Goal: Task Accomplishment & Management: Complete application form

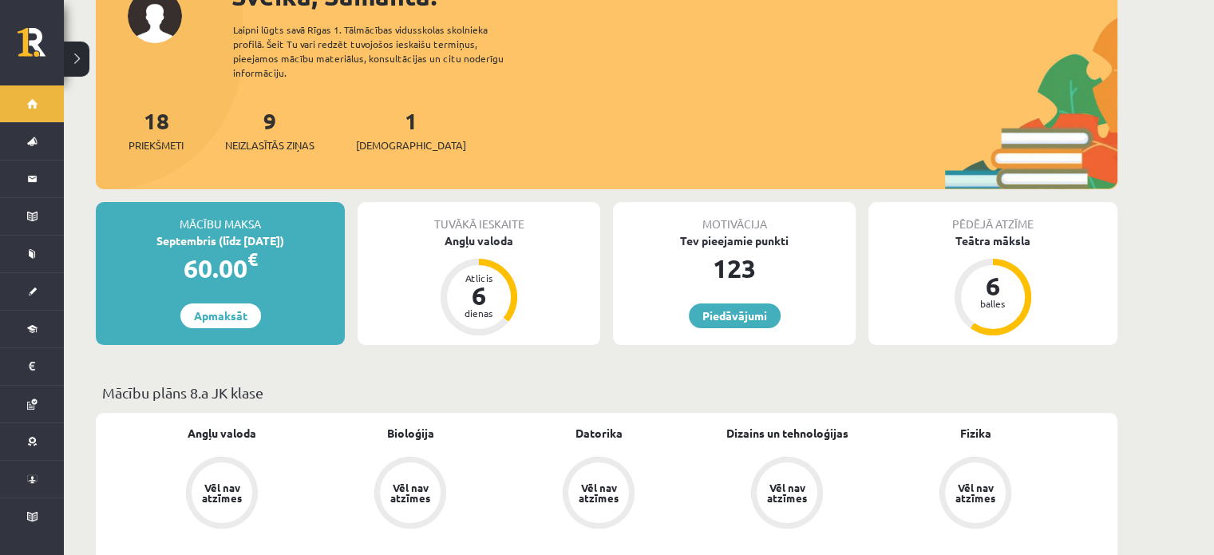
scroll to position [148, 0]
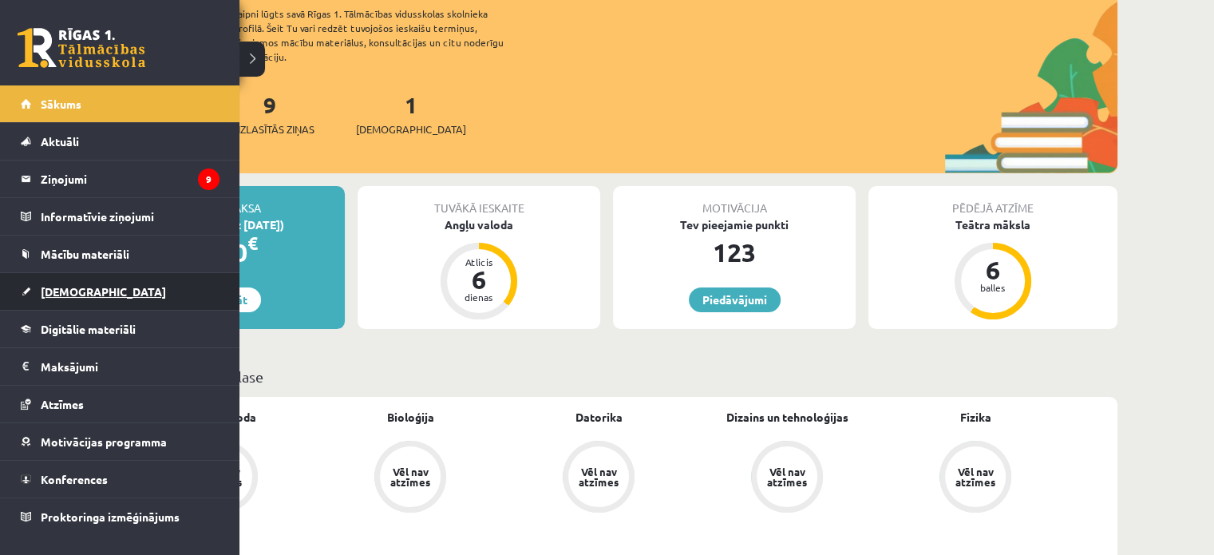
click at [70, 282] on link "[DEMOGRAPHIC_DATA]" at bounding box center [120, 291] width 199 height 37
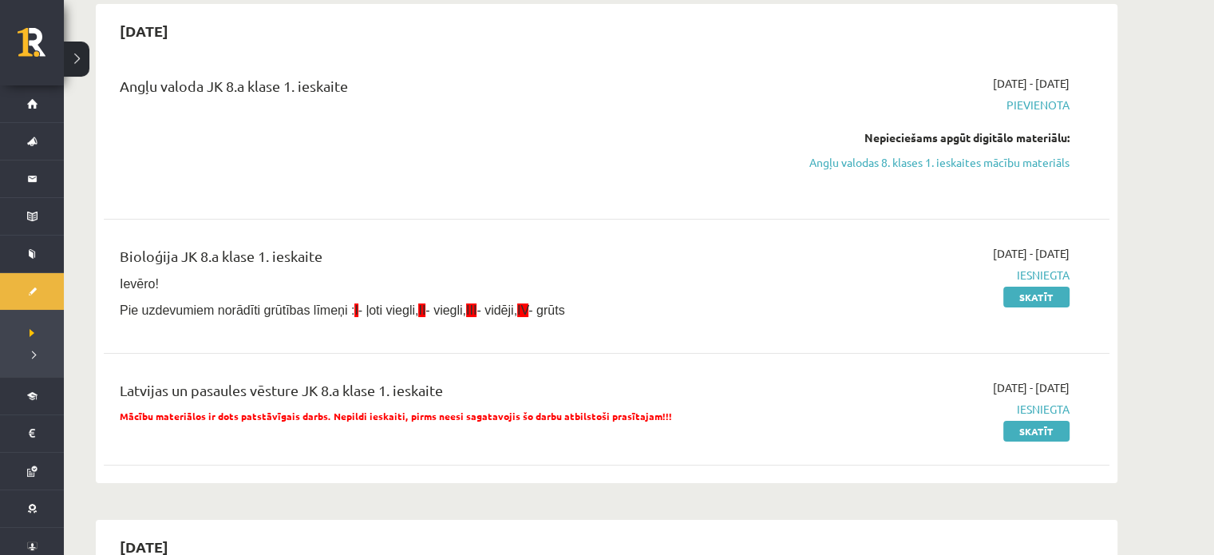
scroll to position [134, 0]
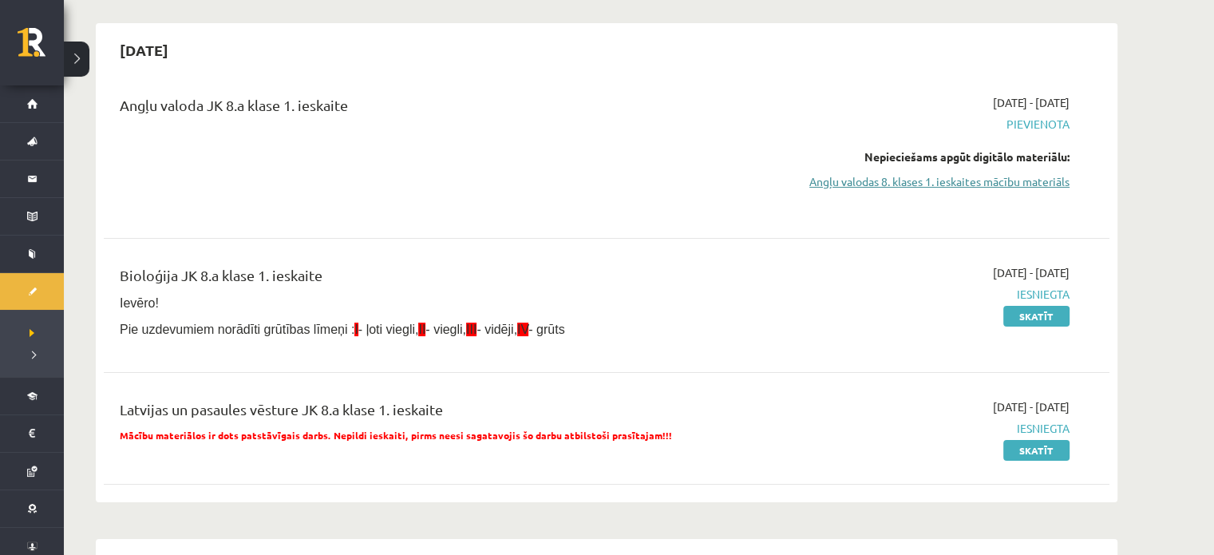
click at [910, 178] on link "Angļu valodas 8. klases 1. ieskaites mācību materiāls" at bounding box center [918, 181] width 301 height 17
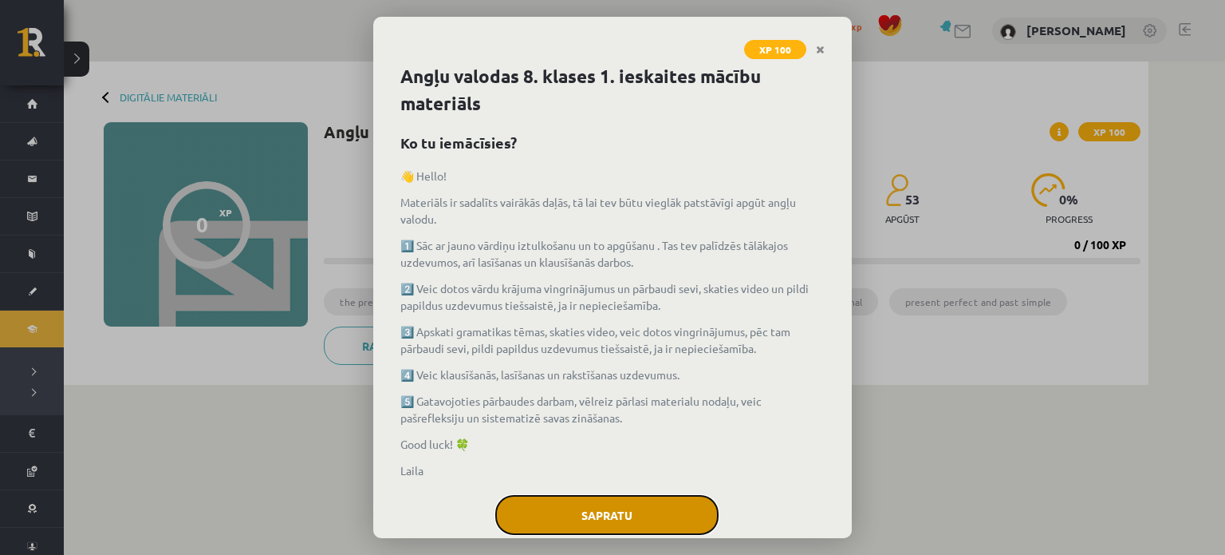
click at [646, 495] on button "Sapratu" at bounding box center [606, 515] width 223 height 40
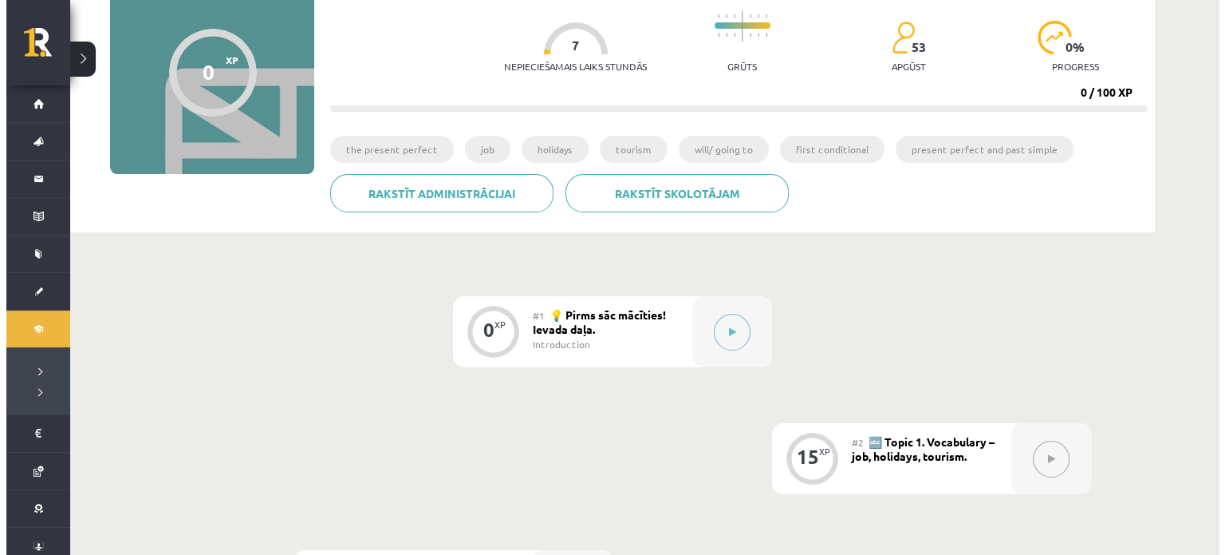
scroll to position [154, 0]
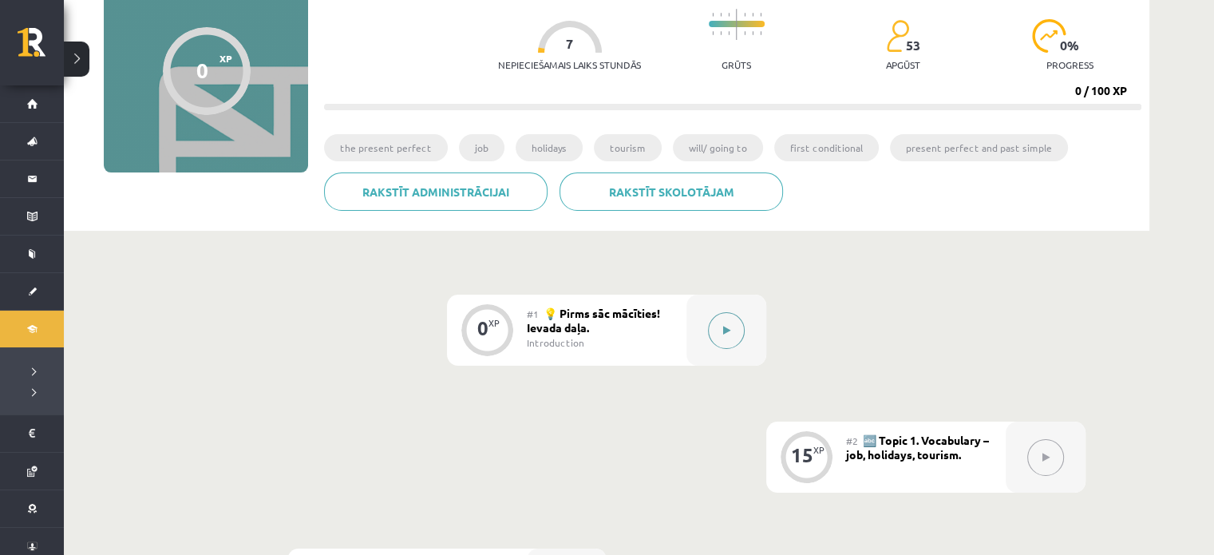
click at [720, 333] on button at bounding box center [726, 330] width 37 height 37
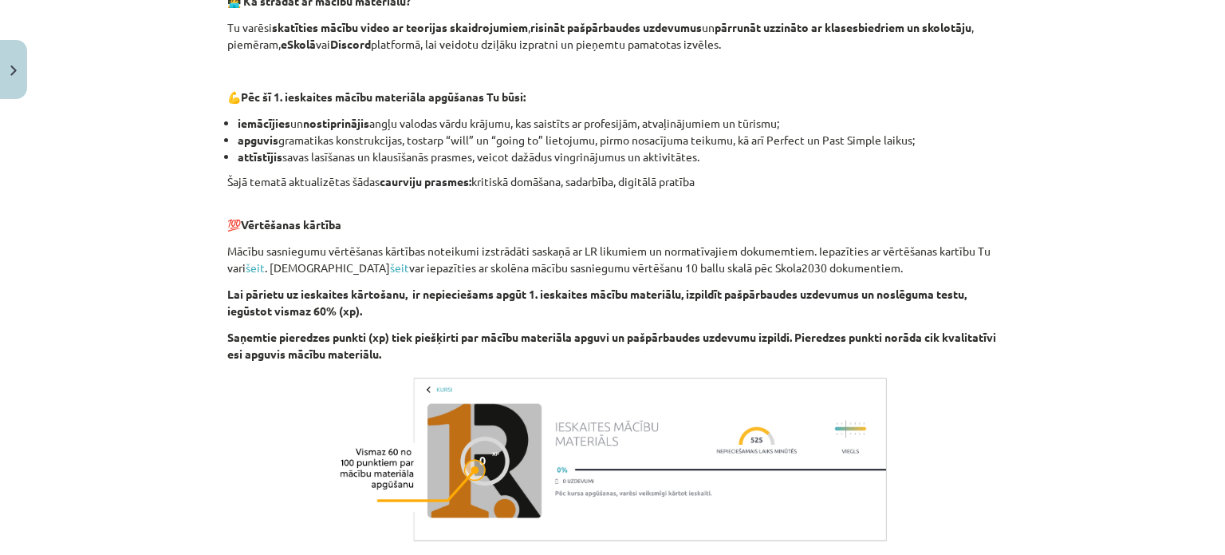
scroll to position [966, 0]
drag, startPoint x: 1206, startPoint y: 393, endPoint x: 1224, endPoint y: 392, distance: 17.6
click at [1224, 392] on div "Mācību tēma: Angļu valodas 8. klases 1. ieskaites mācību materiāls #1 💡 Pirms s…" at bounding box center [612, 277] width 1225 height 555
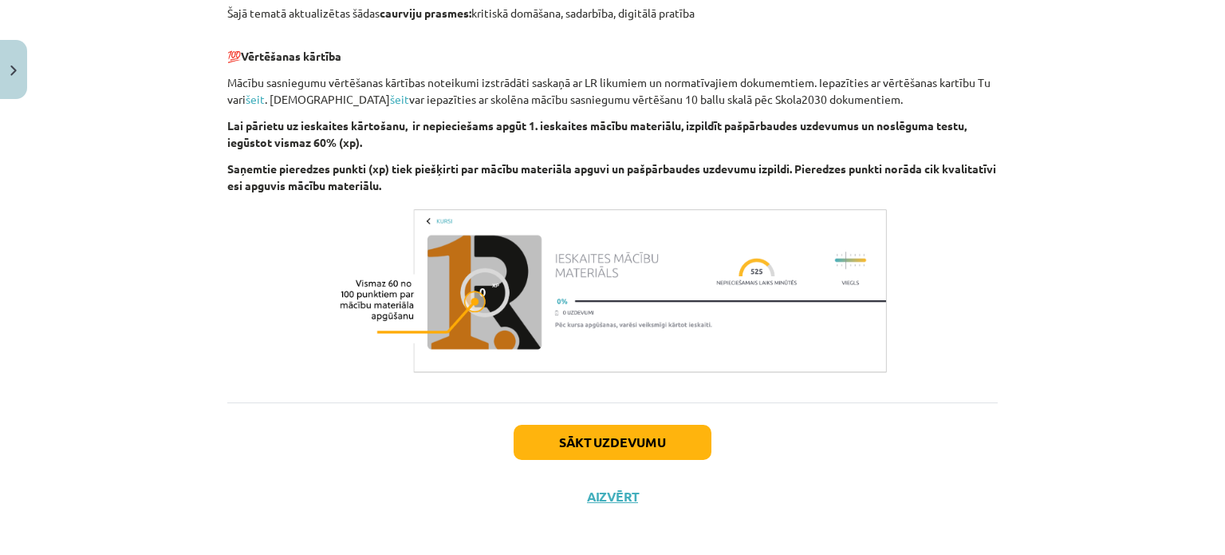
scroll to position [1145, 0]
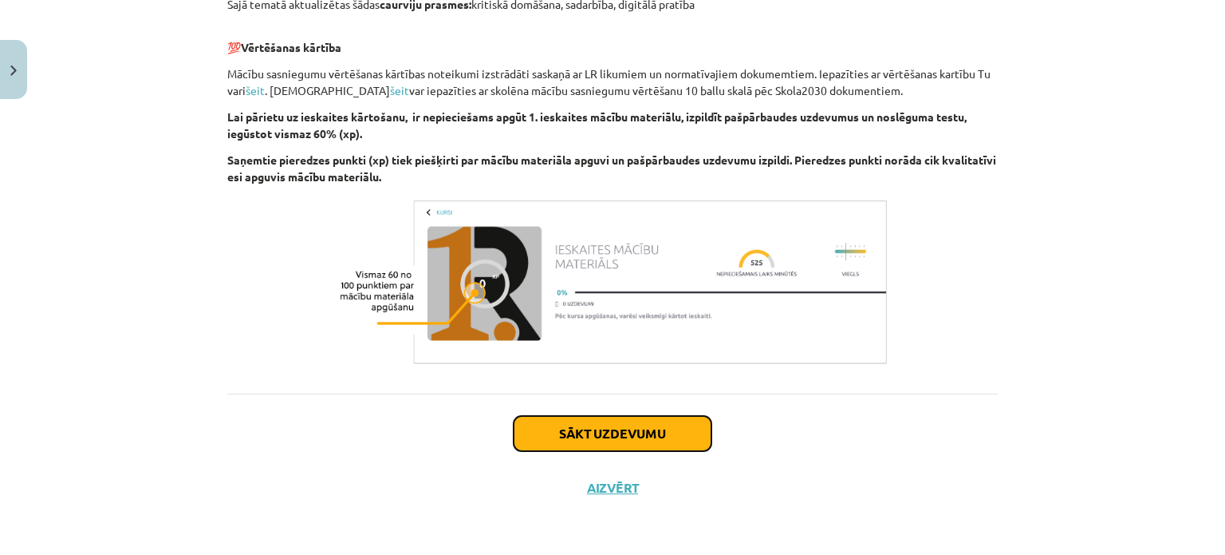
click at [653, 432] on button "Sākt uzdevumu" at bounding box center [613, 433] width 198 height 35
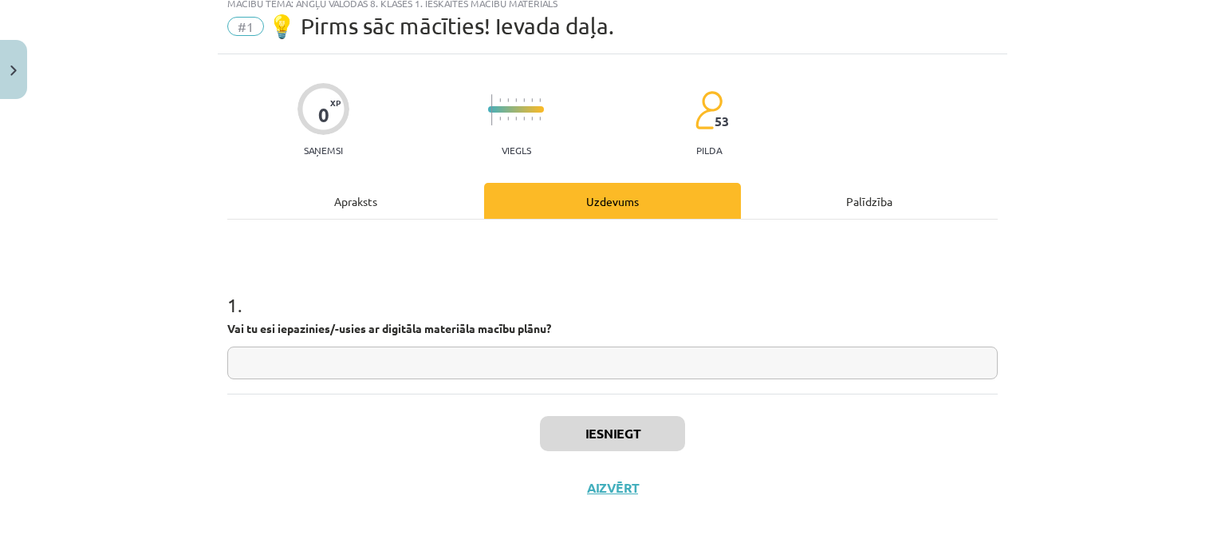
scroll to position [40, 0]
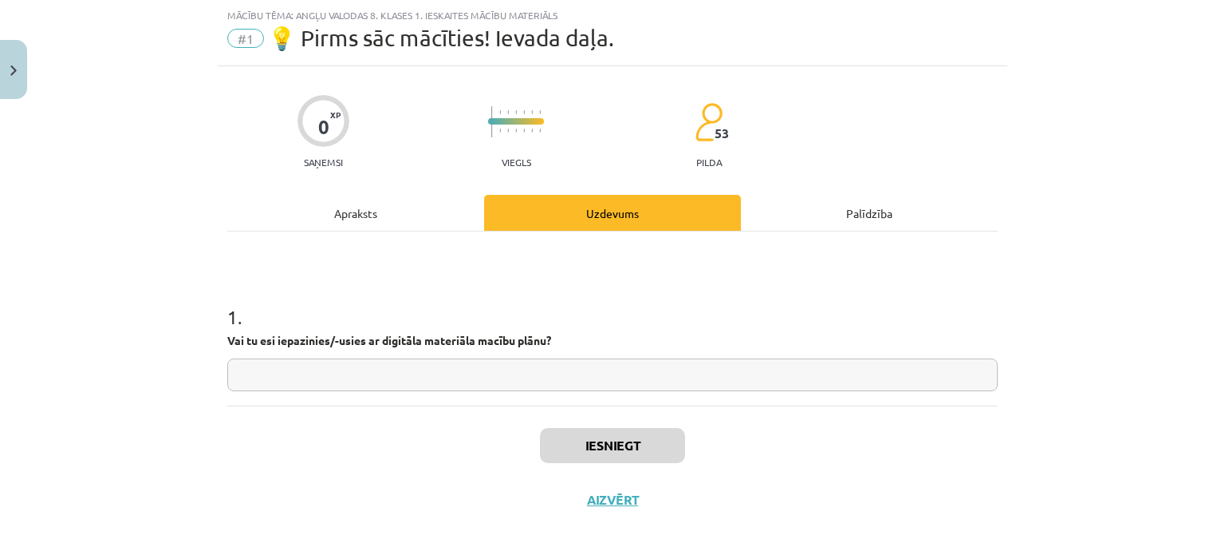
click at [613, 381] on input "text" at bounding box center [612, 374] width 771 height 33
type input "**"
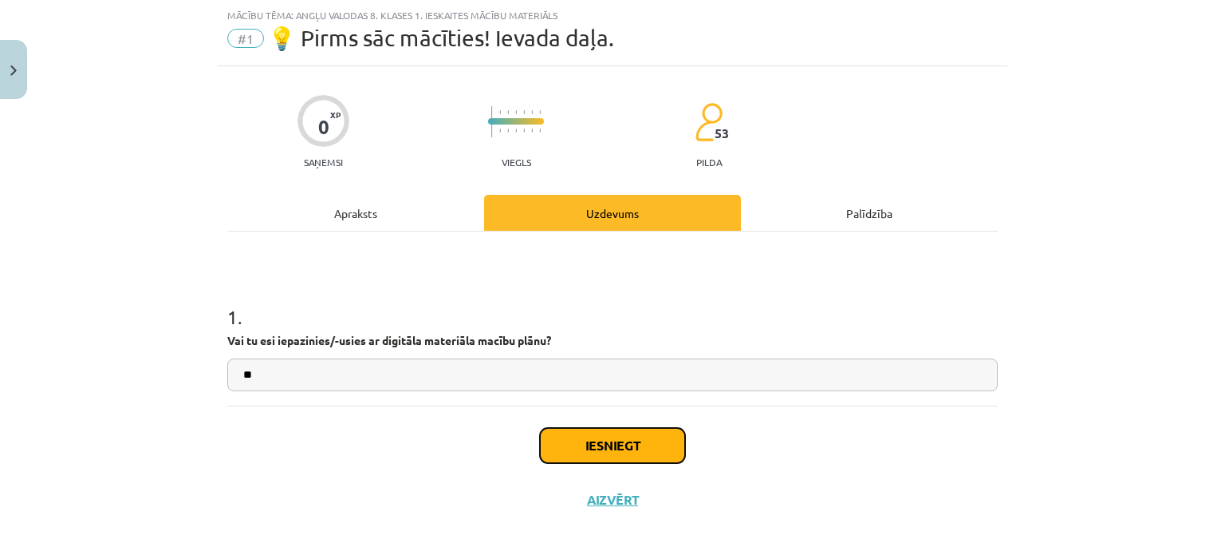
click at [630, 436] on button "Iesniegt" at bounding box center [612, 445] width 145 height 35
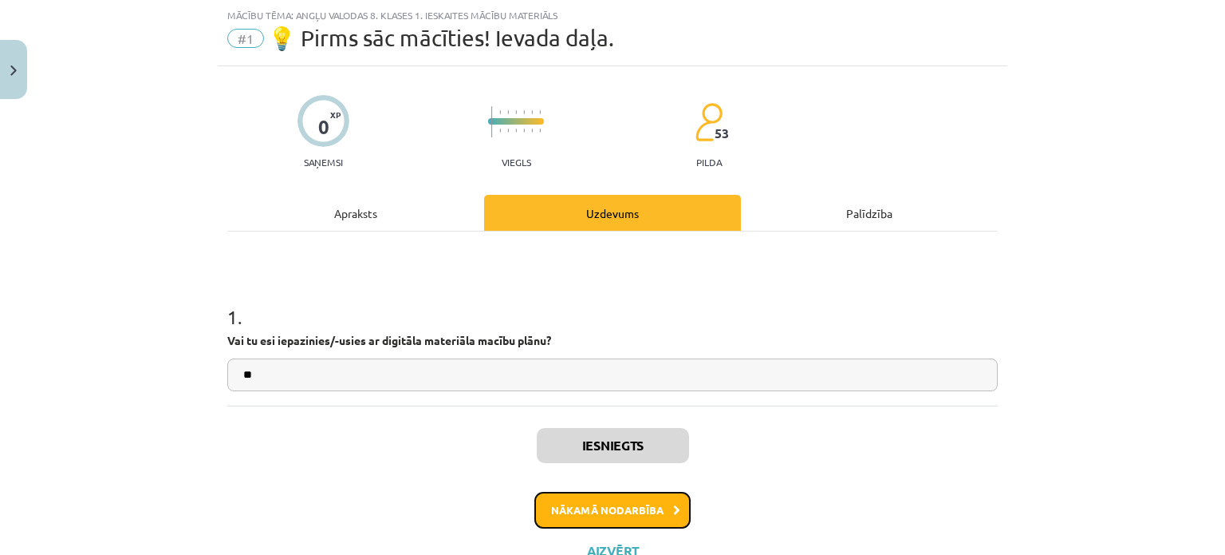
click at [626, 515] on button "Nākamā nodarbība" at bounding box center [613, 509] width 156 height 37
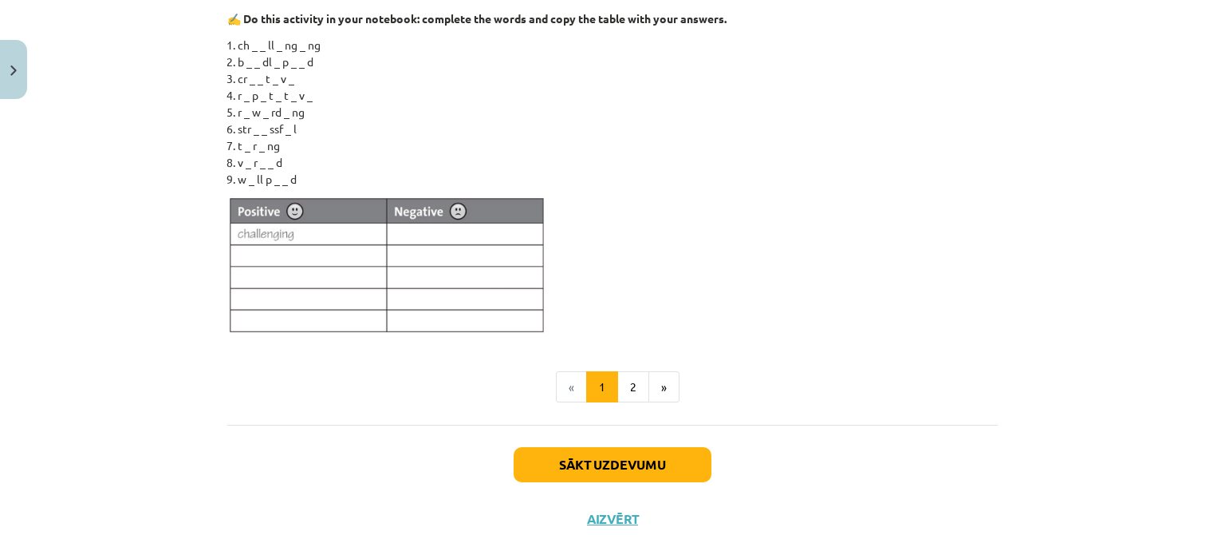
scroll to position [1513, 0]
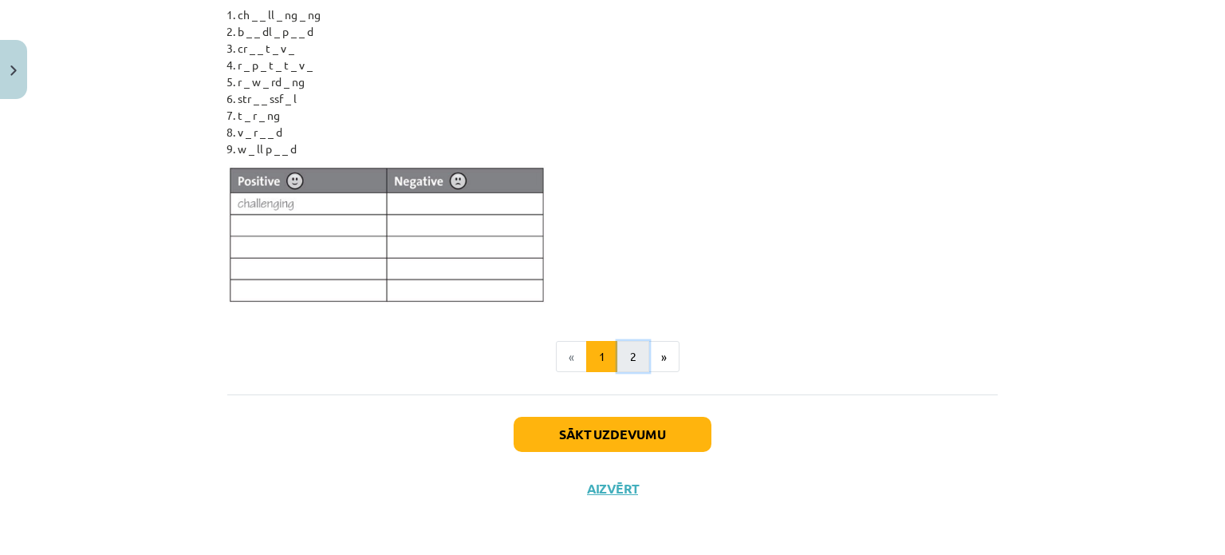
click at [622, 356] on button "2" at bounding box center [634, 357] width 32 height 32
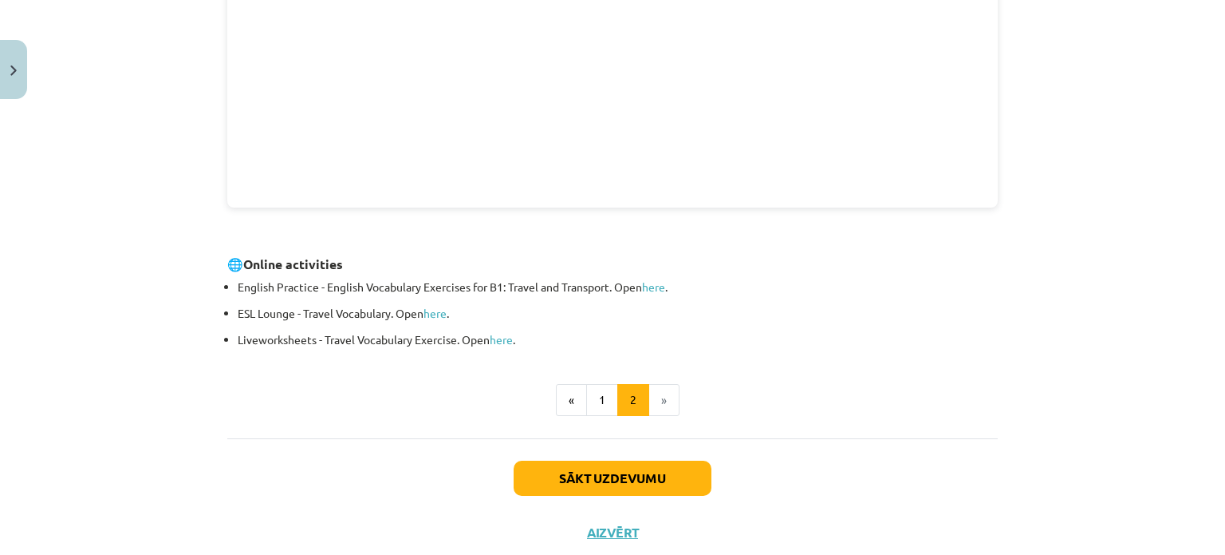
scroll to position [600, 0]
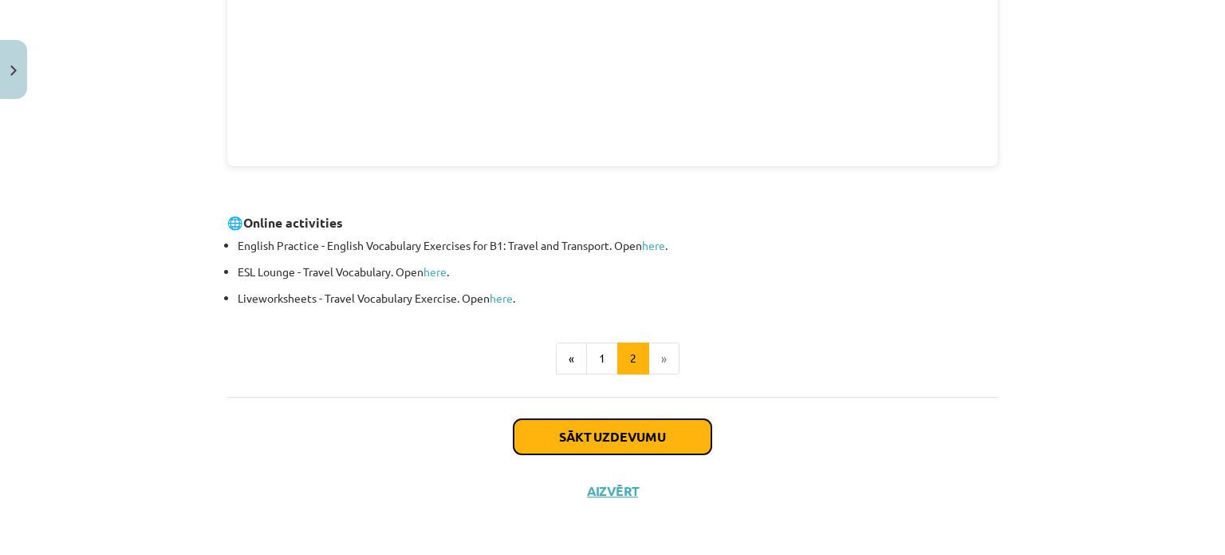
click at [664, 431] on button "Sākt uzdevumu" at bounding box center [613, 436] width 198 height 35
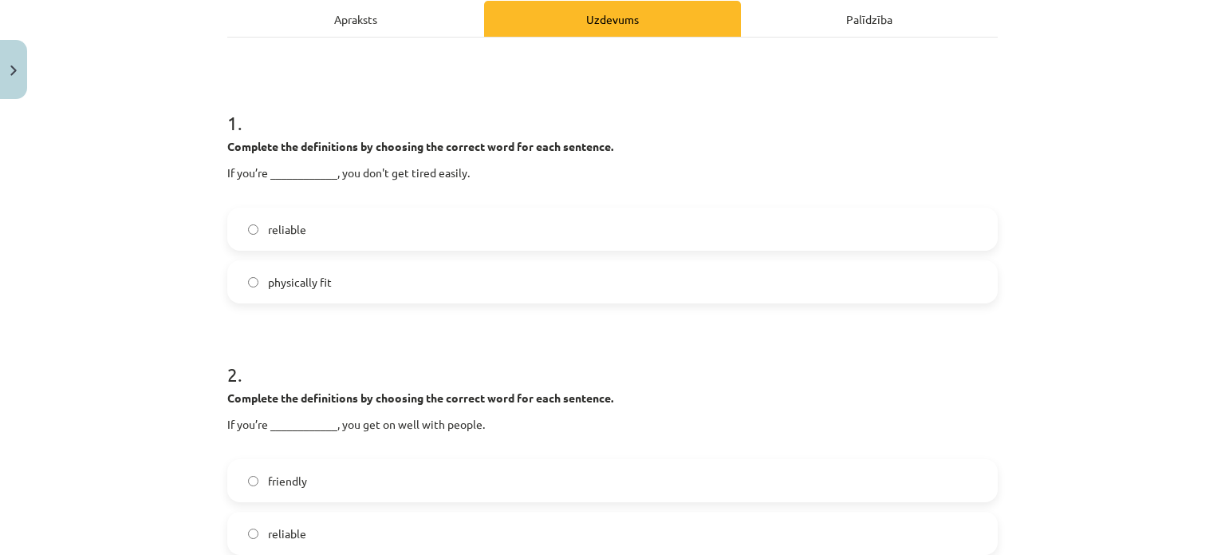
scroll to position [236, 0]
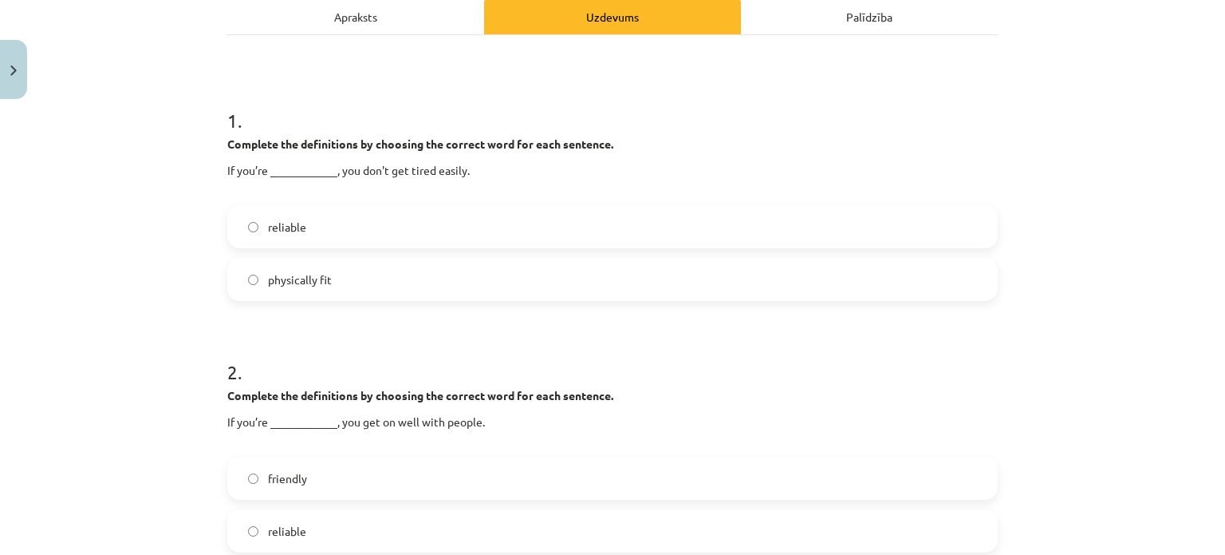
click at [703, 264] on label "physically fit" at bounding box center [613, 279] width 768 height 40
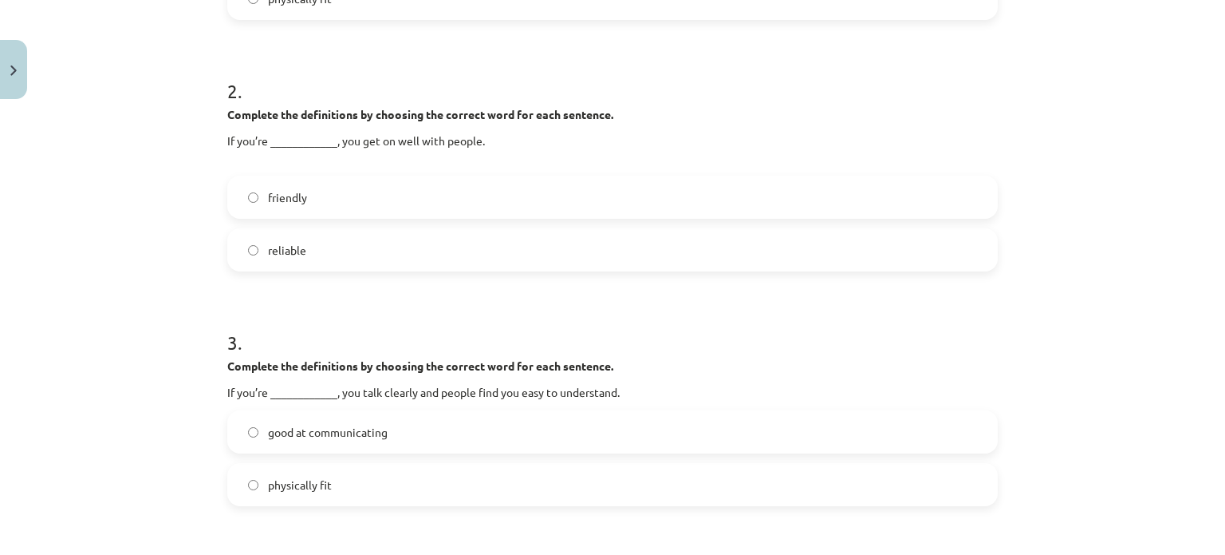
scroll to position [527, 0]
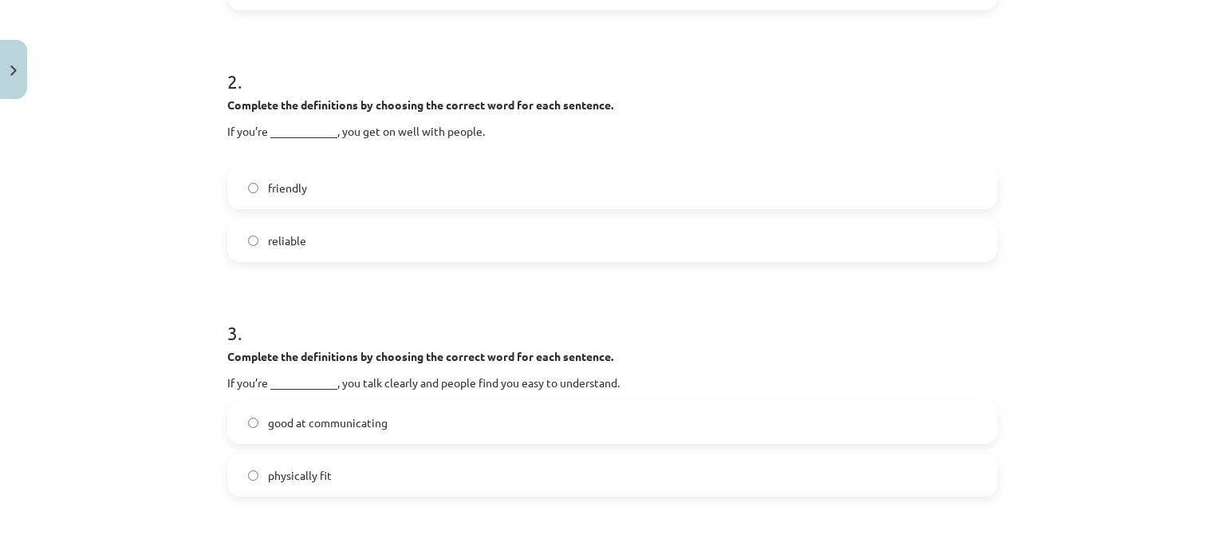
click at [899, 189] on label "friendly" at bounding box center [613, 188] width 768 height 40
click at [583, 420] on label "good at communicating" at bounding box center [613, 422] width 768 height 40
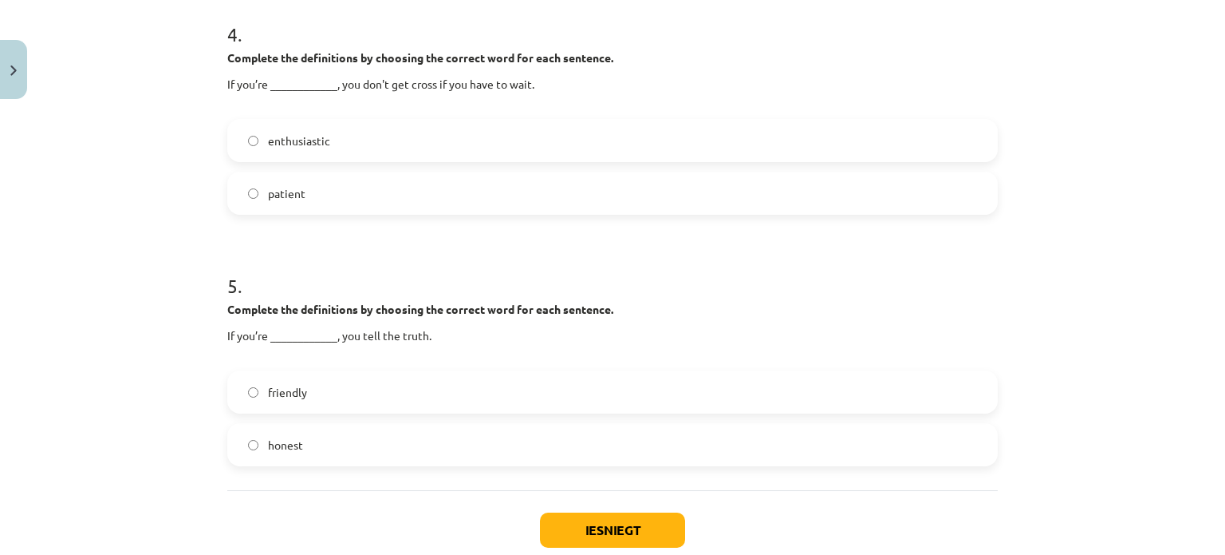
scroll to position [1079, 0]
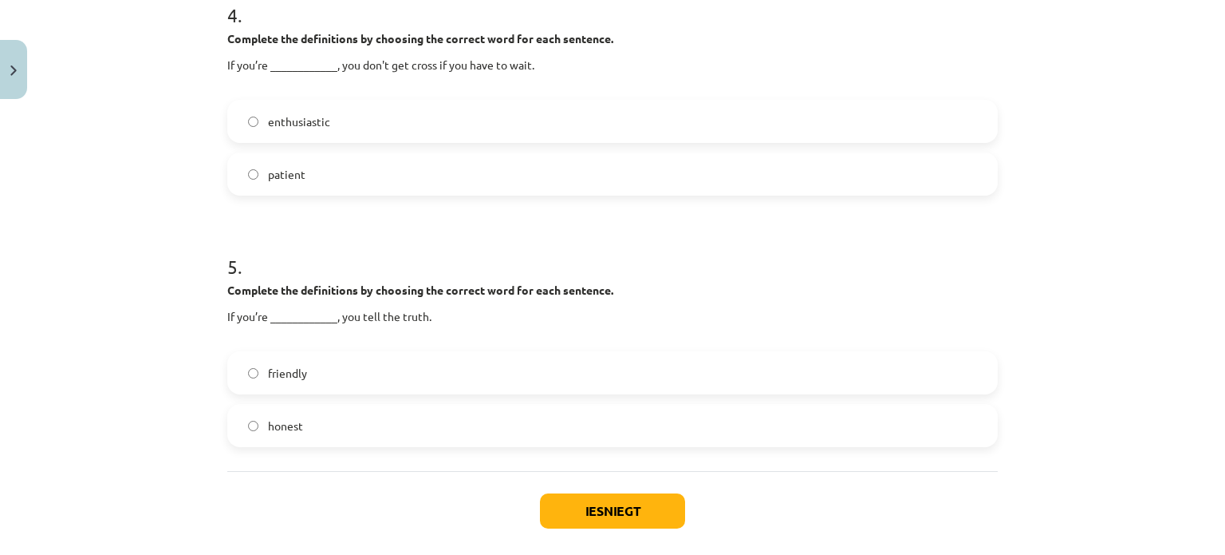
click at [850, 182] on label "patient" at bounding box center [613, 174] width 768 height 40
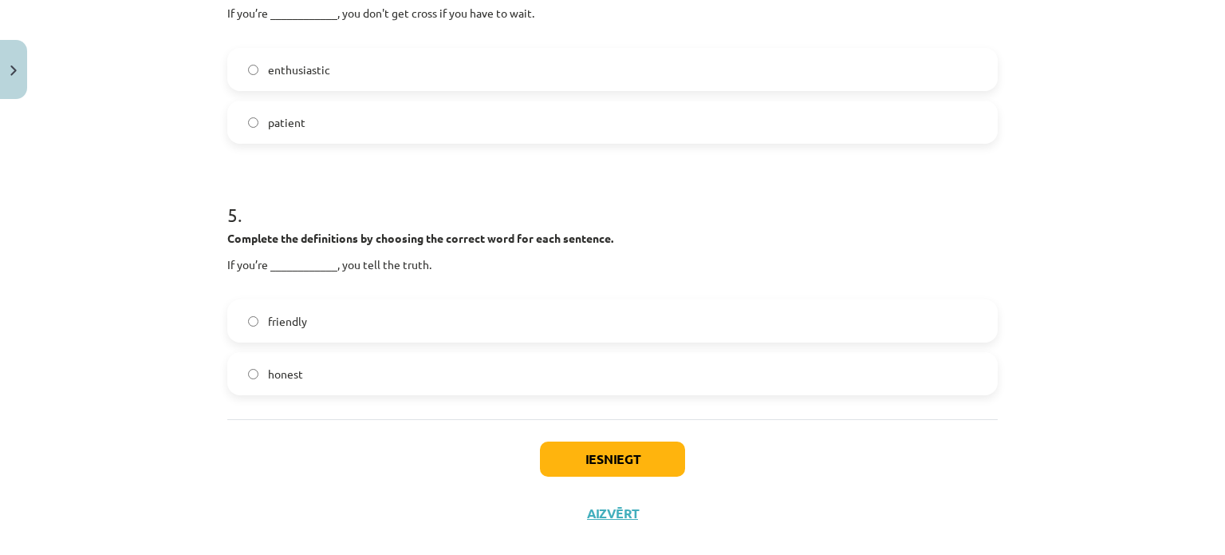
scroll to position [1155, 0]
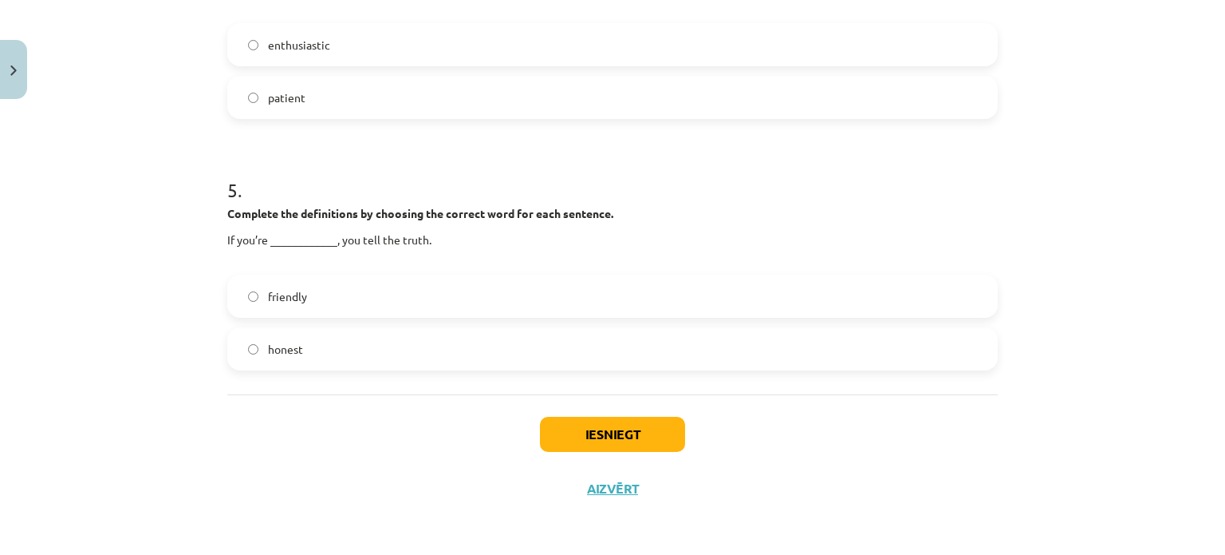
click at [753, 354] on label "honest" at bounding box center [613, 349] width 768 height 40
click at [604, 433] on button "Iesniegt" at bounding box center [612, 433] width 145 height 35
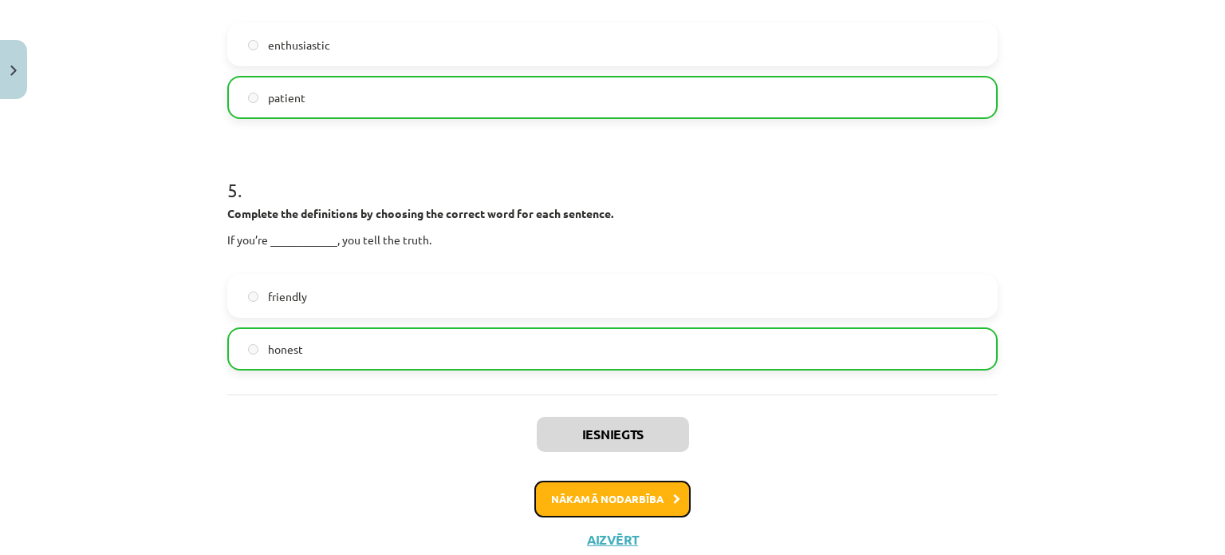
click at [606, 491] on button "Nākamā nodarbība" at bounding box center [613, 498] width 156 height 37
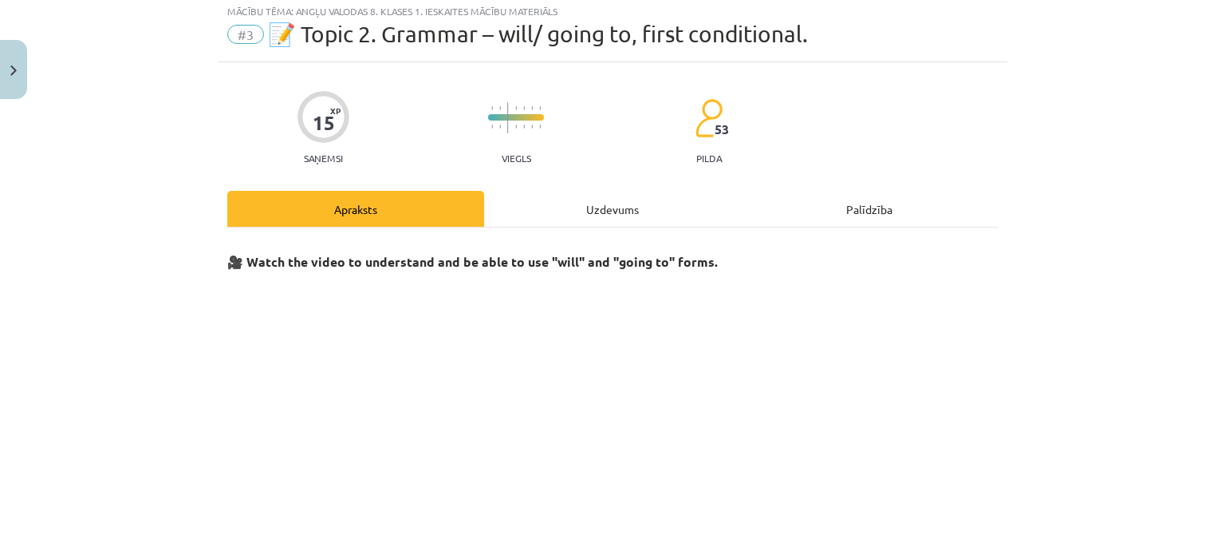
scroll to position [40, 0]
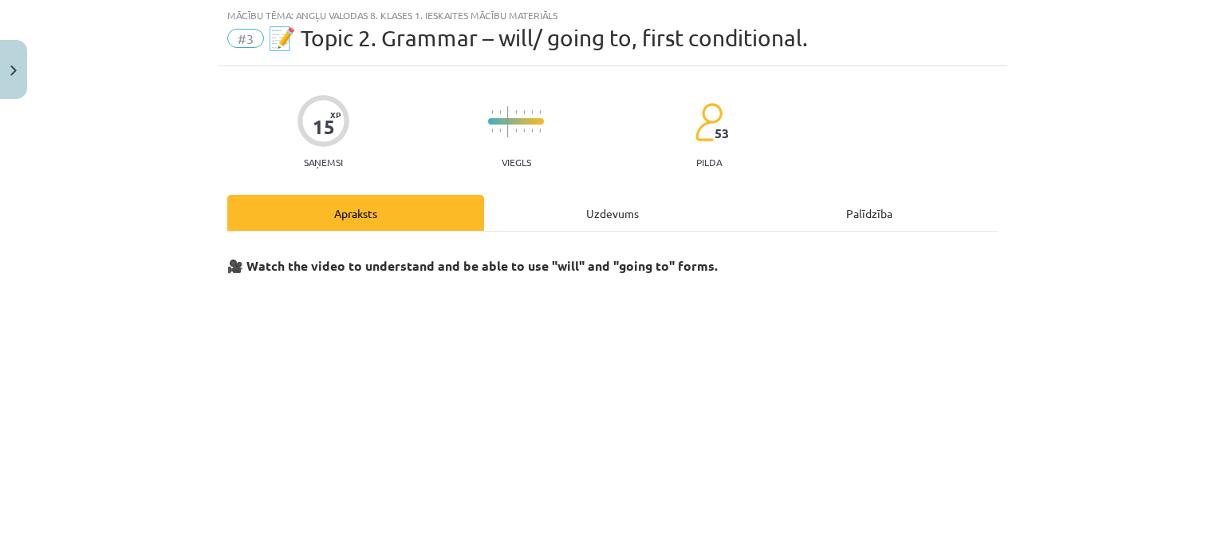
click at [615, 208] on div "Uzdevums" at bounding box center [612, 213] width 257 height 36
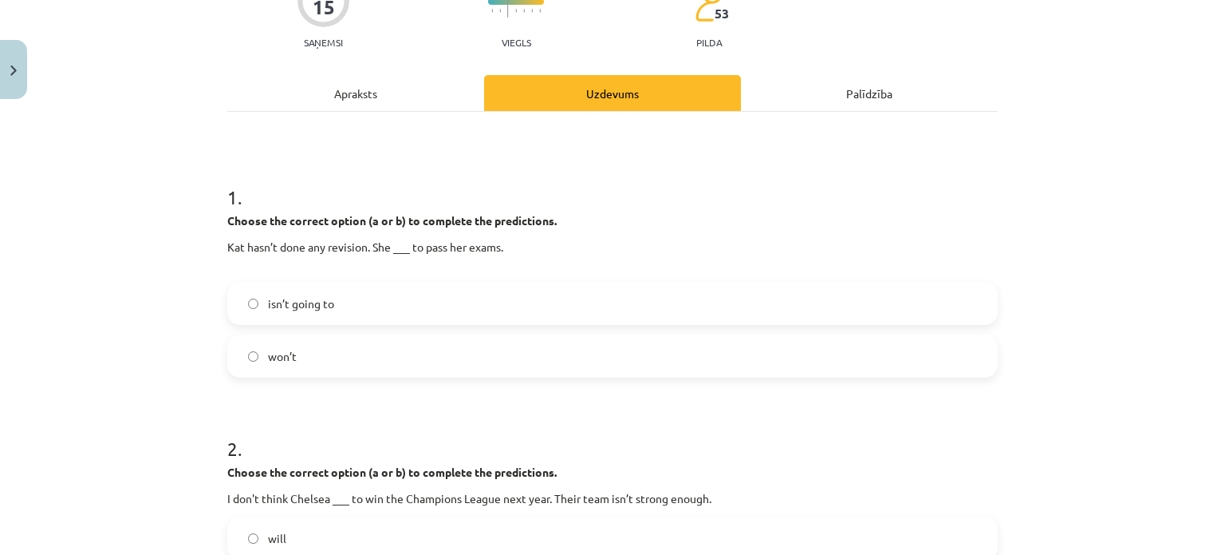
scroll to position [172, 0]
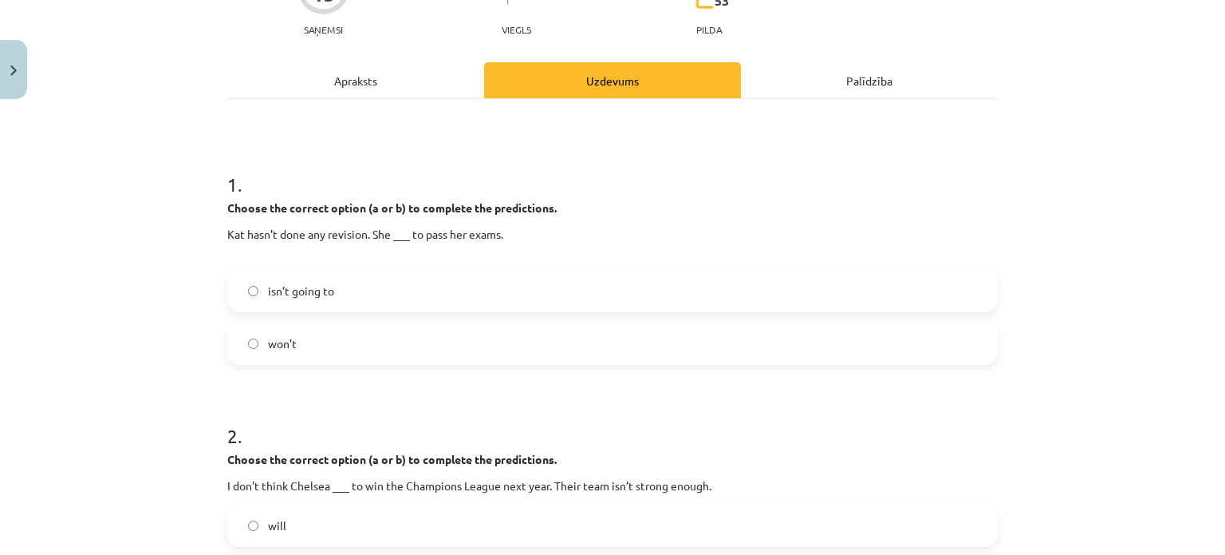
click at [474, 333] on label "won’t" at bounding box center [613, 343] width 768 height 40
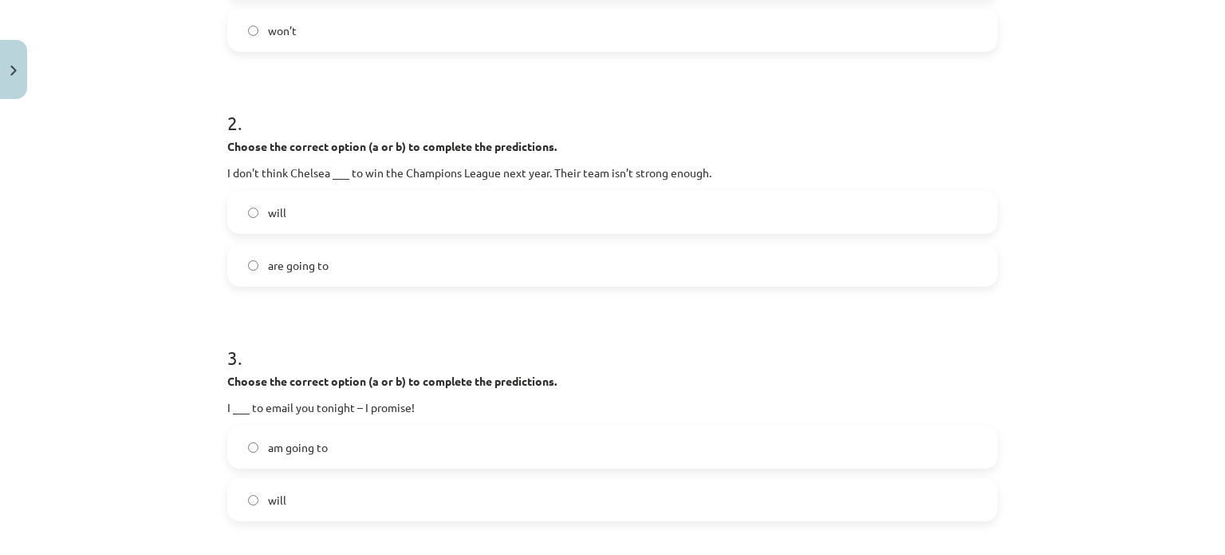
scroll to position [490, 0]
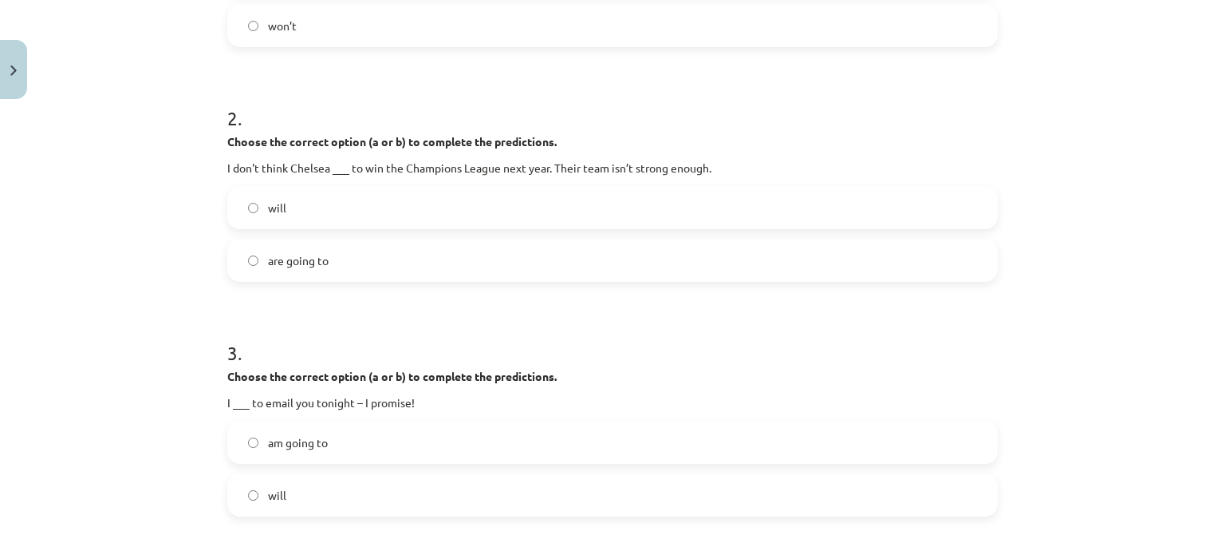
click at [776, 206] on label "will" at bounding box center [613, 207] width 768 height 40
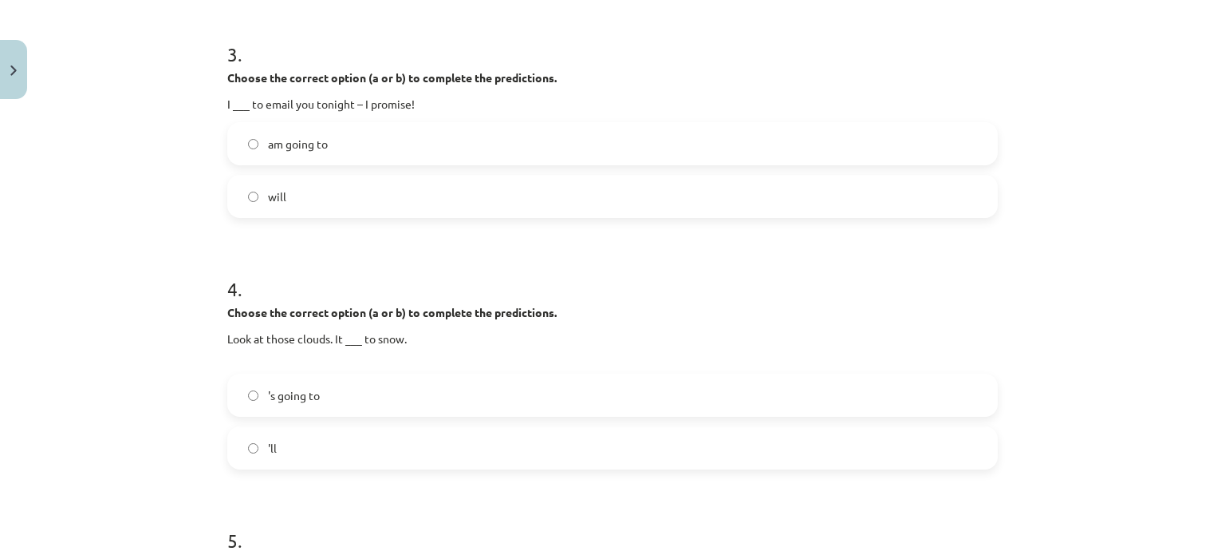
scroll to position [787, 0]
click at [972, 183] on label "will" at bounding box center [613, 198] width 768 height 40
click at [581, 413] on label "'s going to" at bounding box center [613, 397] width 768 height 40
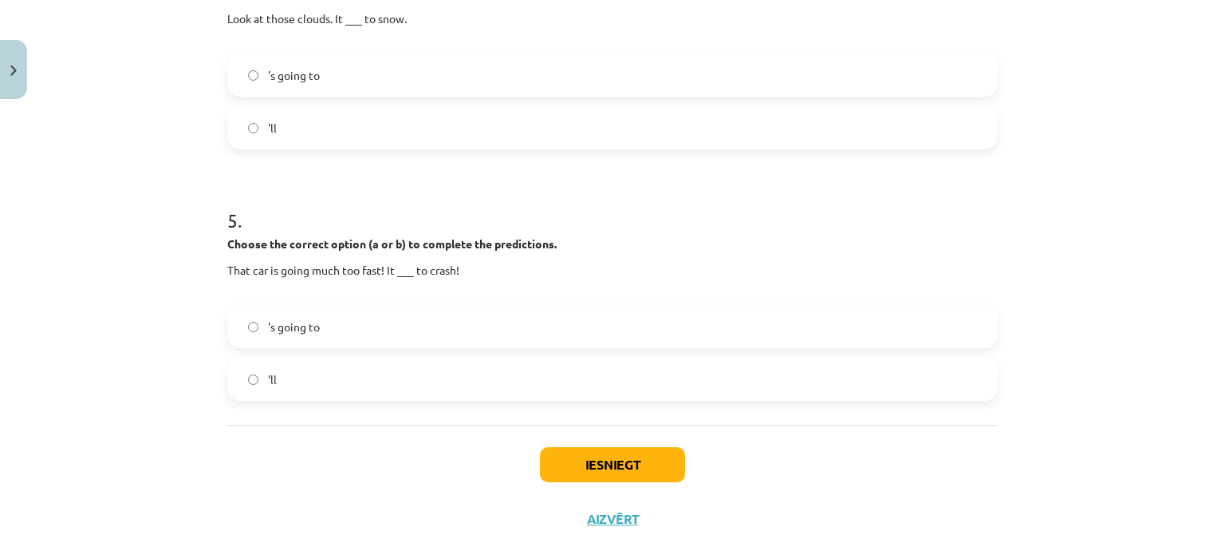
scroll to position [1139, 0]
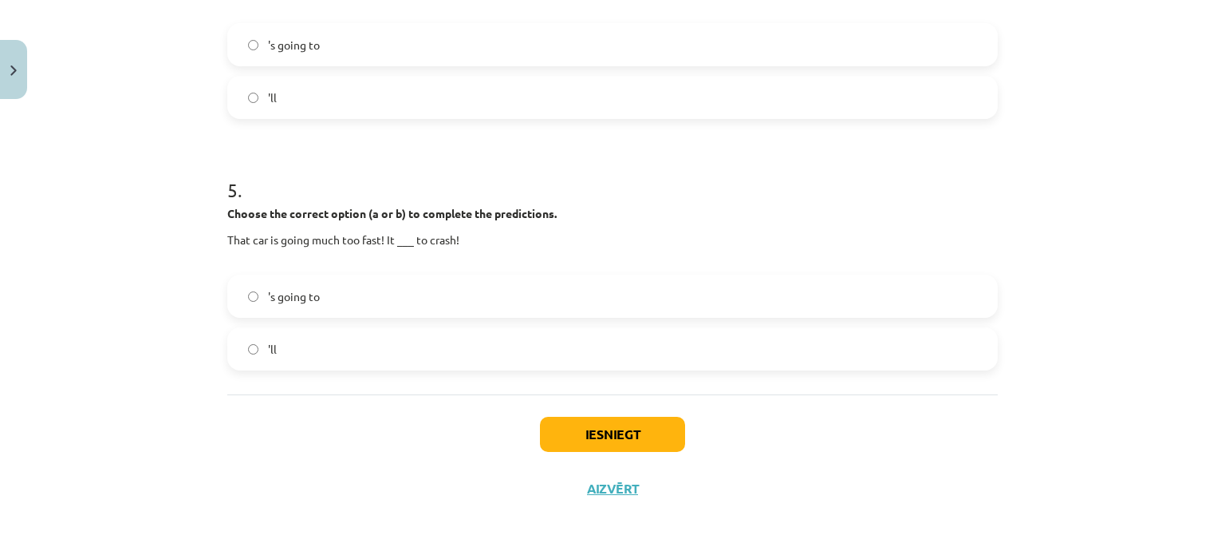
click at [700, 297] on label "'s going to" at bounding box center [613, 296] width 768 height 40
click at [624, 420] on button "Iesniegt" at bounding box center [612, 433] width 145 height 35
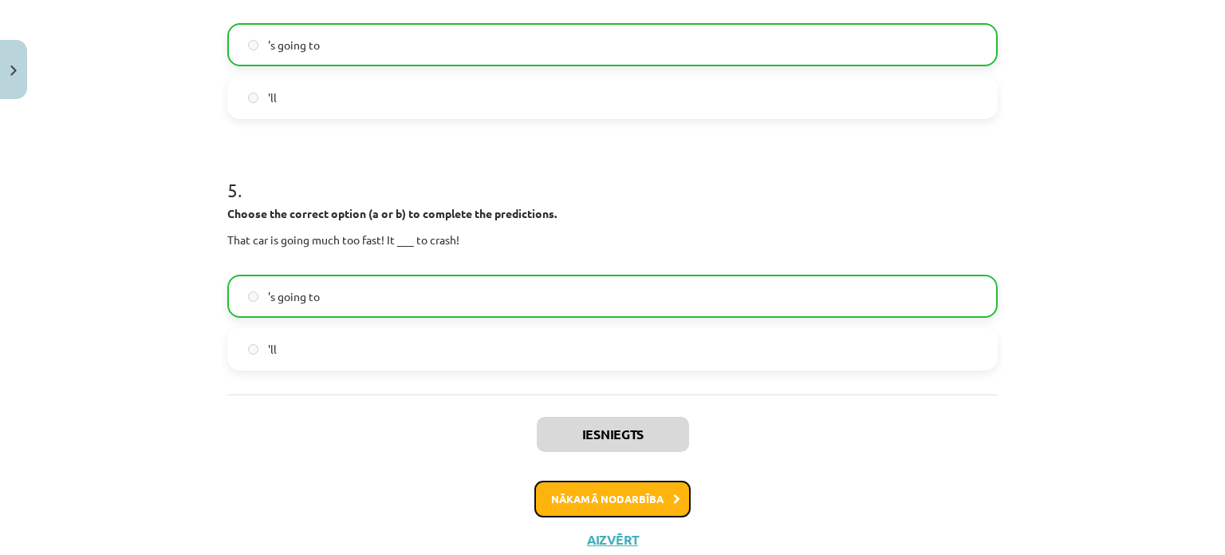
click at [596, 499] on button "Nākamā nodarbība" at bounding box center [613, 498] width 156 height 37
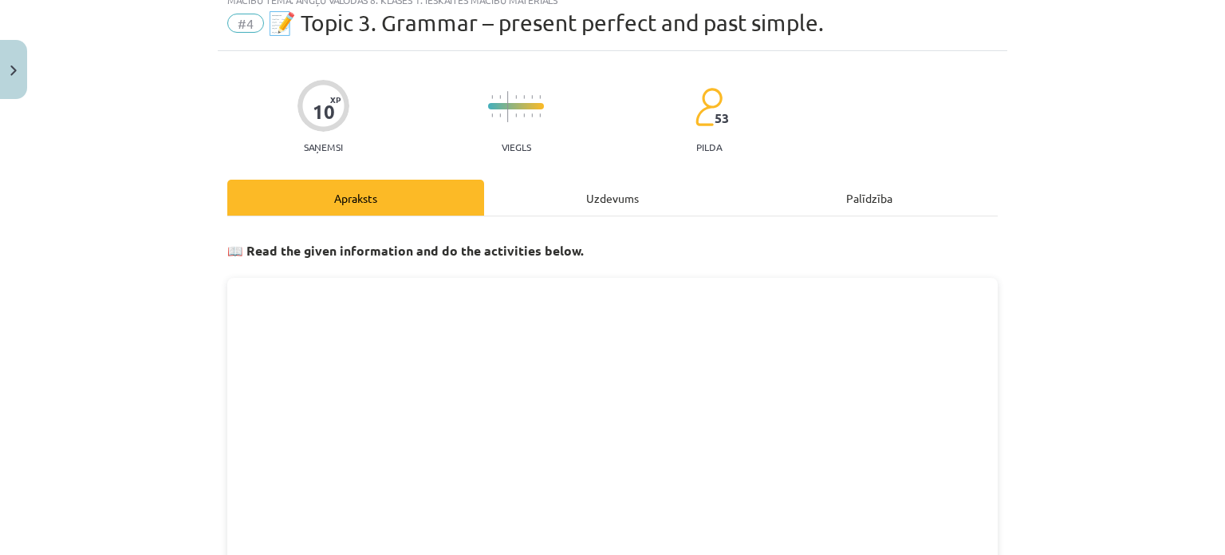
scroll to position [40, 0]
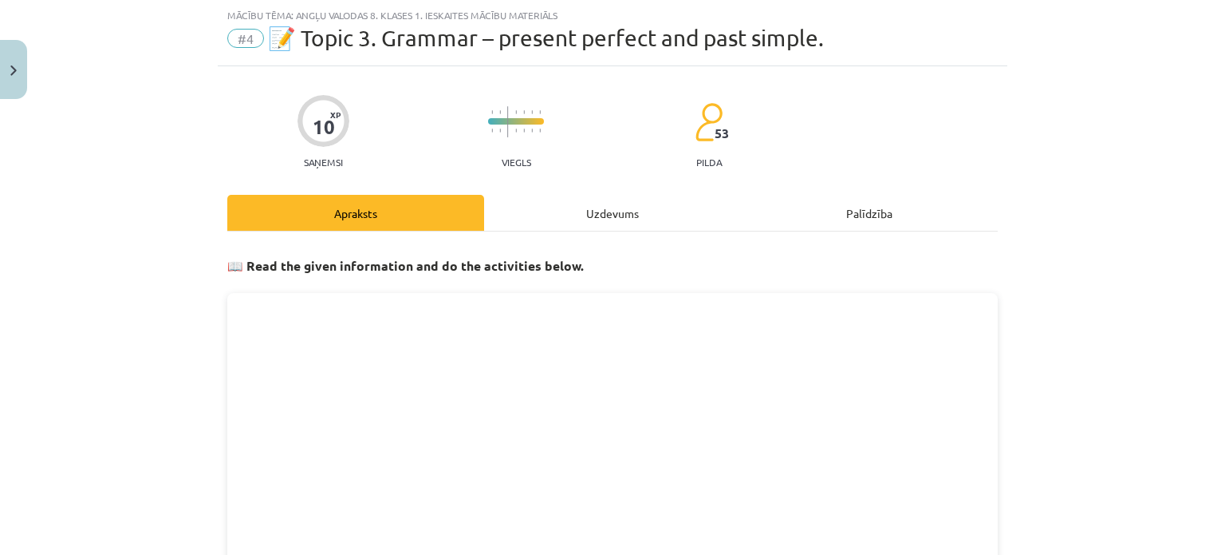
click at [234, 34] on span "#4" at bounding box center [245, 38] width 37 height 19
click at [610, 213] on div "Uzdevums" at bounding box center [612, 213] width 257 height 36
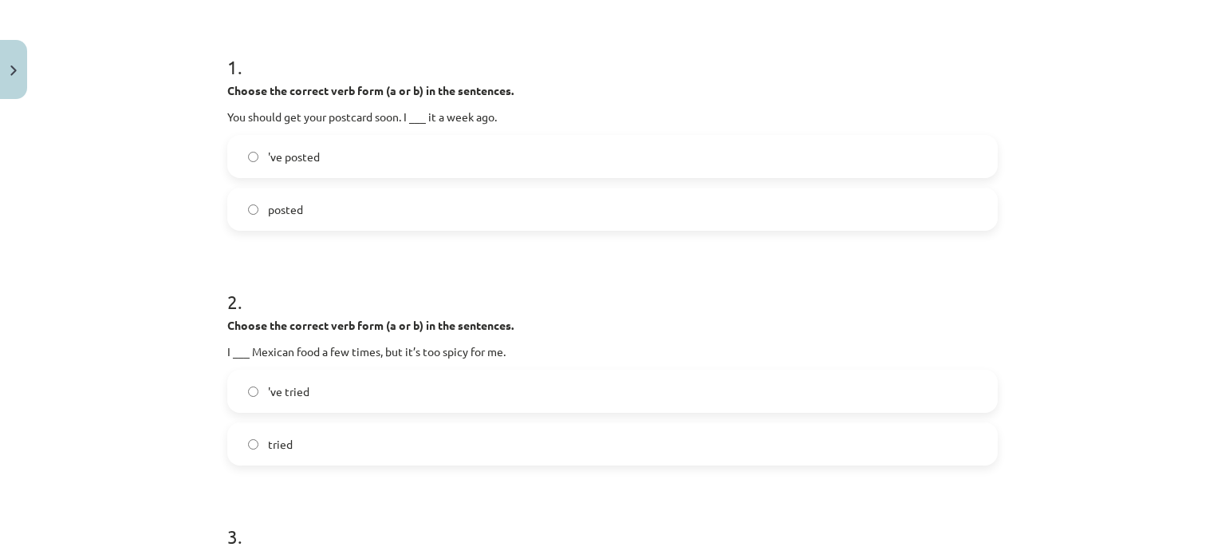
scroll to position [292, 0]
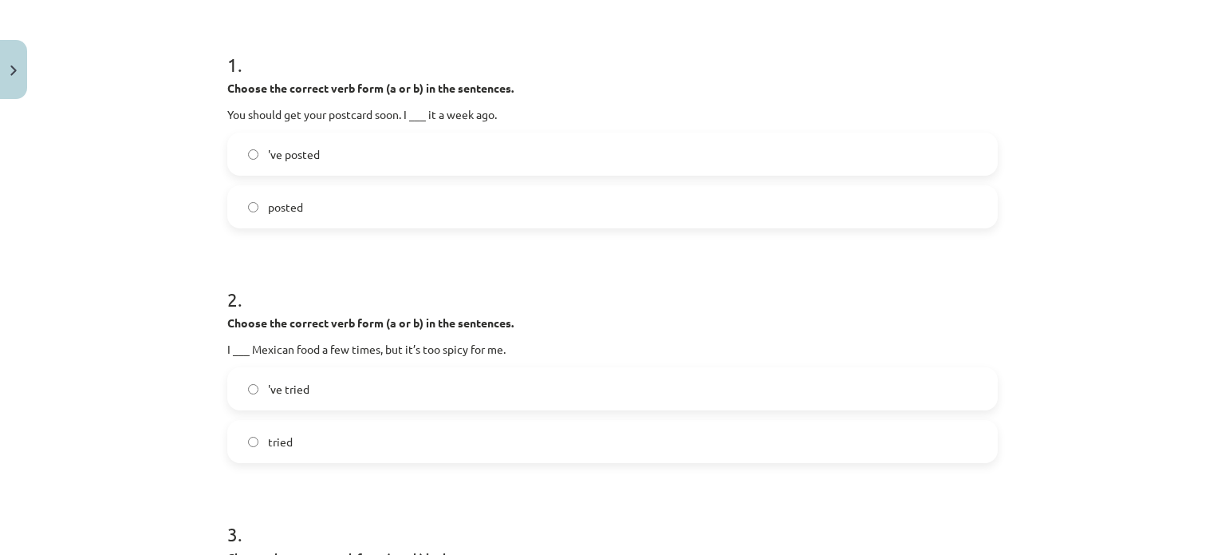
click at [563, 195] on label "posted" at bounding box center [613, 207] width 768 height 40
click at [447, 440] on label "tried" at bounding box center [613, 441] width 768 height 40
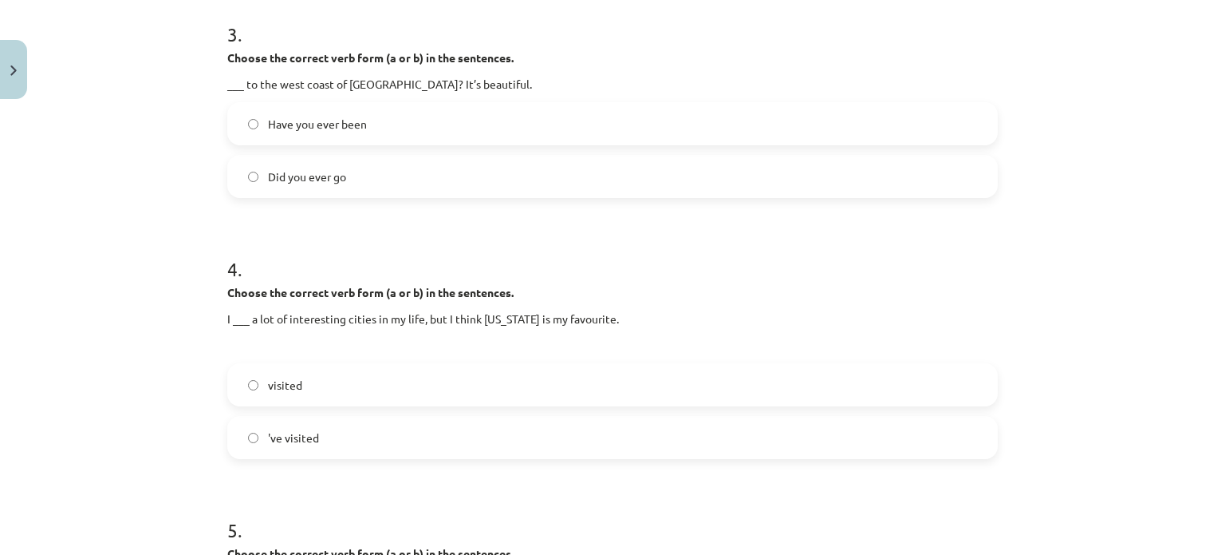
scroll to position [795, 0]
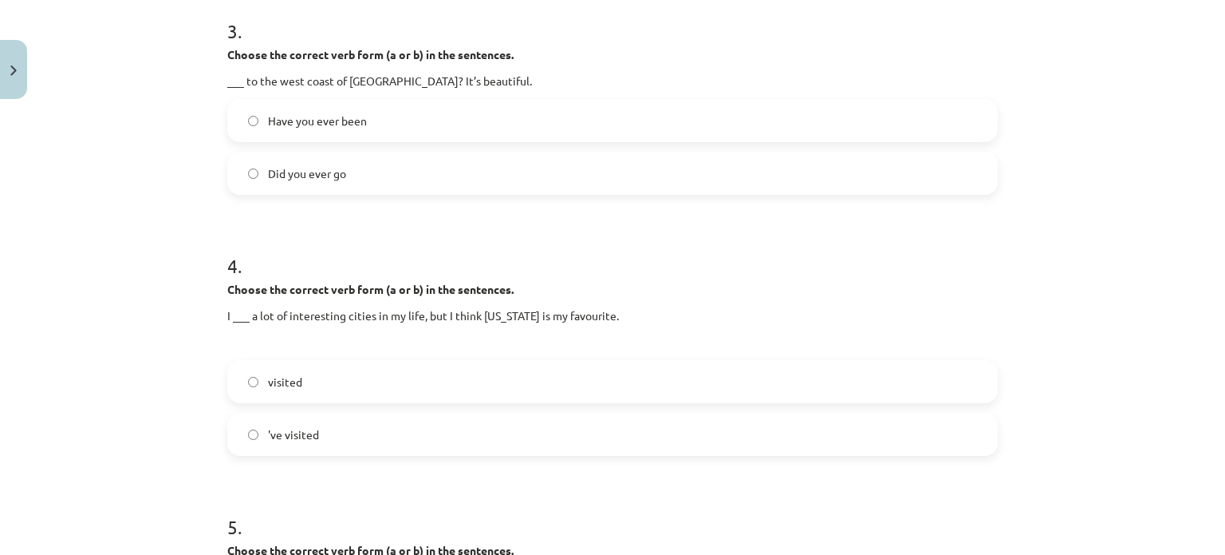
click at [817, 417] on label "'ve visited" at bounding box center [613, 434] width 768 height 40
click at [619, 328] on div "Choose the correct verb form (a or b) in the sentences. I ___ a lot of interest…" at bounding box center [612, 315] width 771 height 69
click at [590, 124] on label "Have you ever been" at bounding box center [613, 121] width 768 height 40
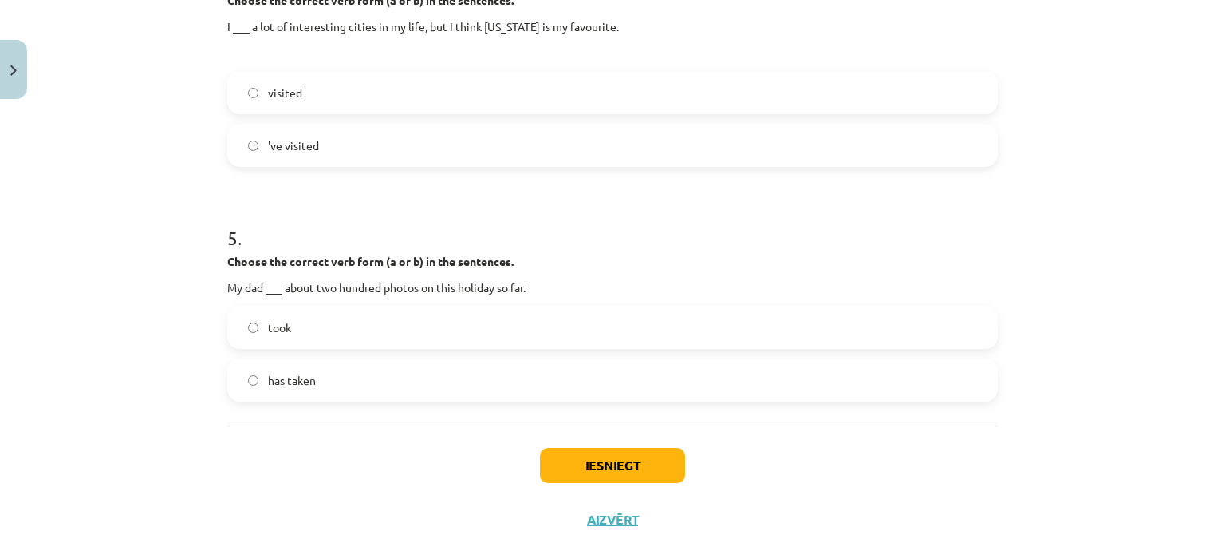
scroll to position [1106, 0]
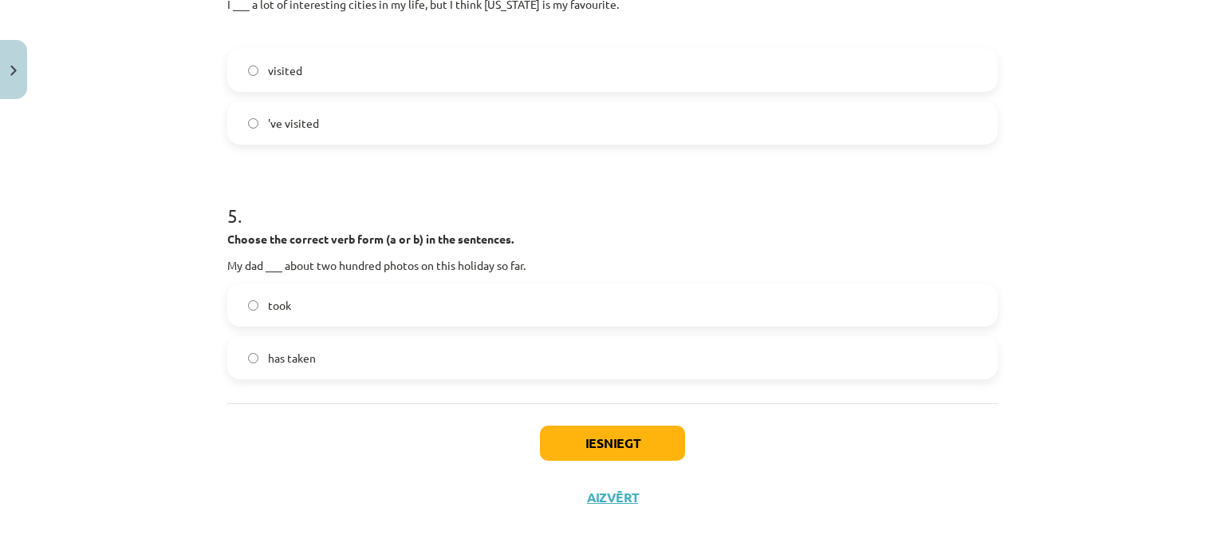
click at [909, 353] on label "has taken" at bounding box center [613, 357] width 768 height 40
click at [667, 448] on button "Iesniegt" at bounding box center [612, 442] width 145 height 35
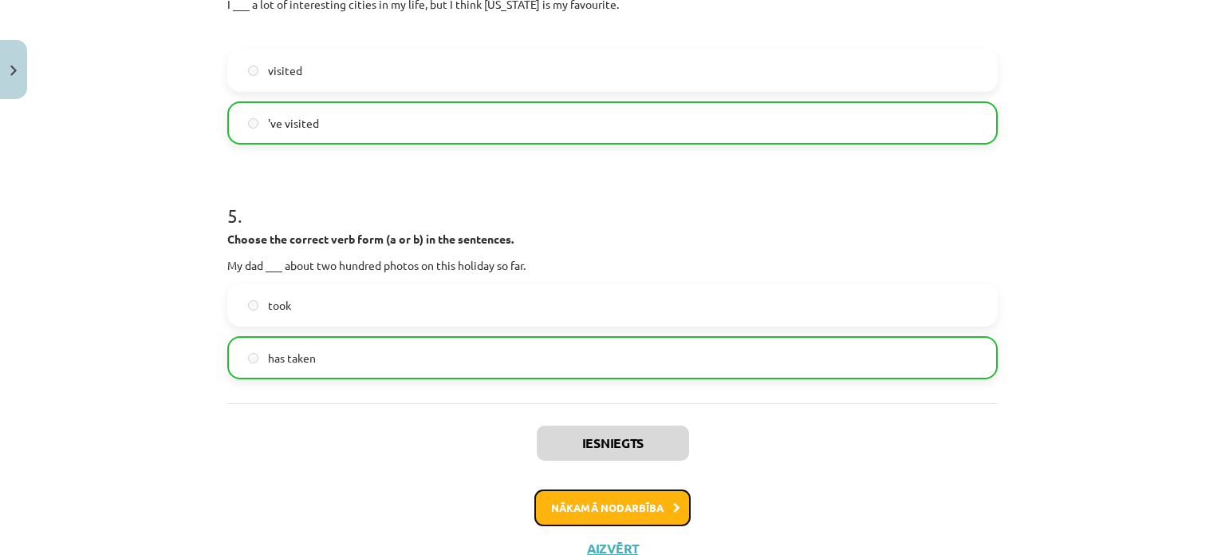
click at [622, 503] on button "Nākamā nodarbība" at bounding box center [613, 507] width 156 height 37
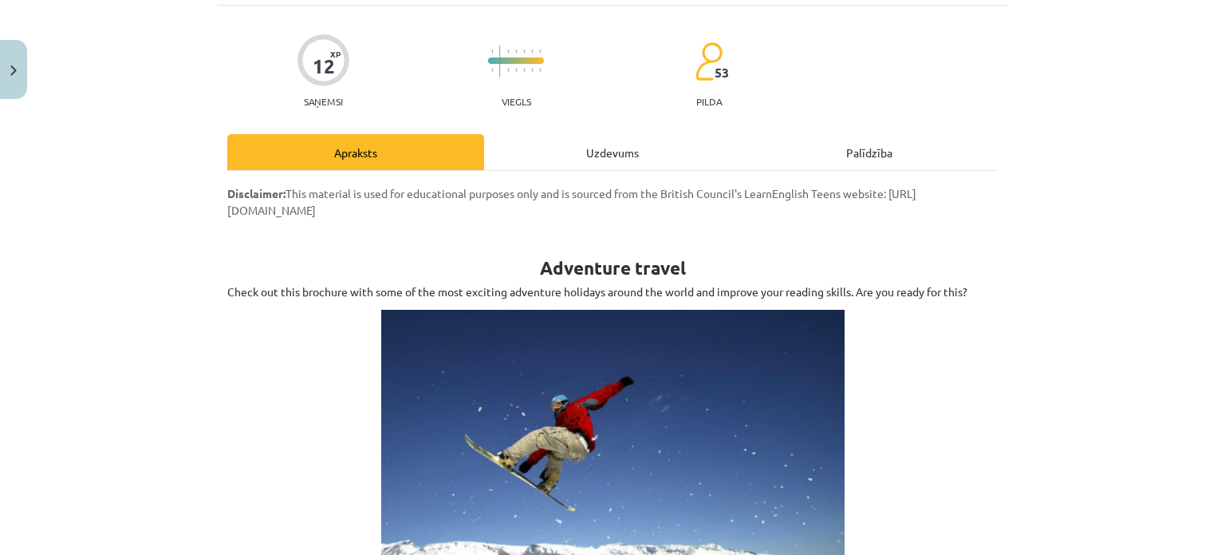
scroll to position [40, 0]
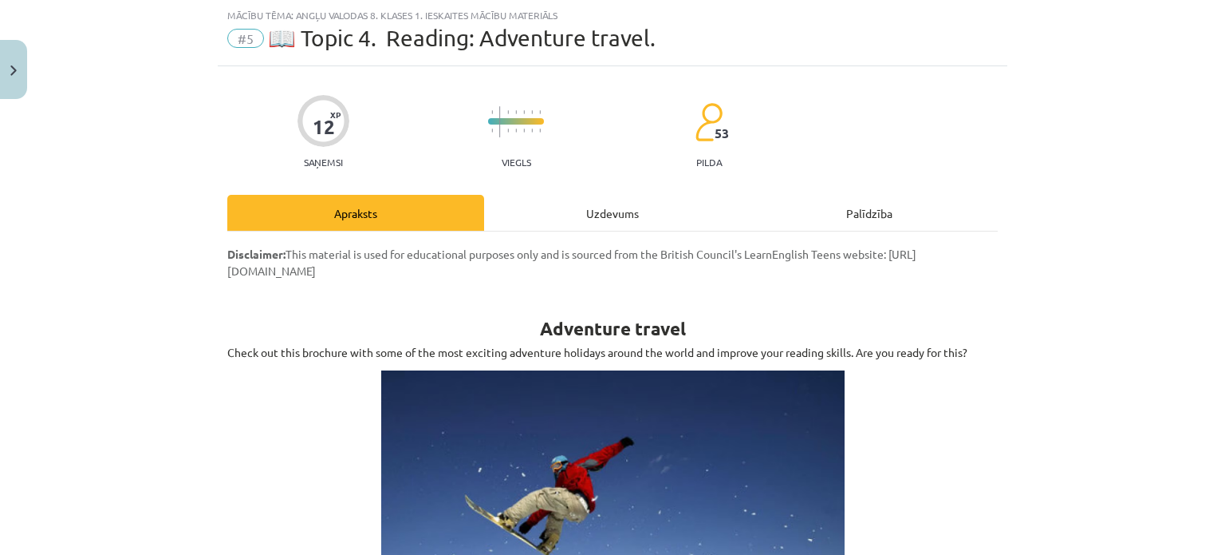
click at [587, 205] on div "Uzdevums" at bounding box center [612, 213] width 257 height 36
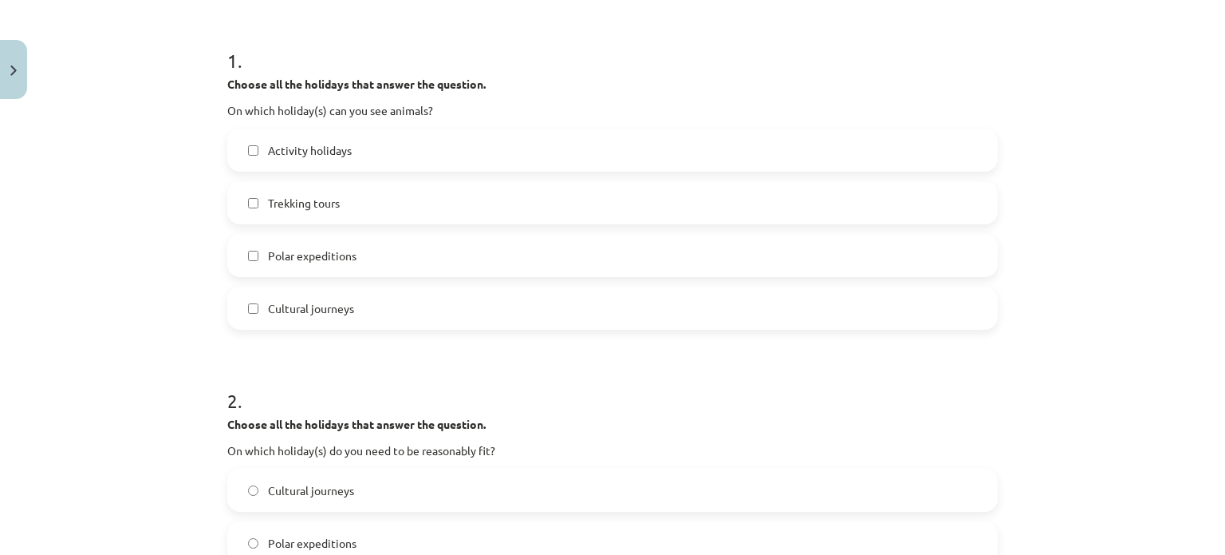
scroll to position [290, 0]
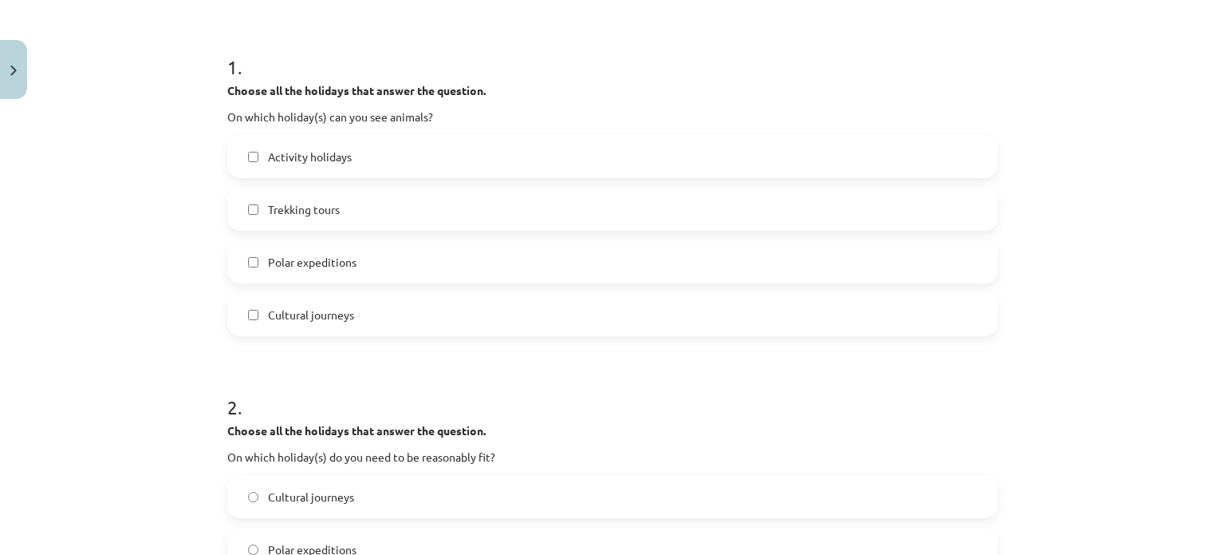
click at [674, 161] on label "Activity holidays" at bounding box center [613, 156] width 768 height 40
click at [530, 228] on label "Trekking tours" at bounding box center [613, 209] width 768 height 40
click at [389, 265] on label "Polar expeditions" at bounding box center [613, 262] width 768 height 40
click at [385, 309] on label "Cultural journeys" at bounding box center [613, 314] width 768 height 40
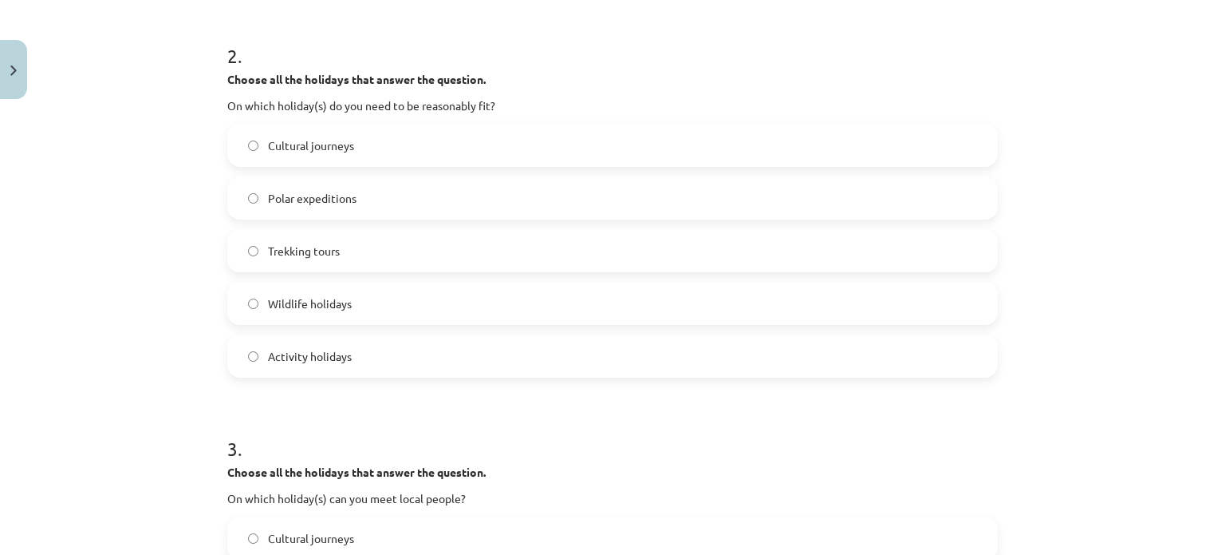
scroll to position [648, 0]
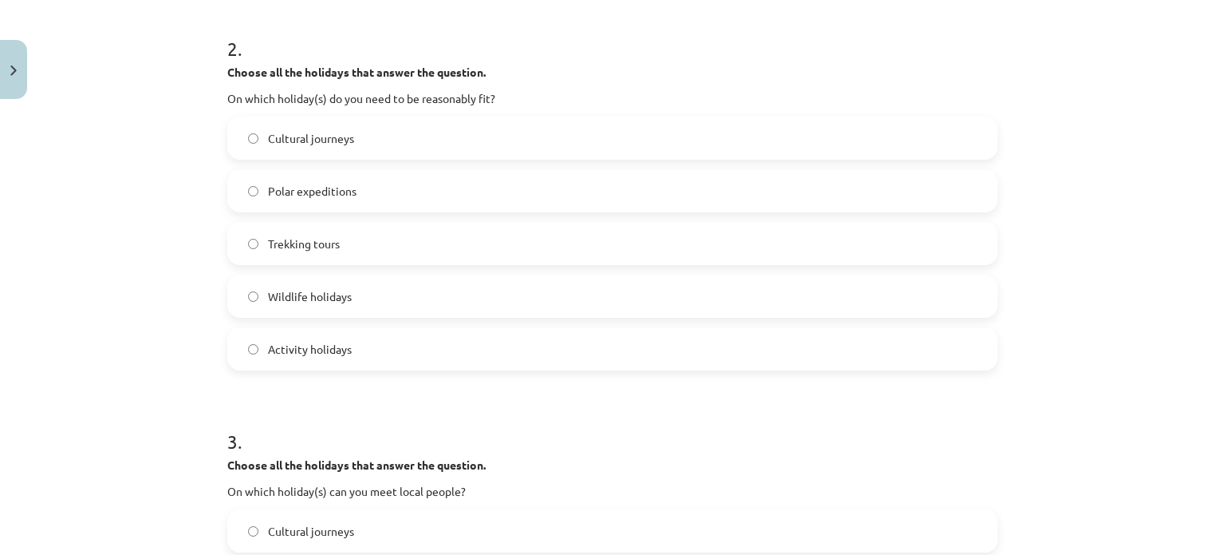
click at [830, 199] on label "Polar expeditions" at bounding box center [613, 191] width 768 height 40
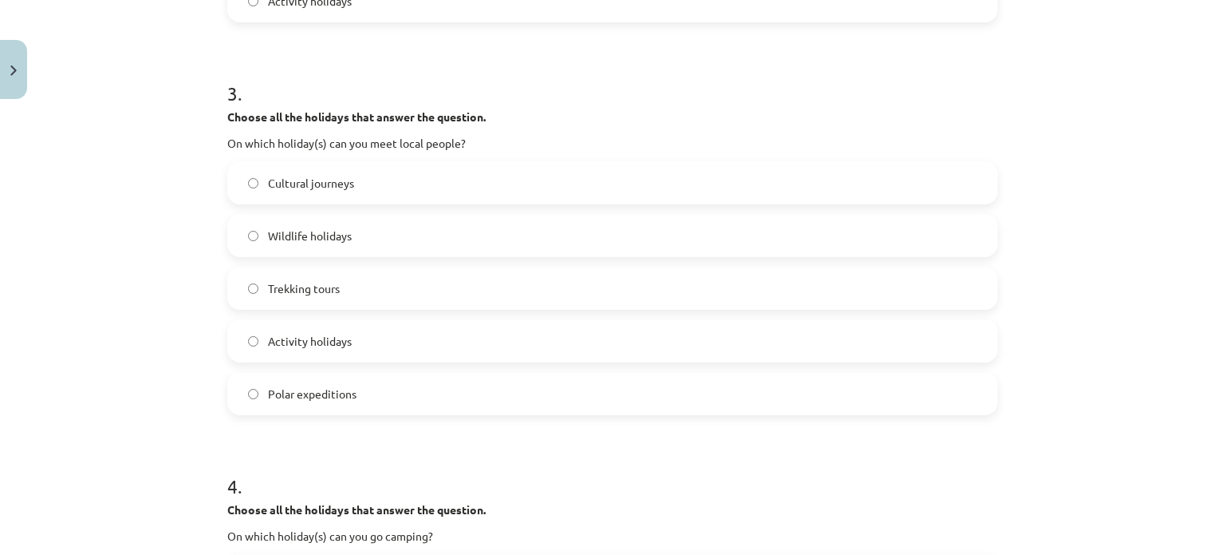
scroll to position [999, 0]
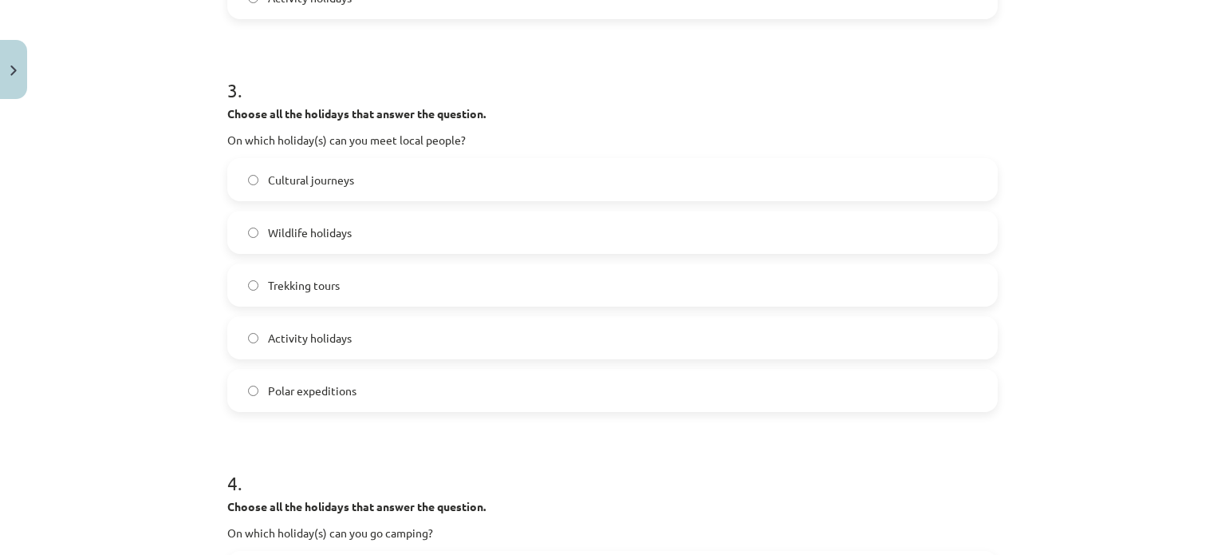
click at [805, 184] on label "Cultural journeys" at bounding box center [613, 180] width 768 height 40
click at [784, 239] on label "Wildlife holidays" at bounding box center [613, 232] width 768 height 40
click at [757, 194] on label "Cultural journeys" at bounding box center [613, 180] width 768 height 40
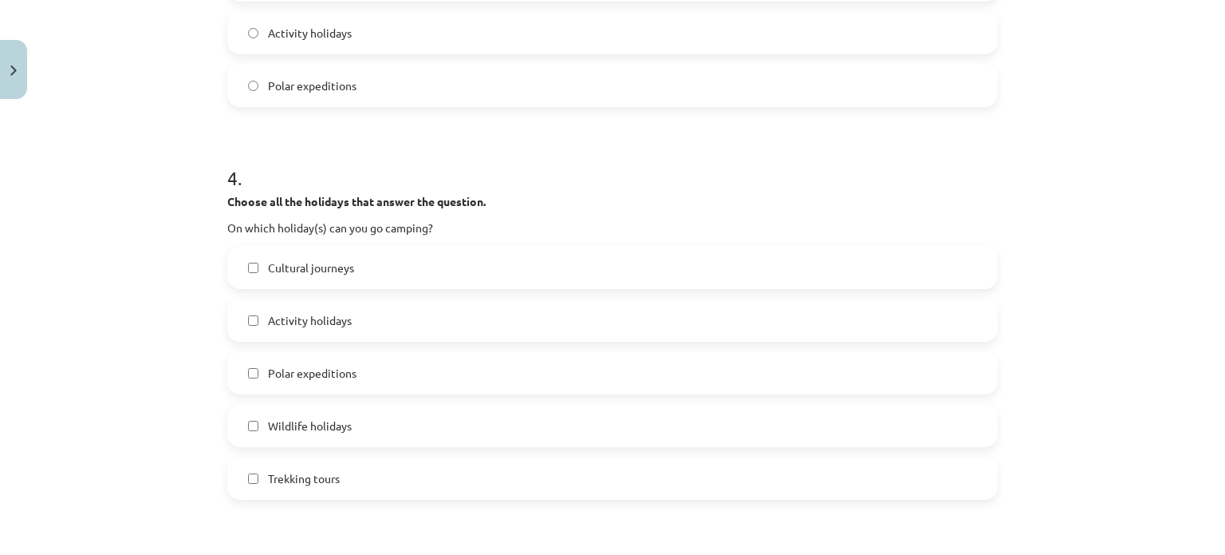
scroll to position [1407, 0]
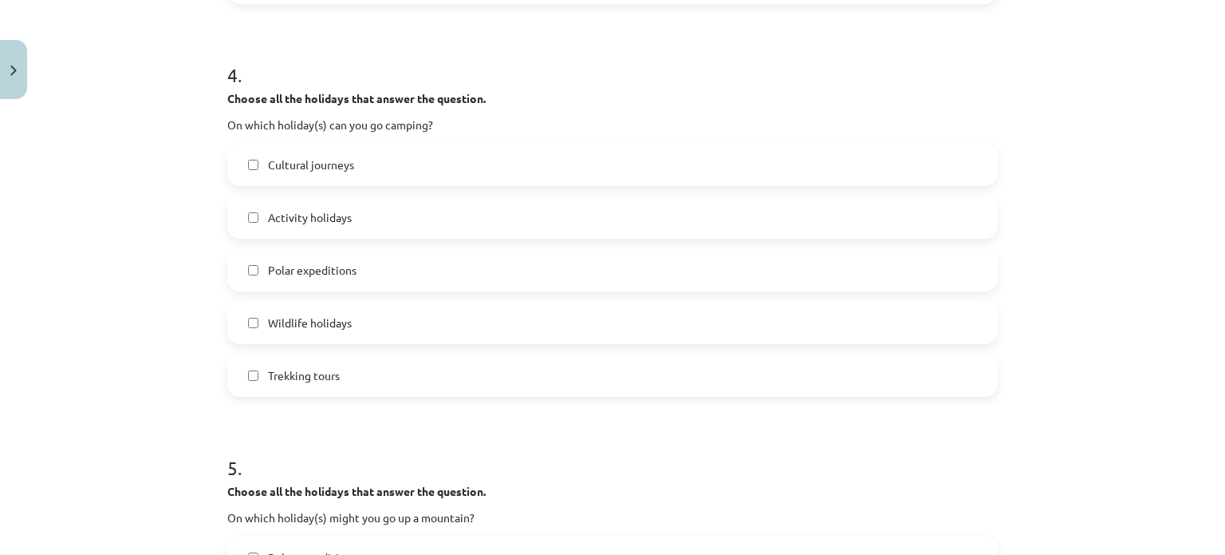
click at [699, 212] on label "Activity holidays" at bounding box center [613, 217] width 768 height 40
click at [500, 316] on label "Wildlife holidays" at bounding box center [613, 322] width 768 height 40
click at [447, 364] on label "Trekking tours" at bounding box center [613, 375] width 768 height 40
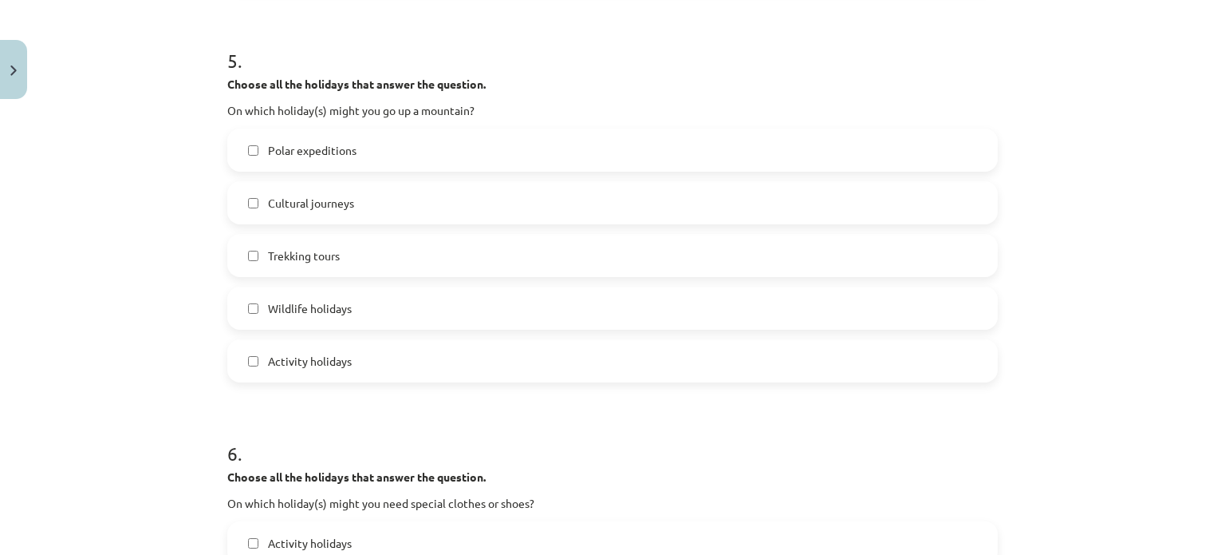
scroll to position [1817, 0]
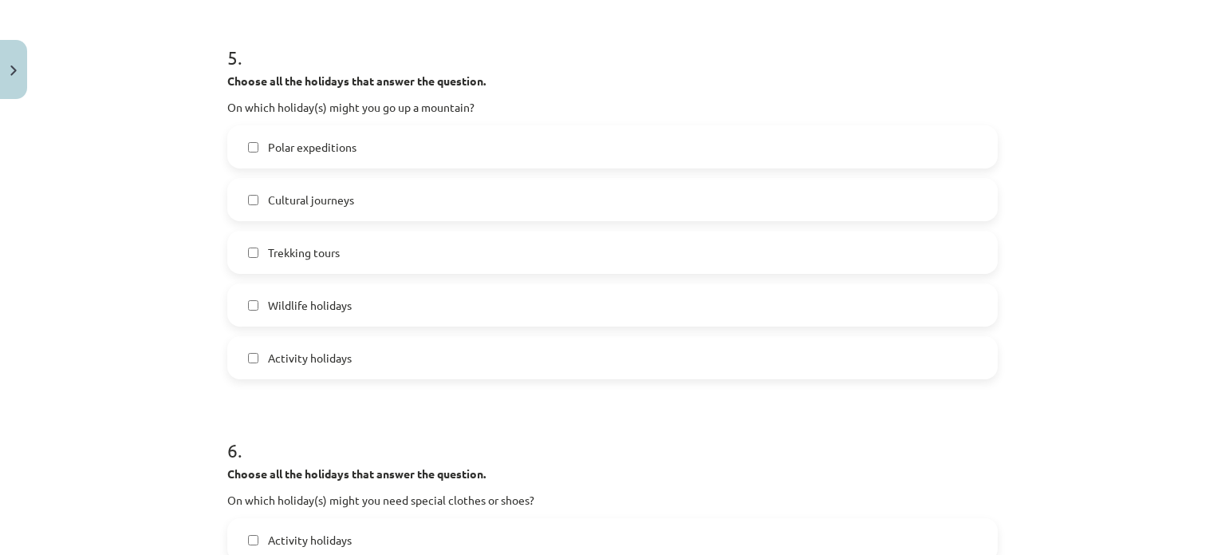
click at [766, 156] on label "Polar expeditions" at bounding box center [613, 147] width 768 height 40
click at [568, 265] on label "Trekking tours" at bounding box center [613, 252] width 768 height 40
click at [468, 348] on label "Activity holidays" at bounding box center [613, 357] width 768 height 40
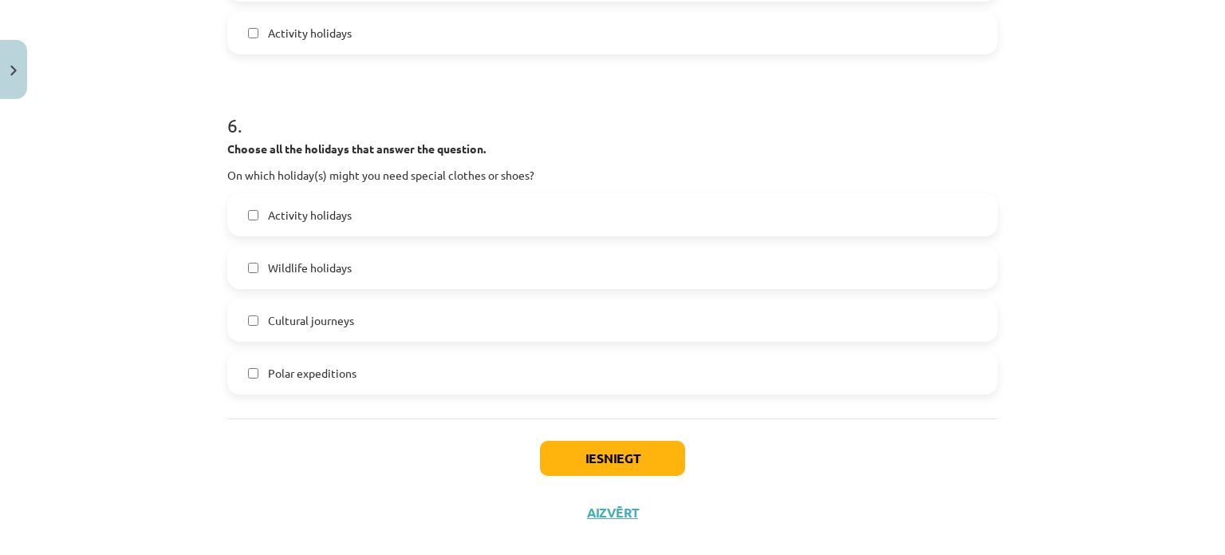
scroll to position [2165, 0]
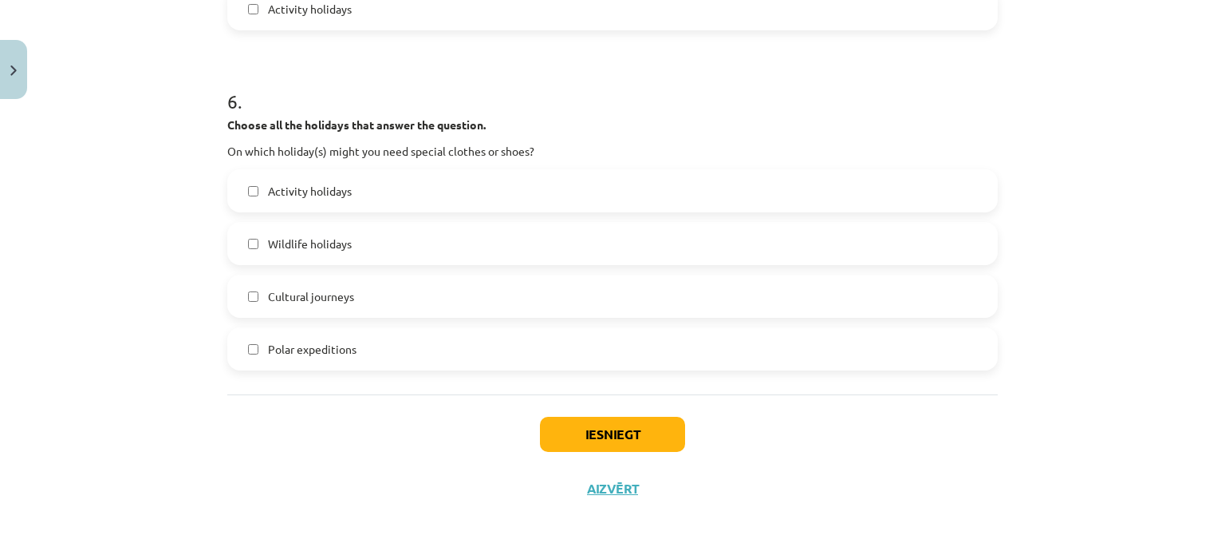
click at [811, 203] on label "Activity holidays" at bounding box center [613, 191] width 768 height 40
click at [682, 252] on label "Wildlife holidays" at bounding box center [613, 243] width 768 height 40
click at [582, 345] on label "Polar expeditions" at bounding box center [613, 349] width 768 height 40
click at [603, 433] on button "Iesniegt" at bounding box center [612, 433] width 145 height 35
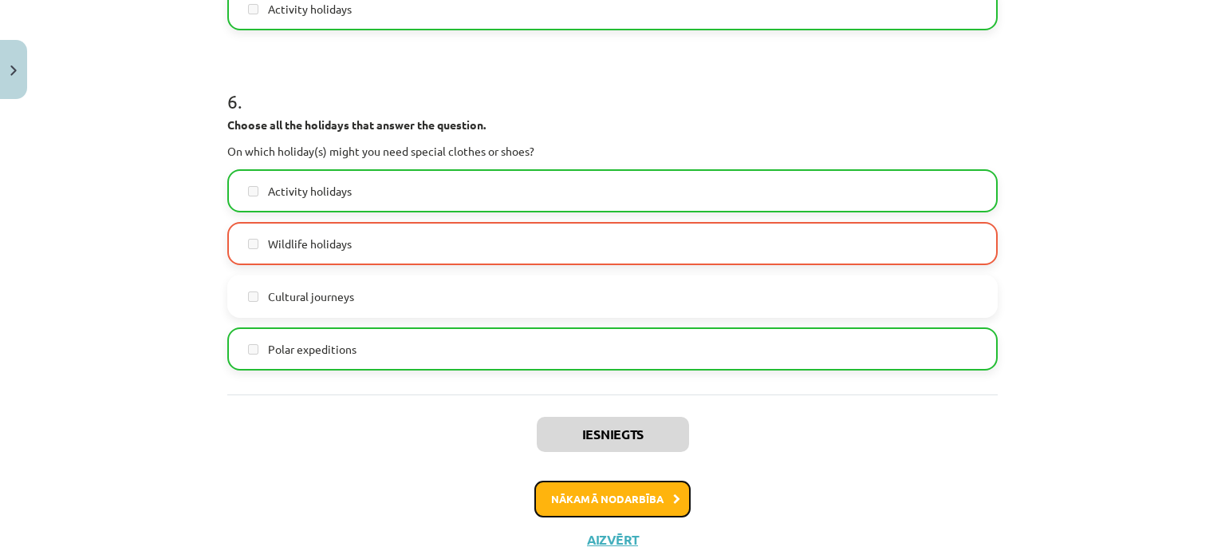
click at [602, 481] on button "Nākamā nodarbība" at bounding box center [613, 498] width 156 height 37
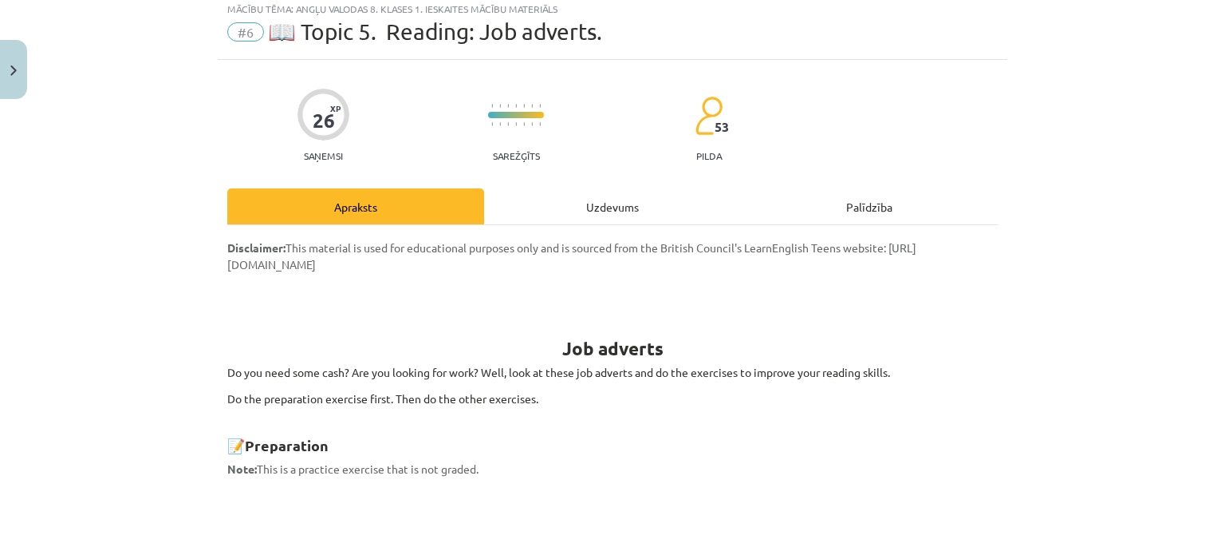
scroll to position [40, 0]
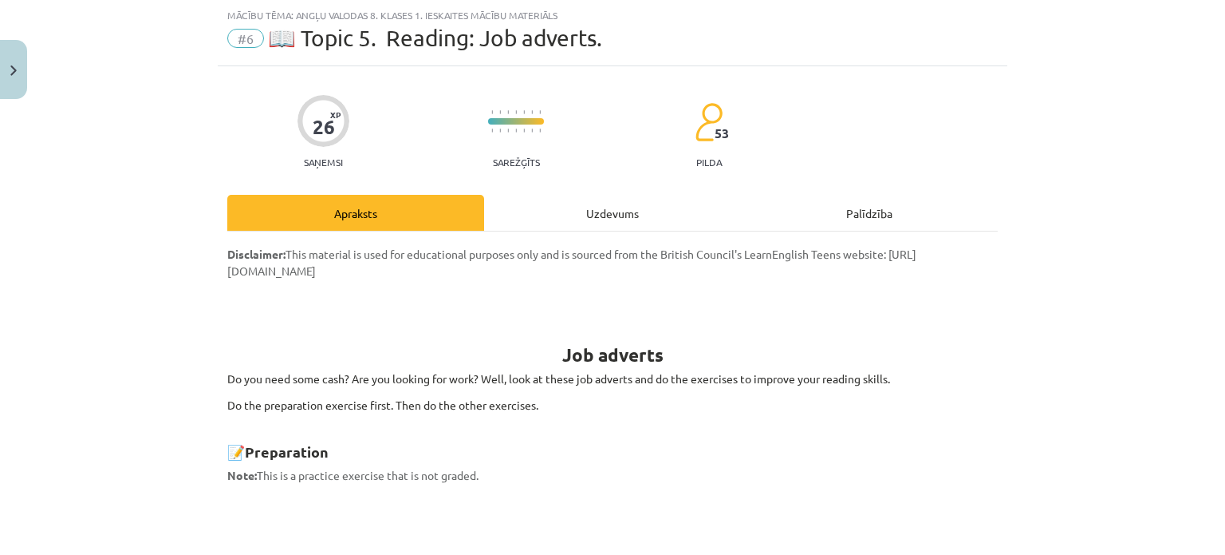
click at [593, 199] on div "Uzdevums" at bounding box center [612, 213] width 257 height 36
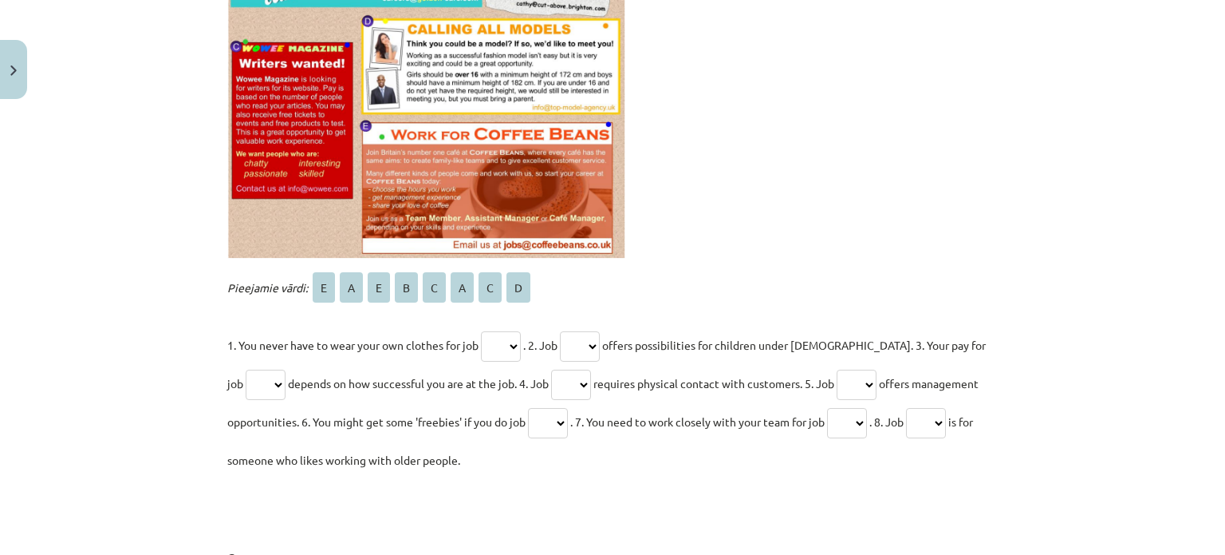
scroll to position [560, 0]
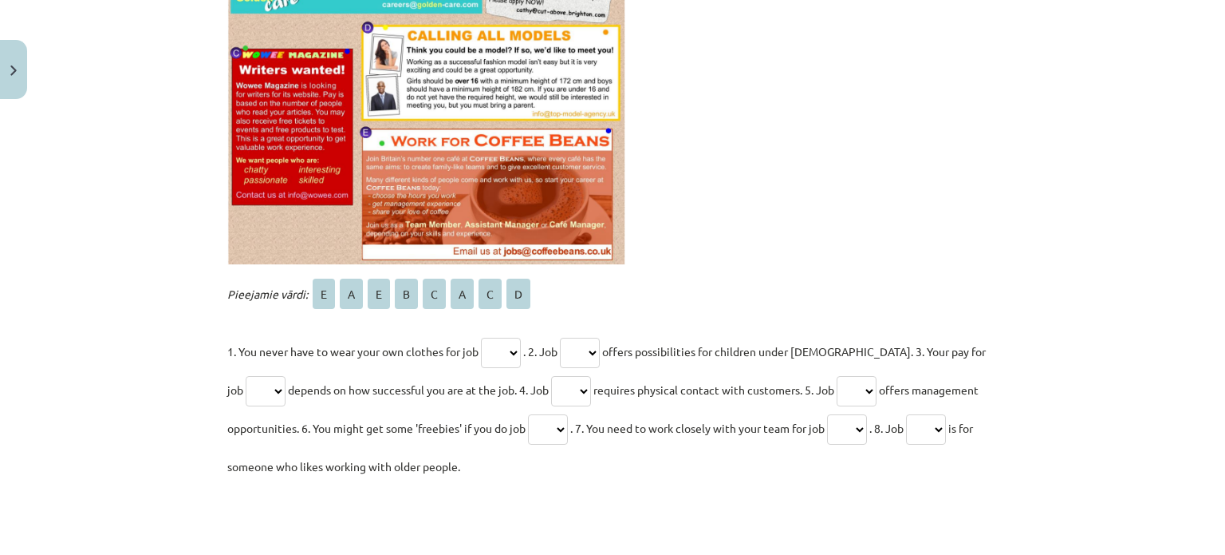
drag, startPoint x: 214, startPoint y: 289, endPoint x: 957, endPoint y: 481, distance: 768.0
click at [957, 481] on div "26 XP Saņemsi Sarežģīts 53 pilda Apraksts Uzdevums Palīdzība 1 . Fill the gaps …" at bounding box center [613, 359] width 790 height 1626
copy div "Pieejamie vārdi: E A E B C A C D 1. You never have to wear your own clothes for…"
click at [558, 297] on p "Pieejamie vārdi: E A E B C A C D" at bounding box center [612, 293] width 771 height 38
click at [506, 355] on select "* * * * * * * *" at bounding box center [501, 352] width 40 height 30
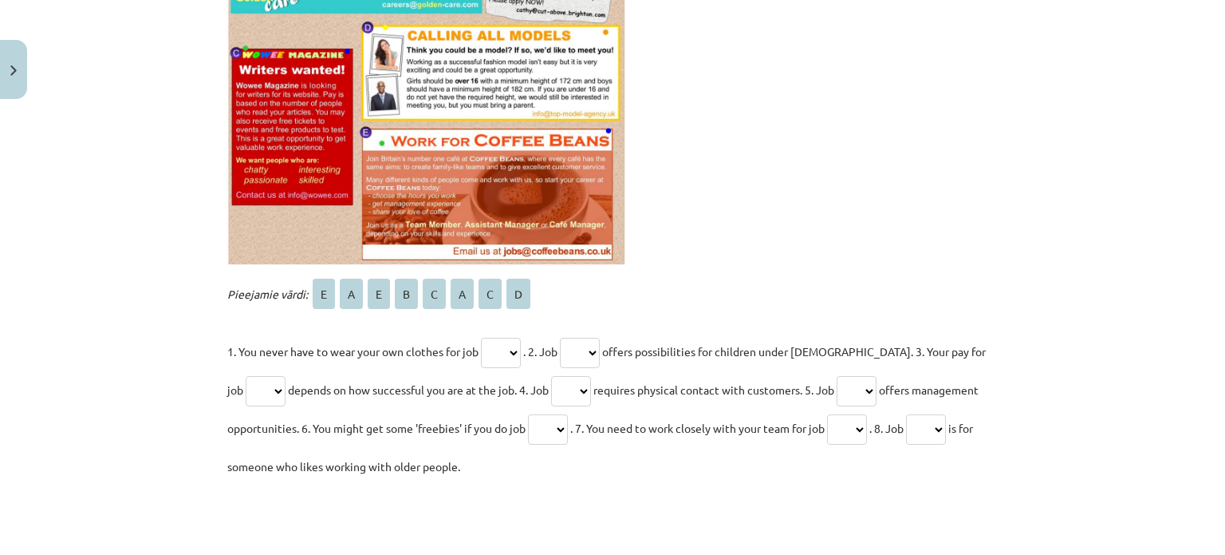
select select "*"
click at [481, 337] on select "* * * * * * * *" at bounding box center [501, 352] width 40 height 30
click at [589, 347] on select "* * * * * * * *" at bounding box center [580, 352] width 40 height 30
select select "*"
click at [566, 337] on select "* * * * * * * *" at bounding box center [580, 352] width 40 height 30
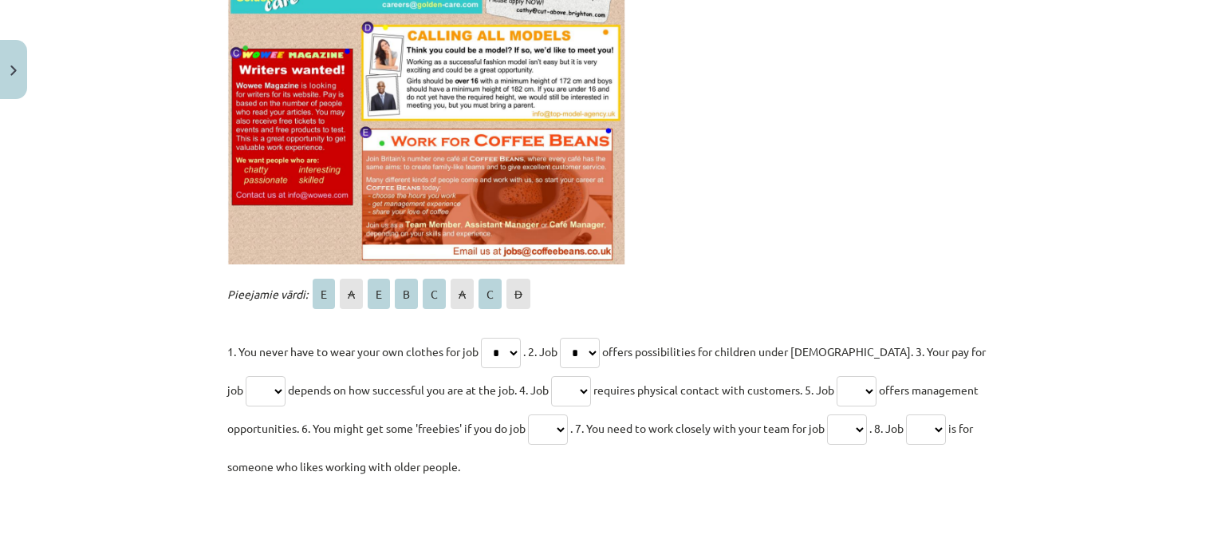
click at [569, 384] on select "* * * * * * * *" at bounding box center [571, 391] width 40 height 30
select select "*"
click at [551, 376] on select "* * * * * * * *" at bounding box center [571, 391] width 40 height 30
click at [856, 398] on select "* * * * * * * *" at bounding box center [857, 391] width 40 height 30
select select "*"
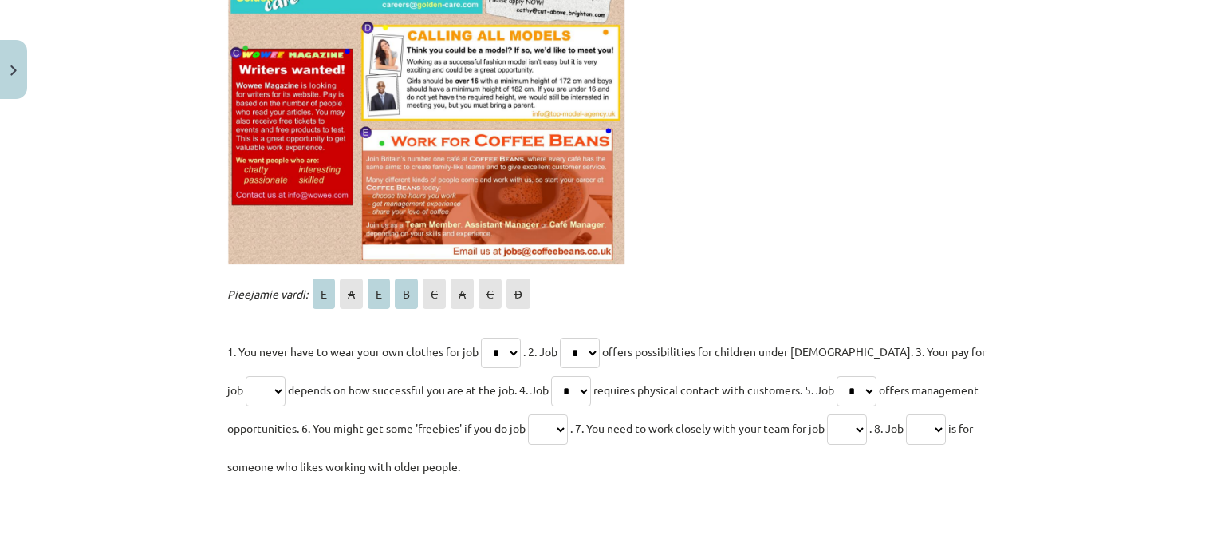
click at [837, 376] on select "* * * * * * * *" at bounding box center [857, 391] width 40 height 30
click at [560, 428] on select "* * * * * * * *" at bounding box center [548, 429] width 40 height 30
click at [535, 468] on p "1. You never have to wear your own clothes for job * * * * * * * * . 2. Job * *…" at bounding box center [612, 408] width 771 height 153
click at [555, 385] on select "* * * * * * * *" at bounding box center [571, 391] width 40 height 30
click at [255, 393] on select "* * * * * * * *" at bounding box center [266, 391] width 40 height 30
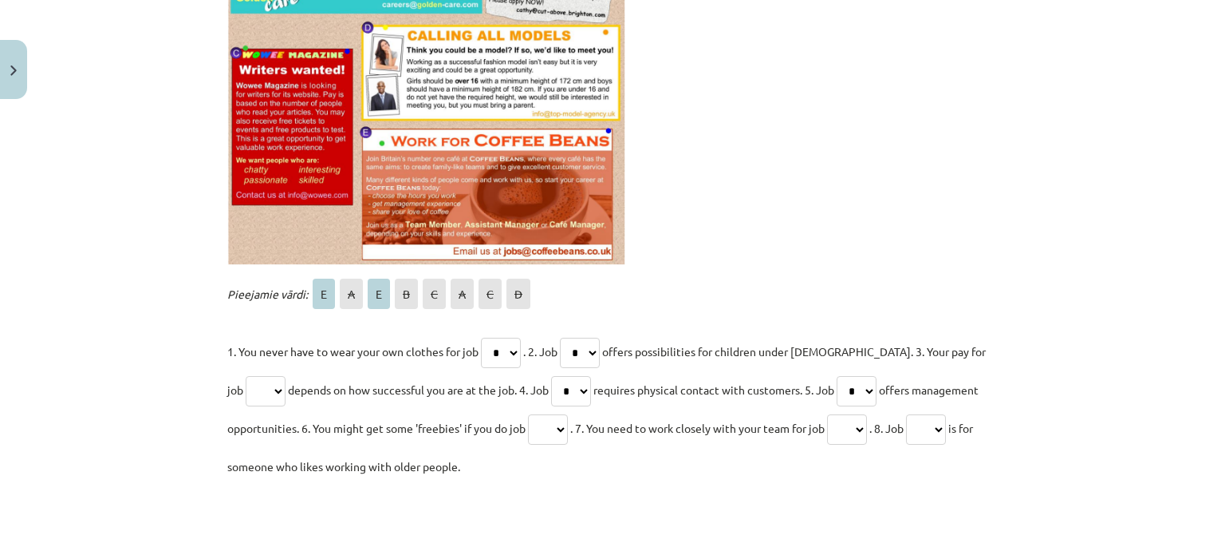
select select "*"
click at [246, 376] on select "* * * * * * * *" at bounding box center [266, 391] width 40 height 30
click at [575, 381] on select "* * * * * * * *" at bounding box center [571, 391] width 40 height 30
select select "*"
click at [551, 376] on select "* * * * * * * *" at bounding box center [571, 391] width 40 height 30
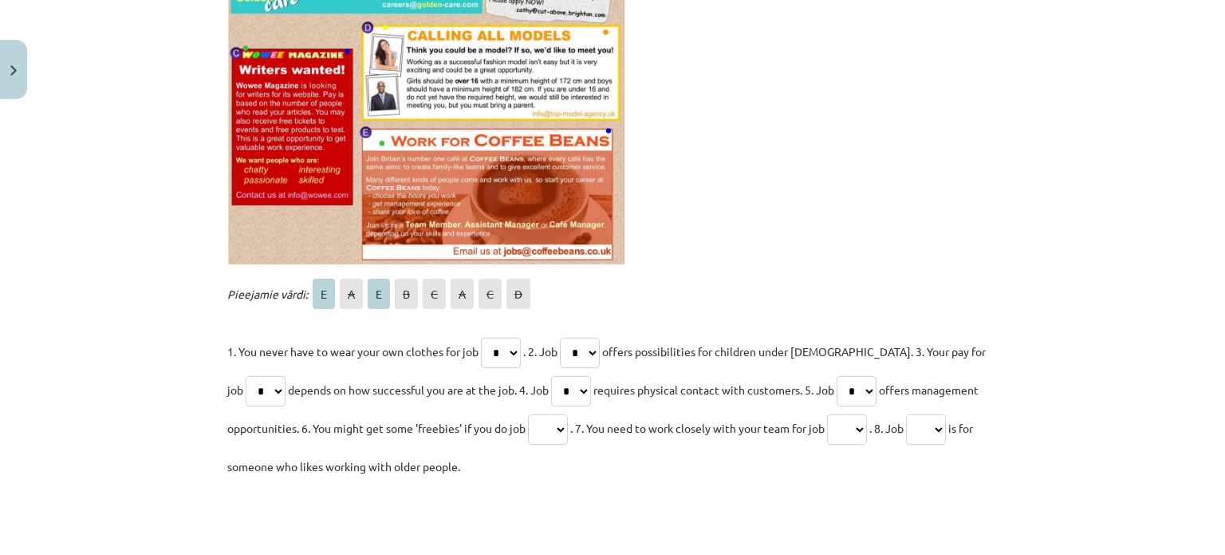
click at [843, 386] on select "* * * * * * * *" at bounding box center [857, 391] width 40 height 30
select select "*"
click at [837, 376] on select "* * * * * * * *" at bounding box center [857, 391] width 40 height 30
click at [555, 429] on select "* * * * * * * *" at bounding box center [548, 429] width 40 height 30
select select "*"
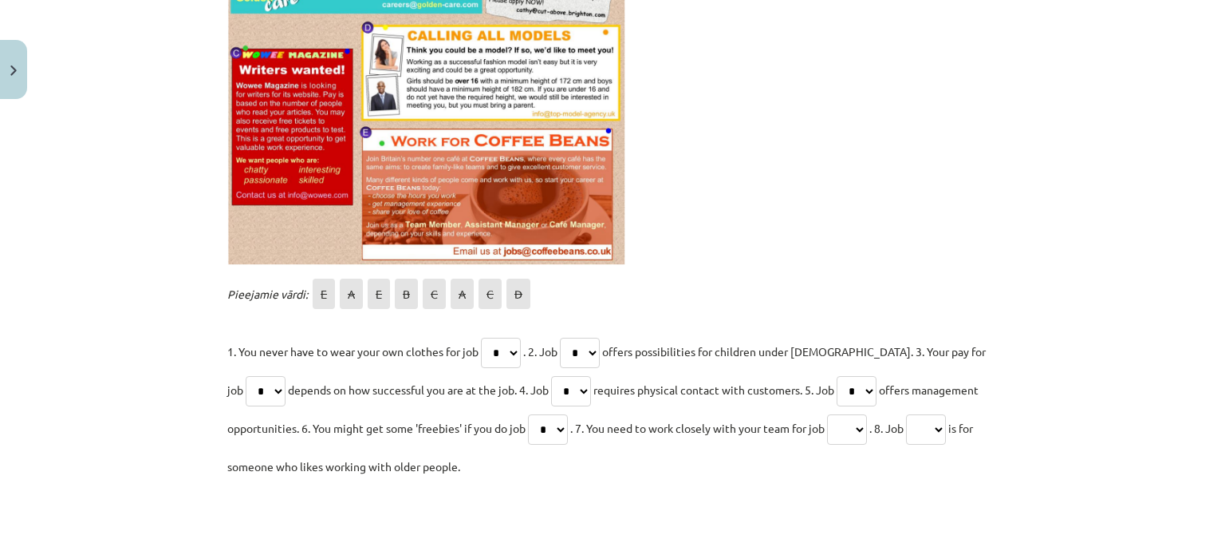
click at [528, 414] on select "* * * * * * * *" at bounding box center [548, 429] width 40 height 30
click at [846, 434] on select "* * * * * * * *" at bounding box center [847, 429] width 40 height 30
select select "*"
click at [835, 414] on select "* * * * * * * *" at bounding box center [847, 429] width 40 height 30
click at [938, 424] on select "* * * * * * * *" at bounding box center [926, 429] width 40 height 30
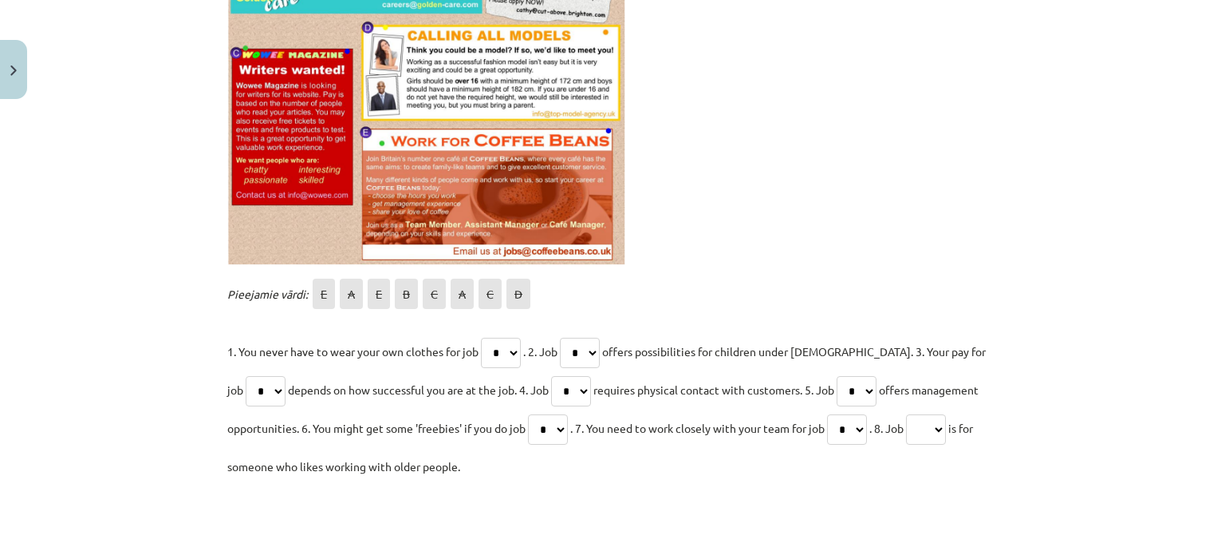
select select "*"
click at [920, 414] on select "* * * * * * * *" at bounding box center [926, 429] width 40 height 30
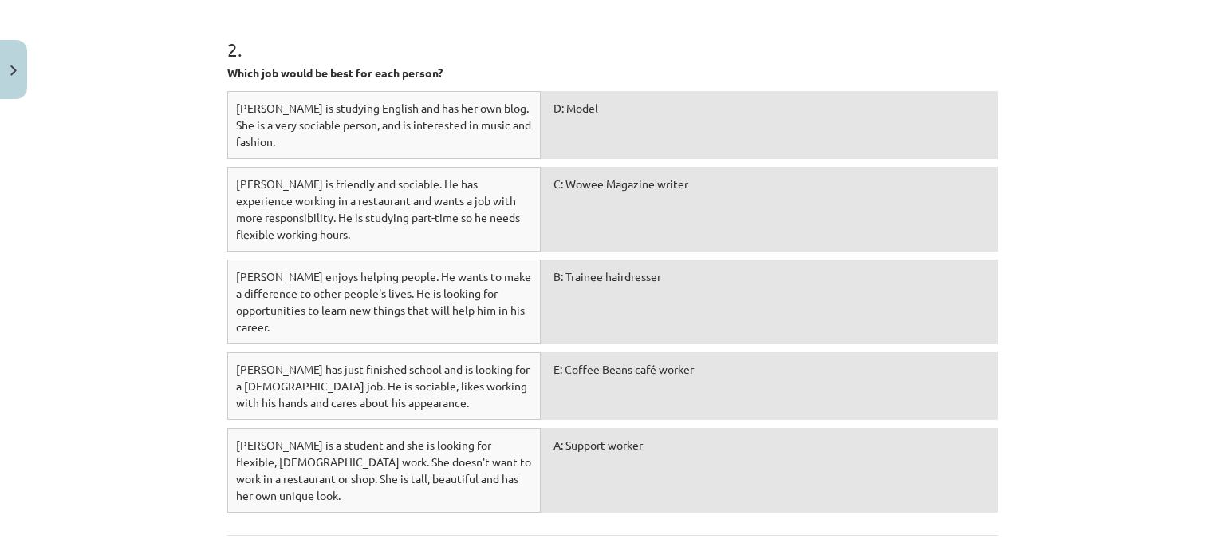
scroll to position [1116, 0]
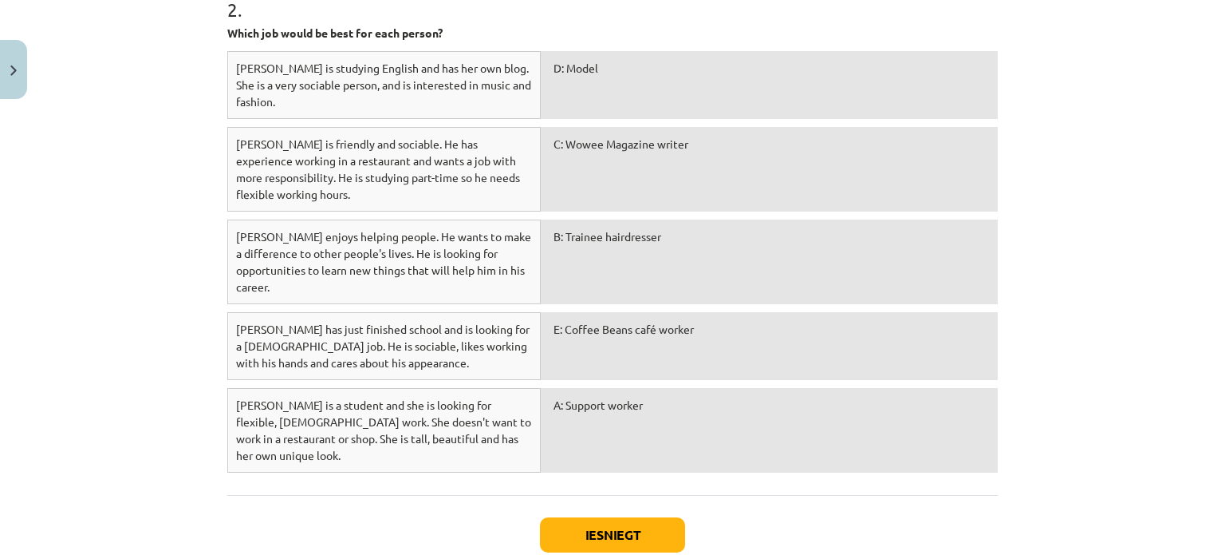
click at [807, 388] on div "A: Support worker" at bounding box center [769, 430] width 457 height 85
click at [570, 517] on button "Iesniegt" at bounding box center [612, 534] width 145 height 35
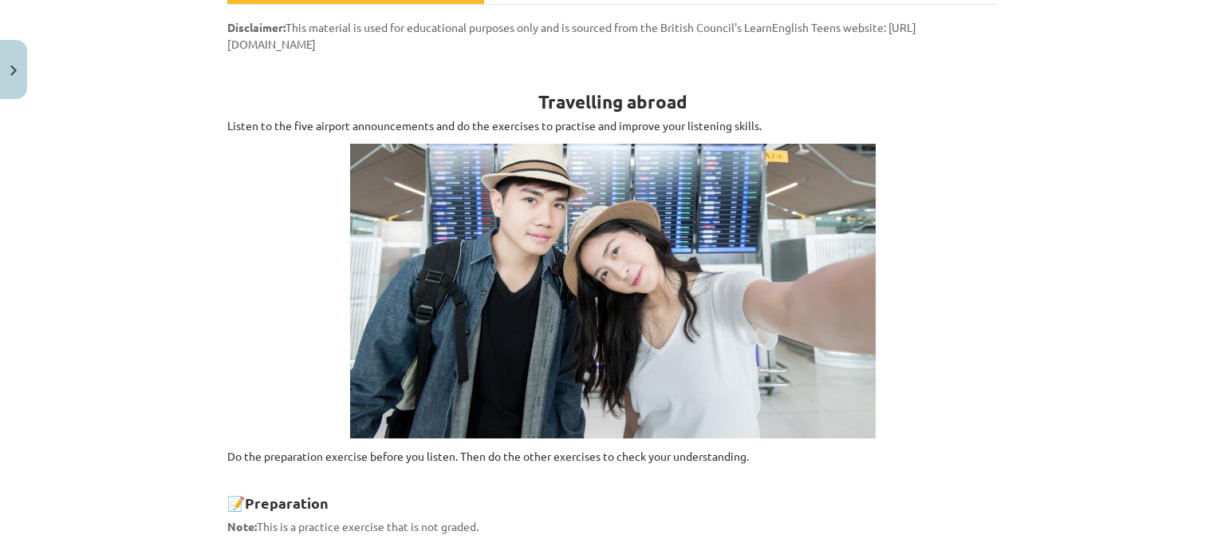
scroll to position [40, 0]
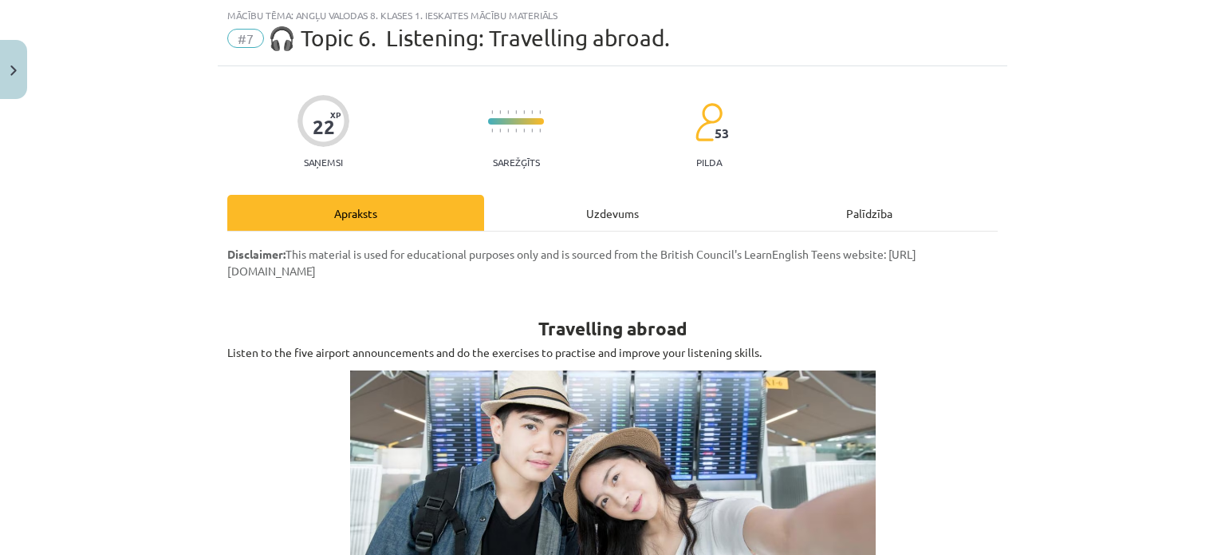
click at [598, 199] on div "Uzdevums" at bounding box center [612, 213] width 257 height 36
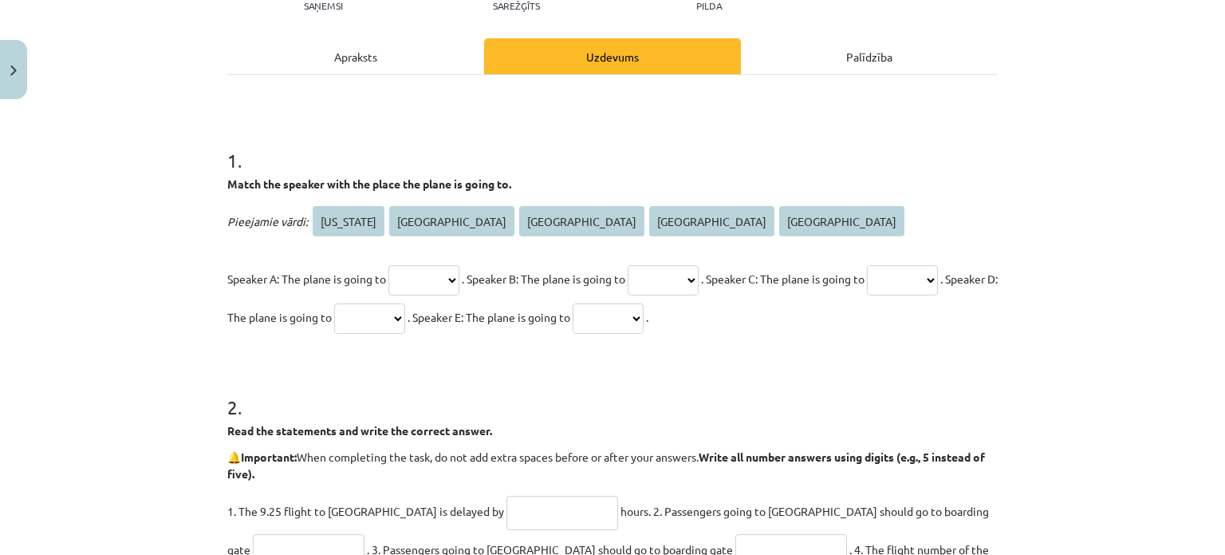
scroll to position [219, 0]
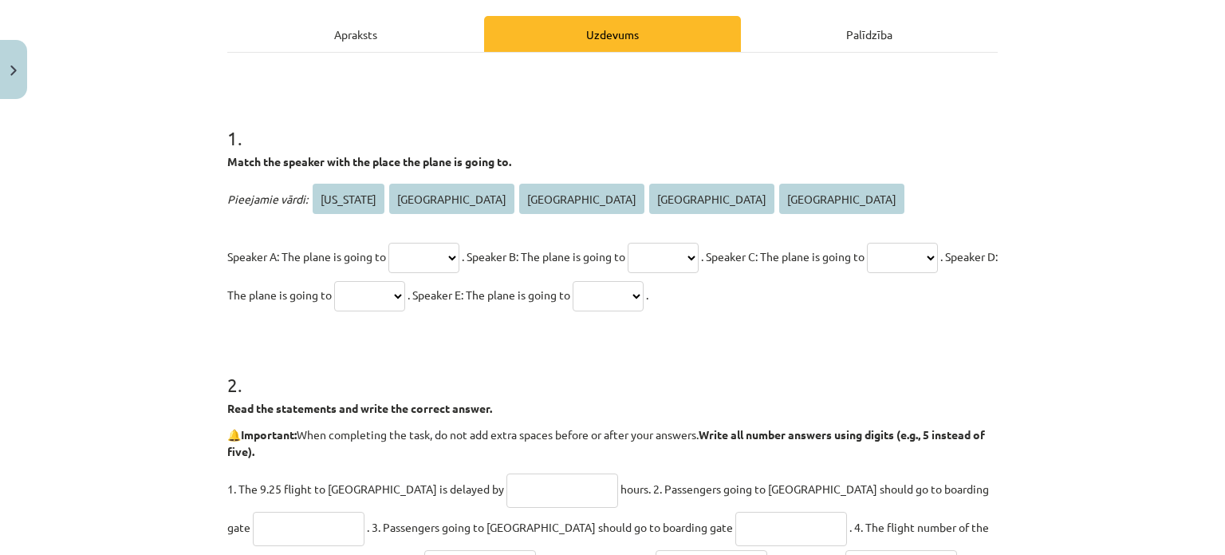
click at [435, 245] on select "******** ********* ****** ***** ****" at bounding box center [424, 258] width 71 height 30
select select "********"
click at [389, 243] on select "******** ********* ****** ***** ****" at bounding box center [424, 258] width 71 height 30
click at [692, 243] on select "******** ********* ****** ***** ****" at bounding box center [663, 258] width 71 height 30
select select "*****"
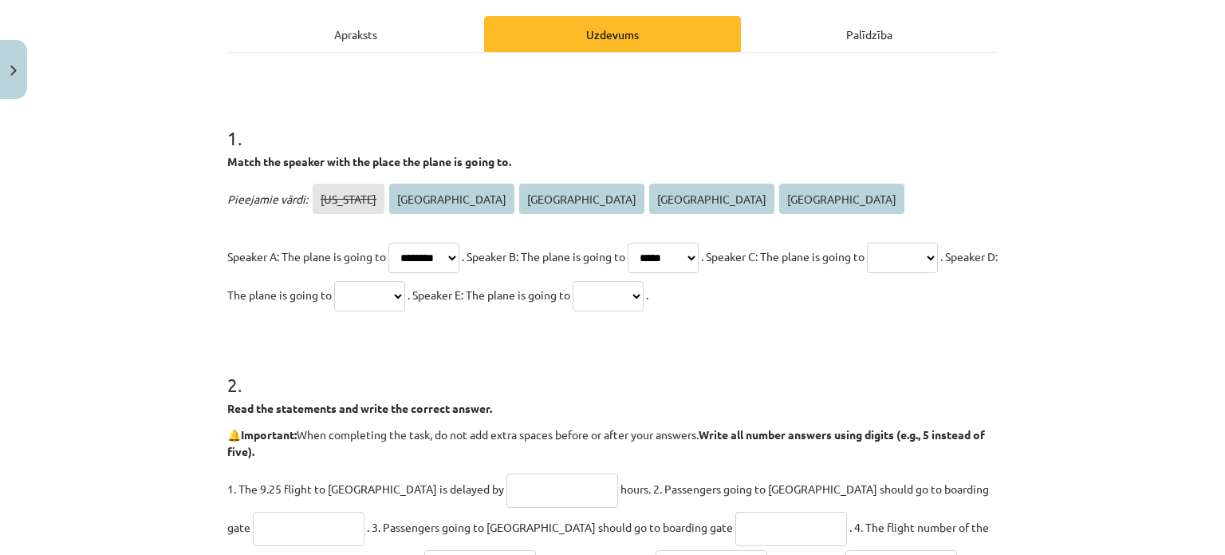
click at [653, 243] on select "******** ********* ****** ***** ****" at bounding box center [663, 258] width 71 height 30
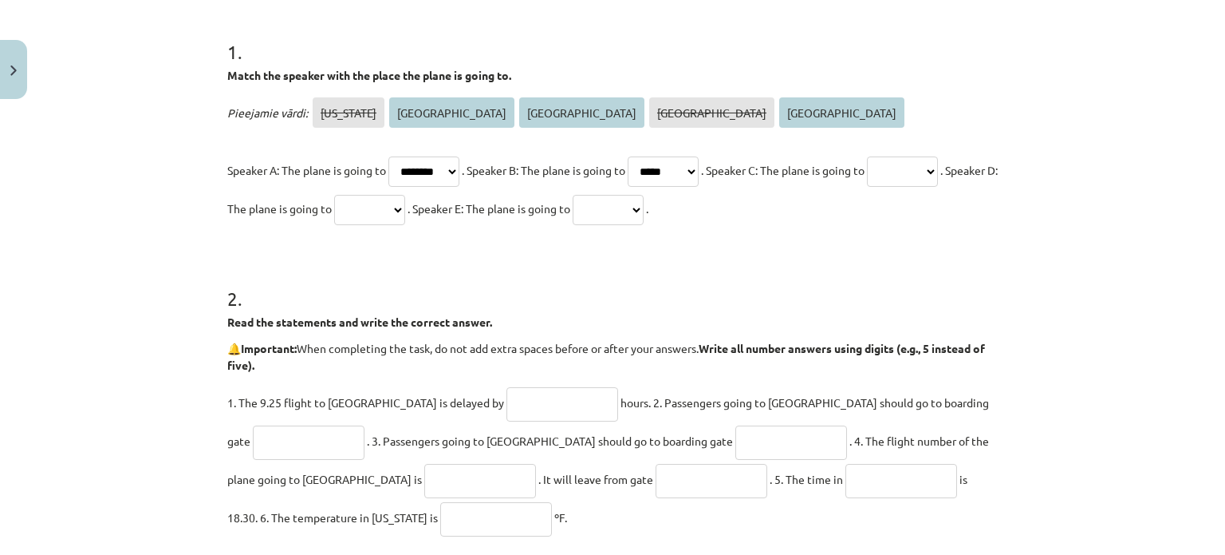
scroll to position [316, 0]
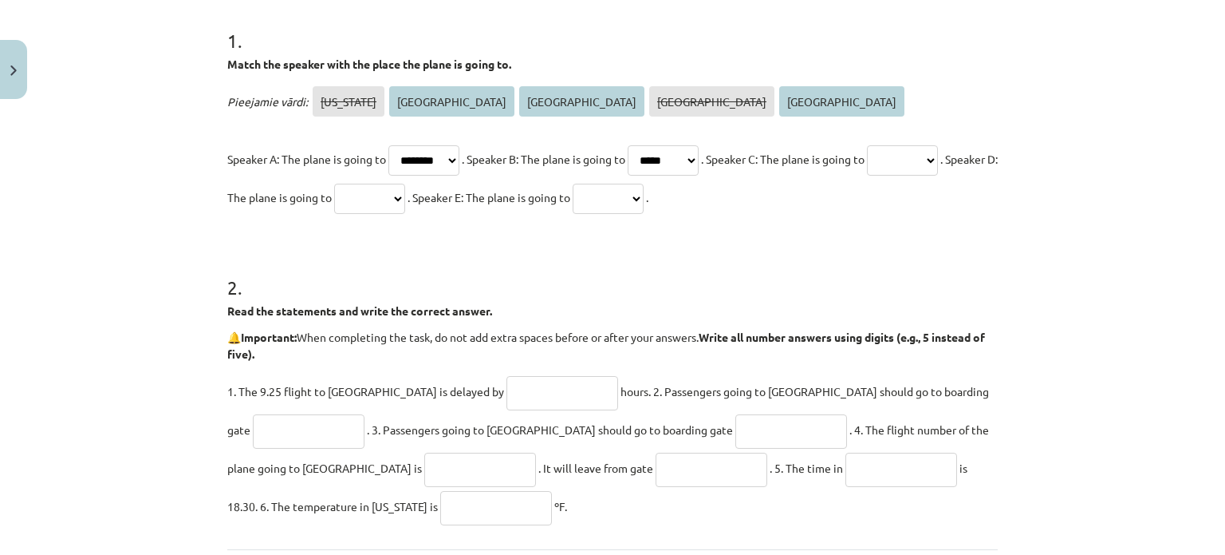
click at [867, 176] on select "******** ********* ****** ***** ****" at bounding box center [902, 160] width 71 height 30
select select "******"
click at [867, 176] on select "******** ********* ****** ***** ****" at bounding box center [902, 160] width 71 height 30
click at [405, 193] on select "******** ********* ****** ***** ****" at bounding box center [369, 199] width 71 height 30
select select "****"
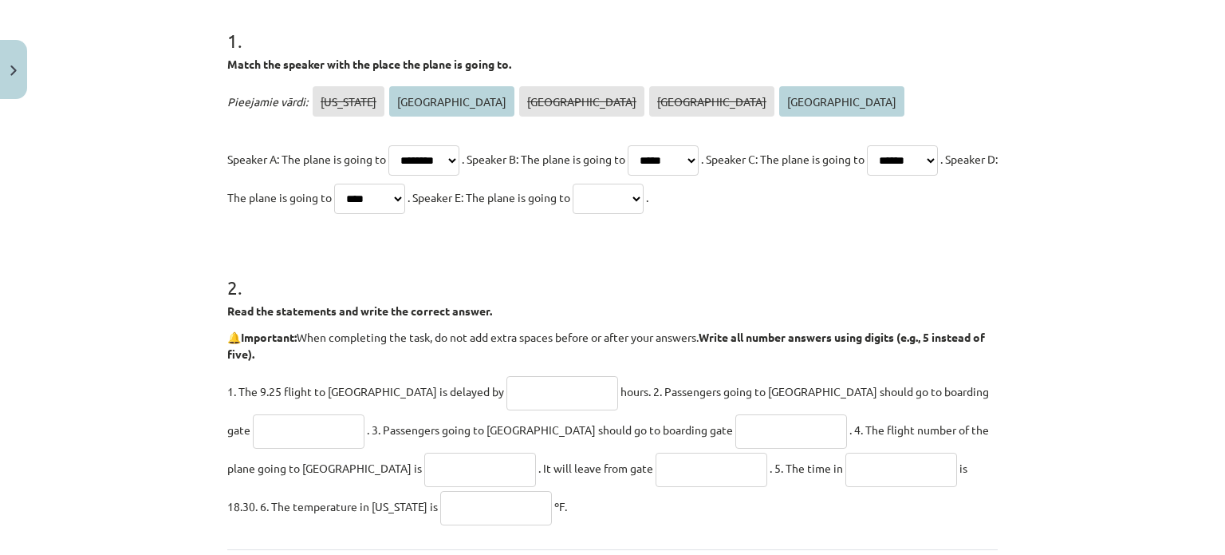
click at [405, 184] on select "******** ********* ****** ***** ****" at bounding box center [369, 199] width 71 height 30
click at [644, 184] on select "******** ********* ****** ***** ****" at bounding box center [608, 199] width 71 height 30
select select "*********"
click at [644, 184] on select "******** ********* ****** ***** ****" at bounding box center [608, 199] width 71 height 30
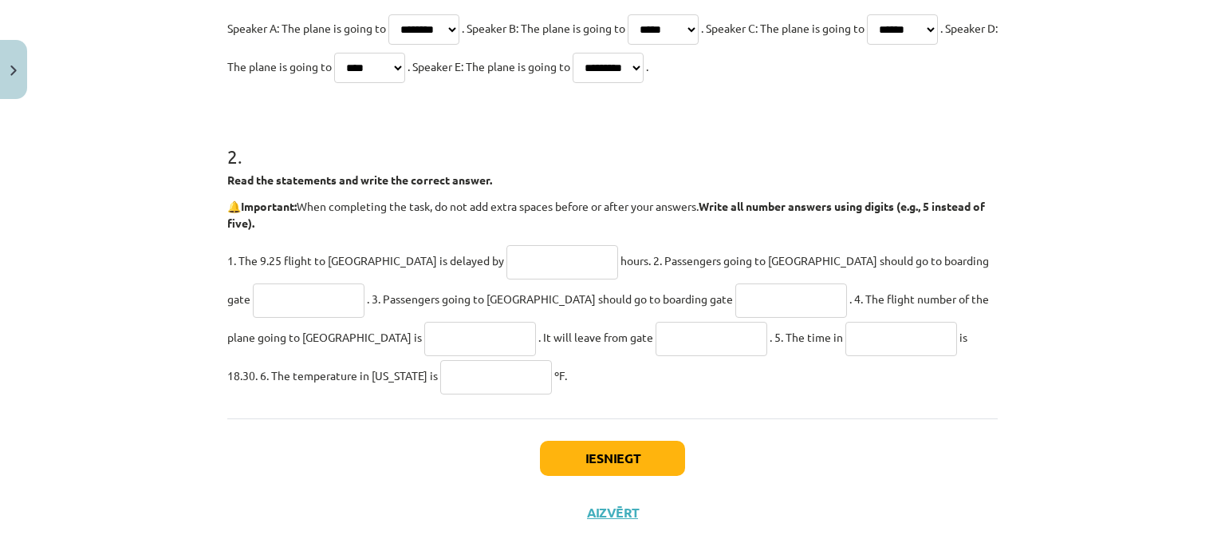
scroll to position [471, 0]
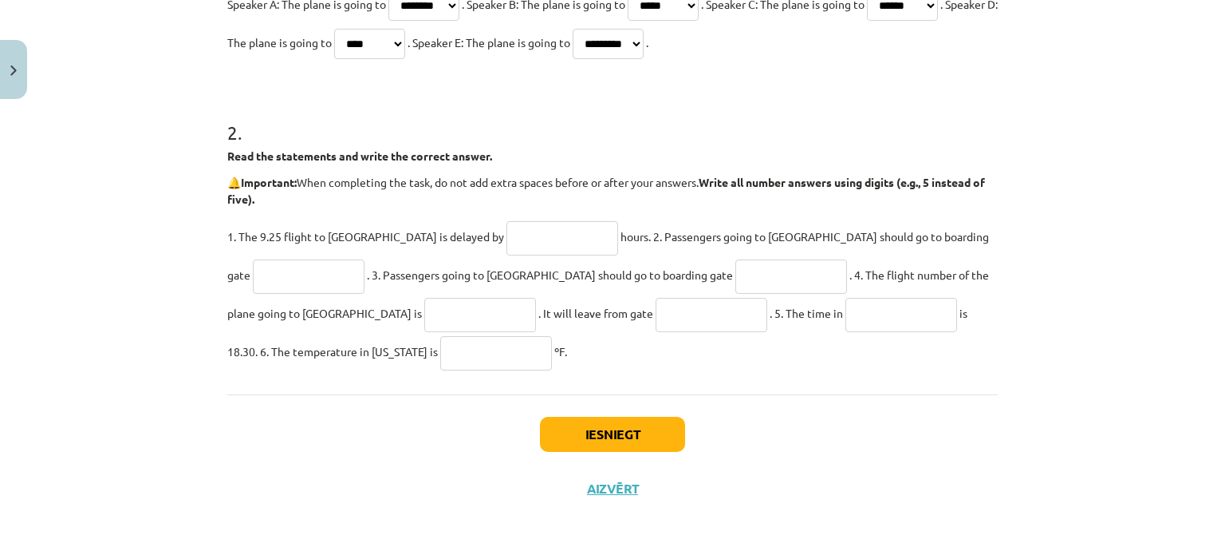
drag, startPoint x: 214, startPoint y: 152, endPoint x: 1091, endPoint y: 330, distance: 894.7
click at [1091, 332] on div "Mācību tēma: Angļu valodas 8. klases 1. ieskaites mācību materiāls #7 🎧 Topic 6…" at bounding box center [612, 277] width 1225 height 555
copy div "Read the statements and write the correct answer. 🔔 Important: When completing …"
click at [119, 69] on div "Mācību tēma: Angļu valodas 8. klases 1. ieskaites mācību materiāls #7 🎧 Topic 6…" at bounding box center [612, 277] width 1225 height 555
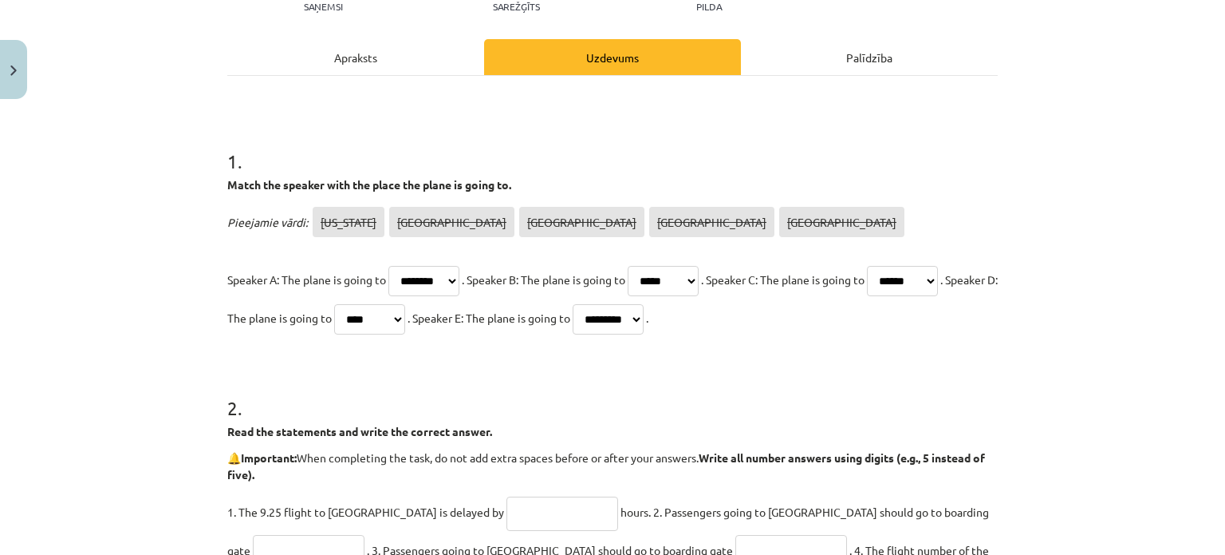
scroll to position [148, 0]
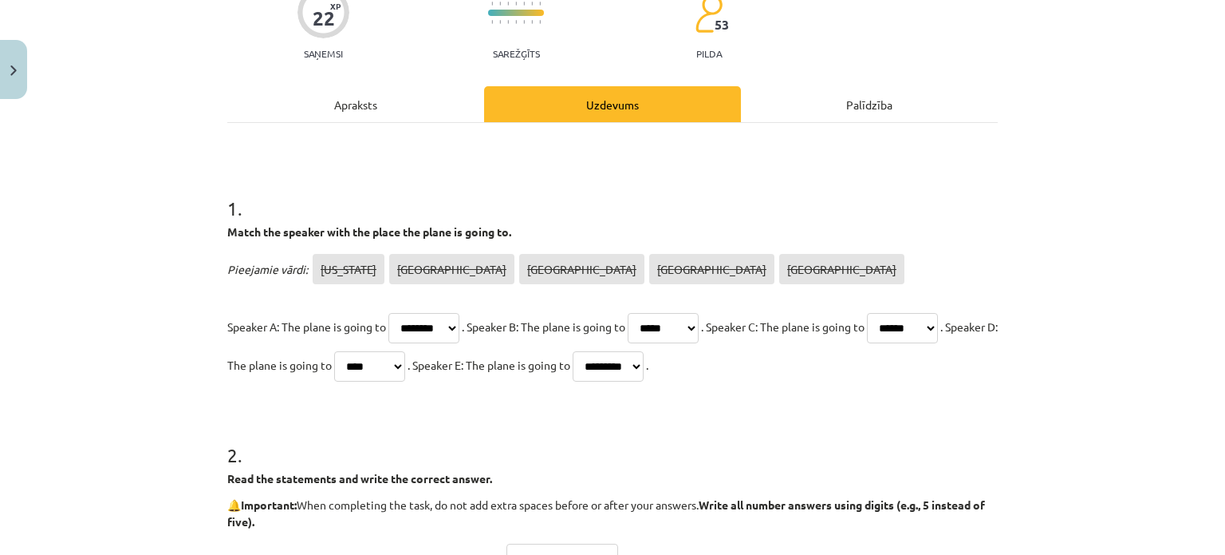
click at [858, 103] on div "Palīdzība" at bounding box center [869, 104] width 257 height 36
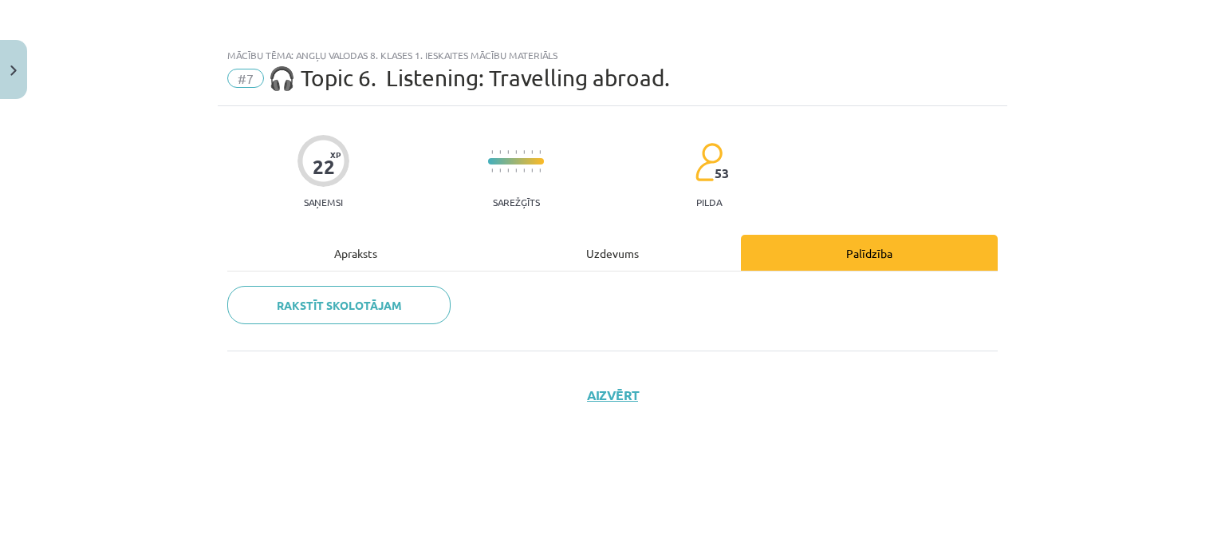
click at [622, 245] on div "Uzdevums" at bounding box center [612, 253] width 257 height 36
select select "********"
select select "*****"
select select "******"
select select "****"
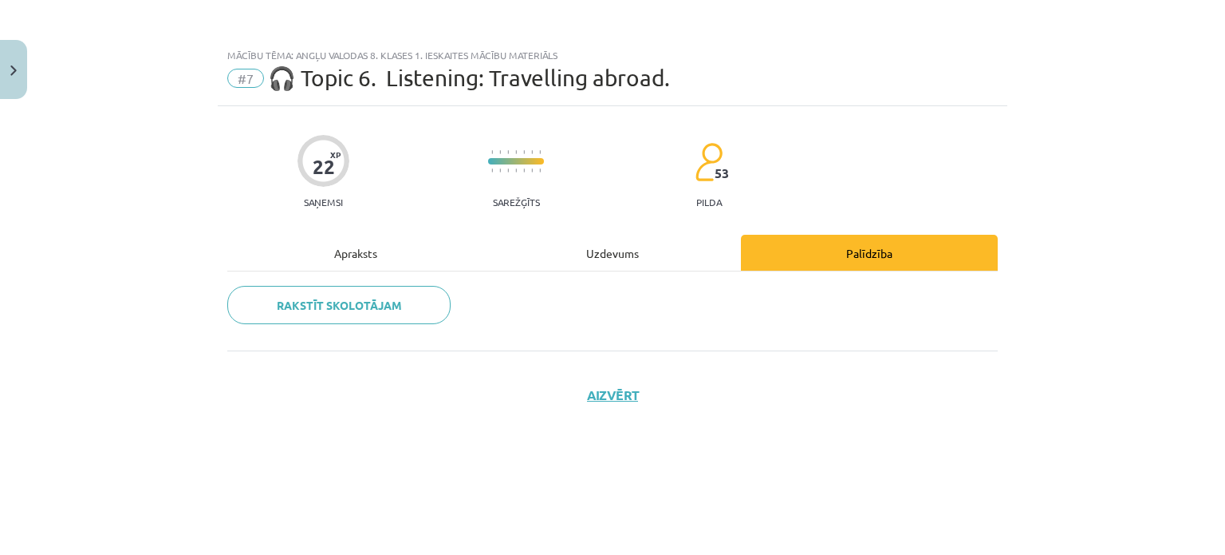
select select "*********"
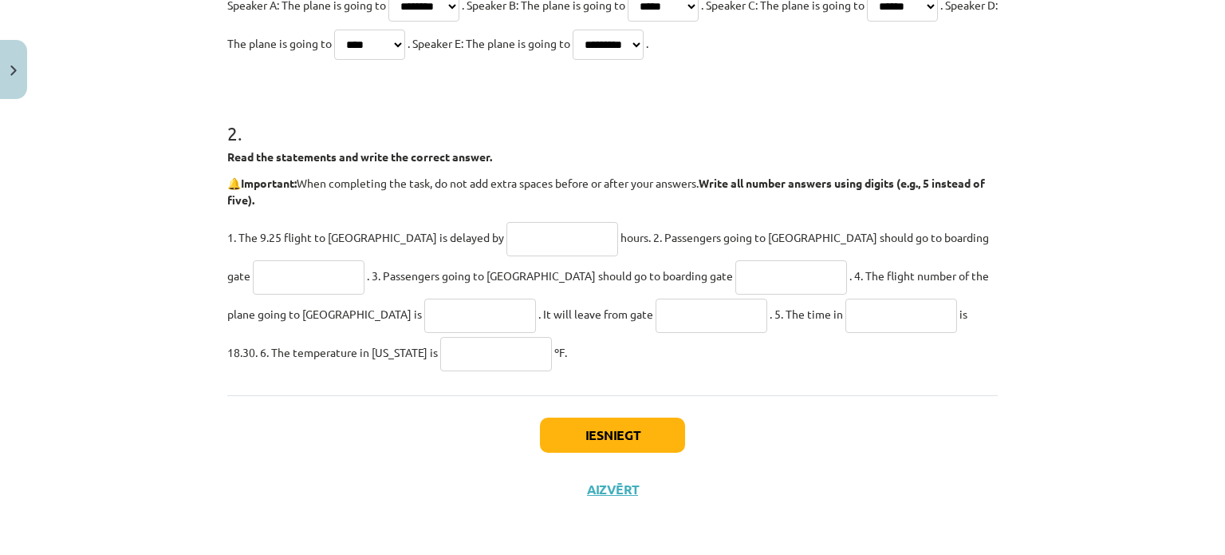
scroll to position [465, 0]
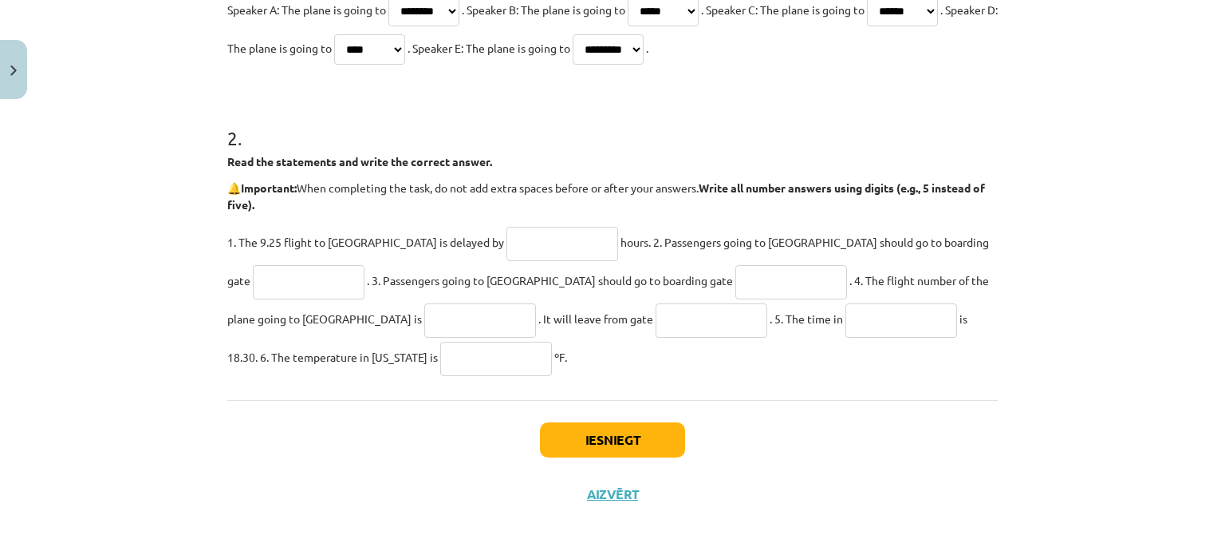
click at [507, 247] on input "text" at bounding box center [563, 244] width 112 height 34
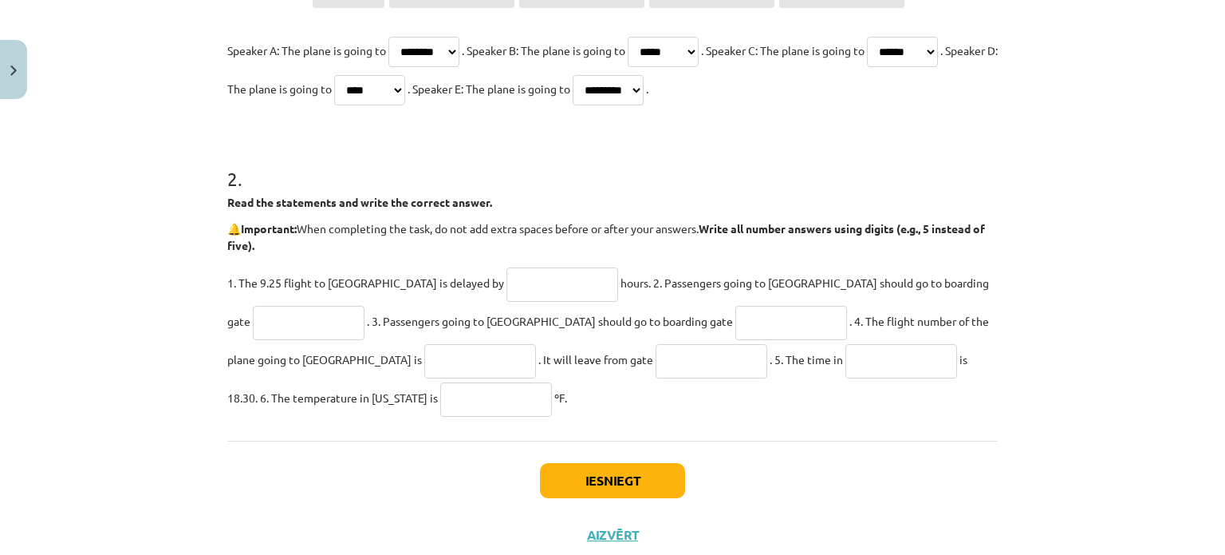
scroll to position [425, 0]
click at [598, 463] on button "Iesniegt" at bounding box center [612, 479] width 145 height 35
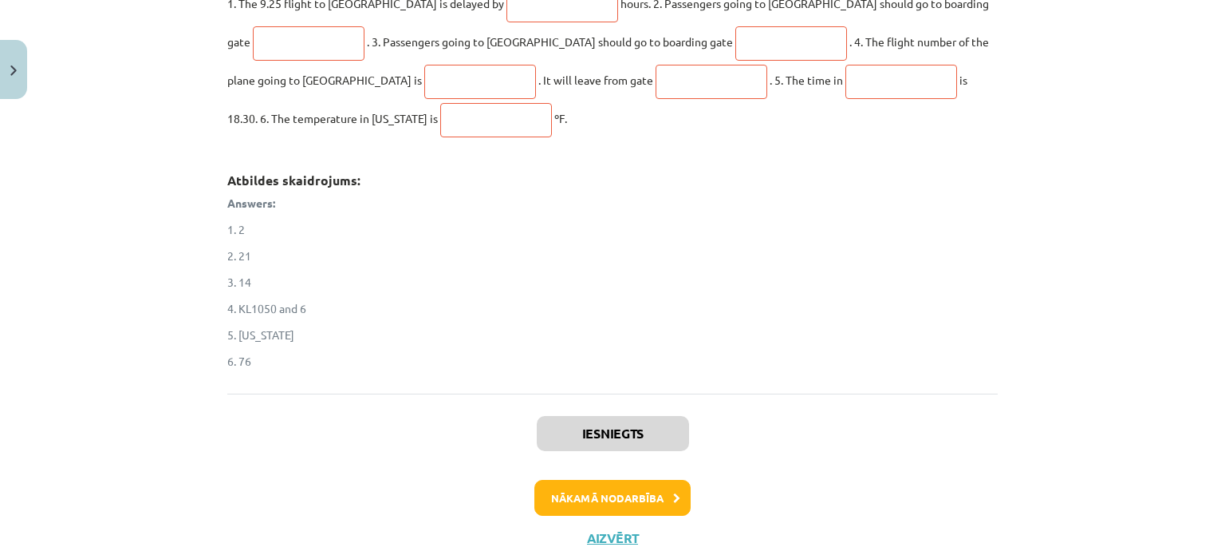
scroll to position [753, 0]
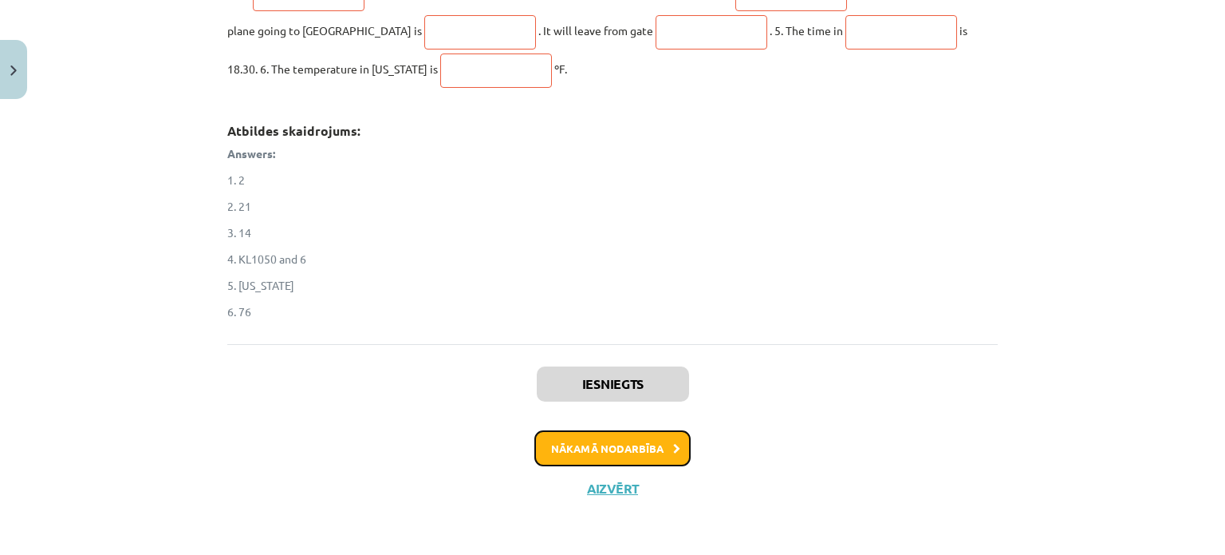
click at [566, 440] on button "Nākamā nodarbība" at bounding box center [613, 448] width 156 height 37
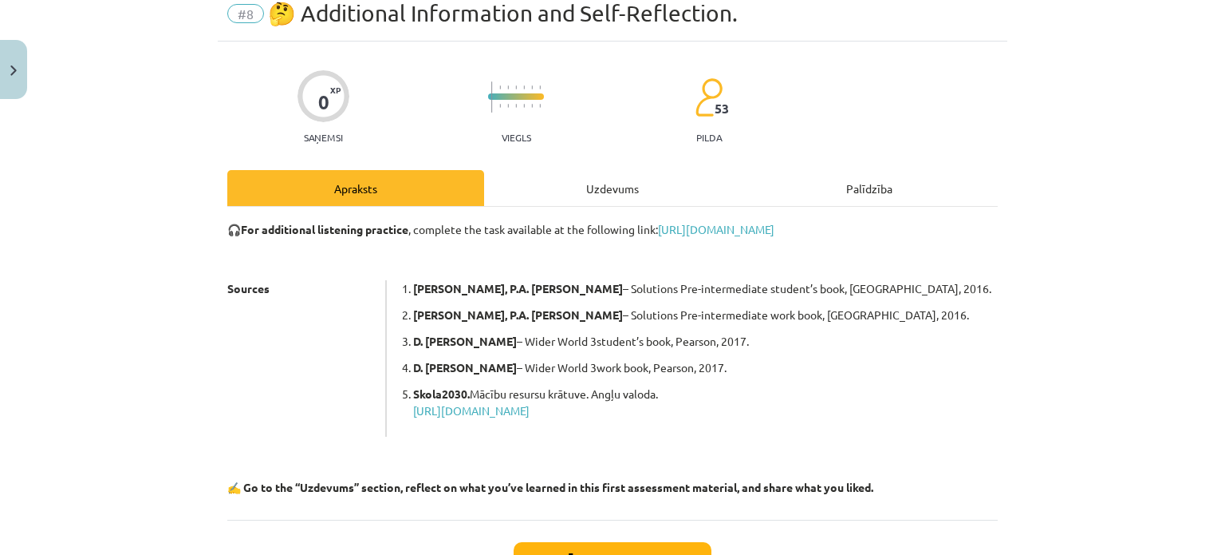
scroll to position [40, 0]
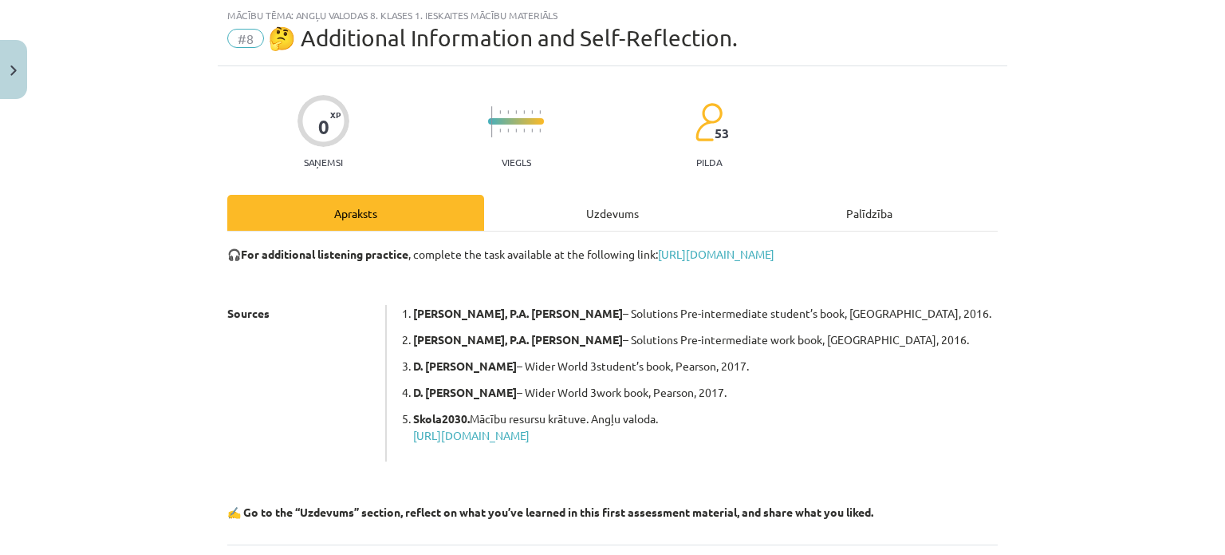
click at [602, 202] on div "Uzdevums" at bounding box center [612, 213] width 257 height 36
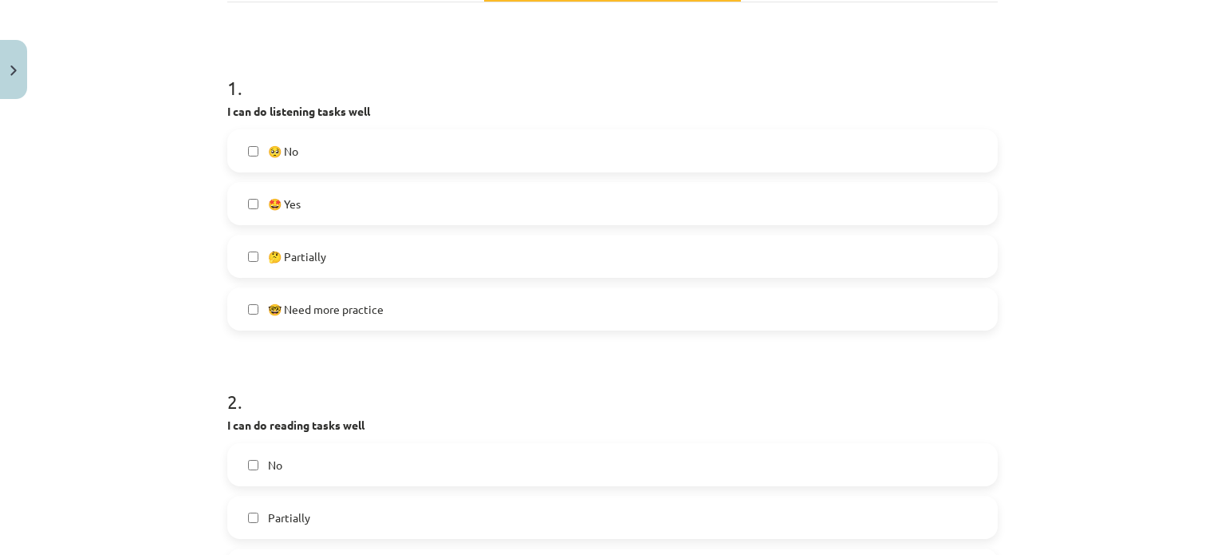
scroll to position [266, 0]
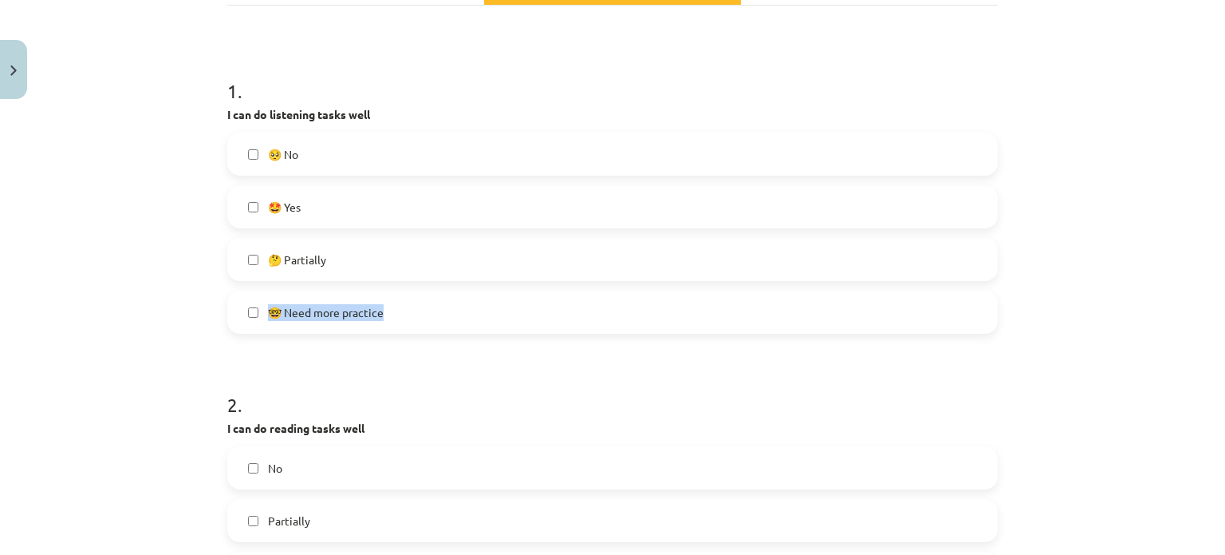
drag, startPoint x: 527, startPoint y: 237, endPoint x: 463, endPoint y: 293, distance: 85.4
click at [463, 293] on div "🥺 No 🤩 Yes 🤔 Partially 🤓 Need more practice" at bounding box center [612, 232] width 771 height 201
click at [443, 304] on label "🤓 Need more practice" at bounding box center [613, 312] width 768 height 40
click at [357, 157] on label "🥺 No" at bounding box center [613, 154] width 768 height 40
click at [457, 313] on label "🤓 Need more practice" at bounding box center [613, 312] width 768 height 40
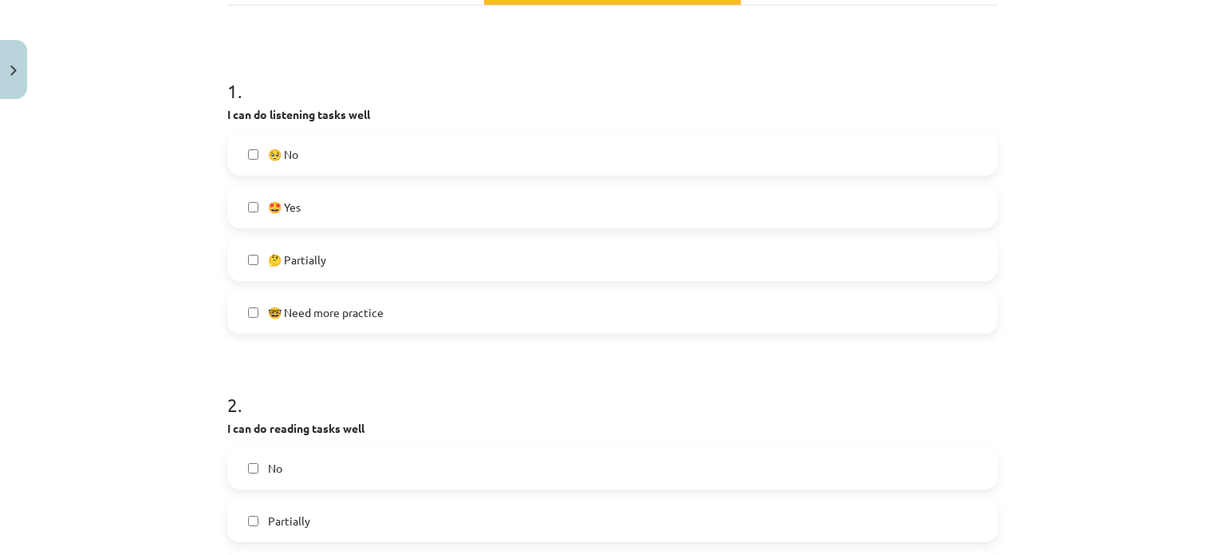
click at [839, 308] on label "🤓 Need more practice" at bounding box center [613, 312] width 768 height 40
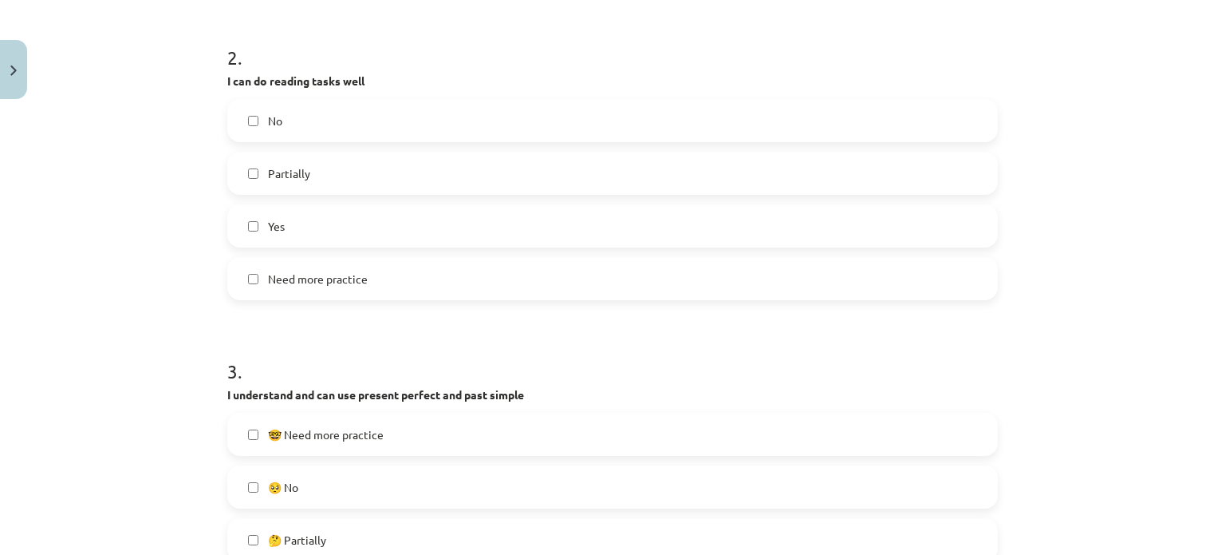
scroll to position [624, 0]
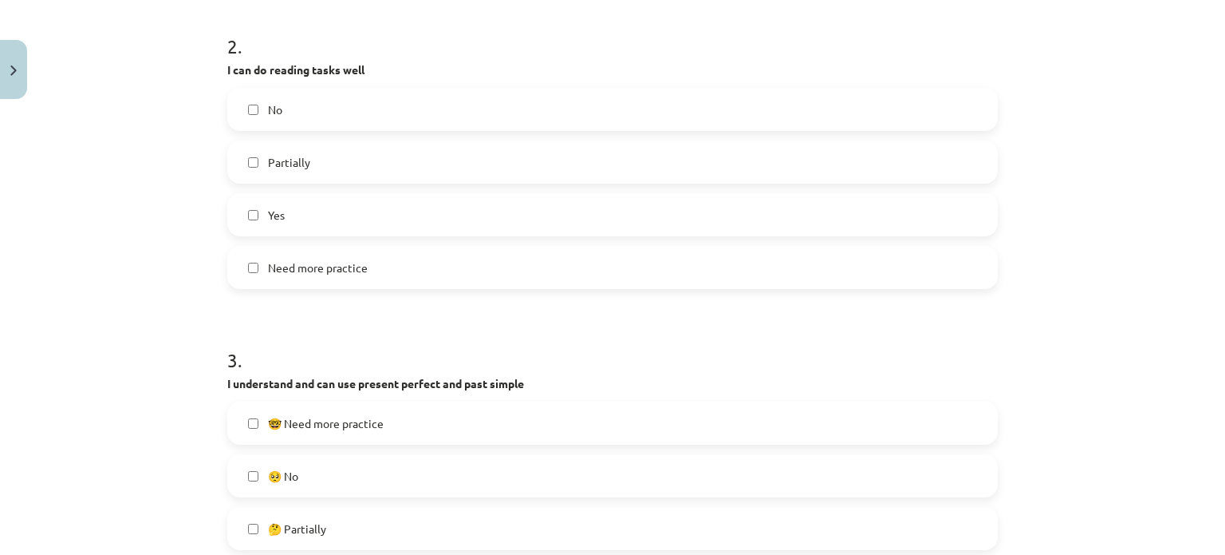
click at [399, 163] on label "Partially" at bounding box center [613, 162] width 768 height 40
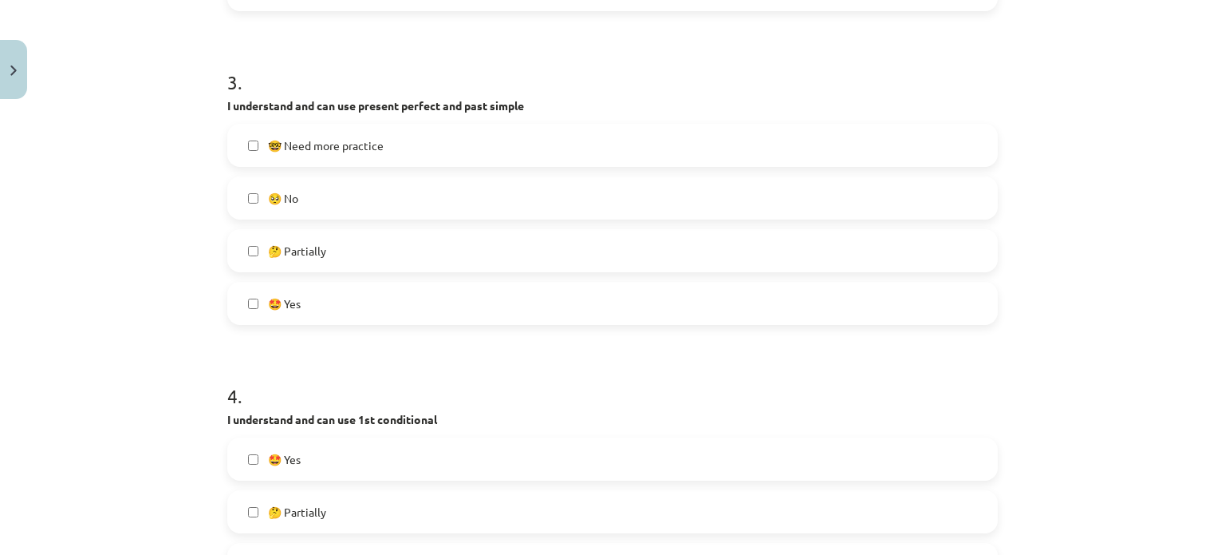
scroll to position [919, 0]
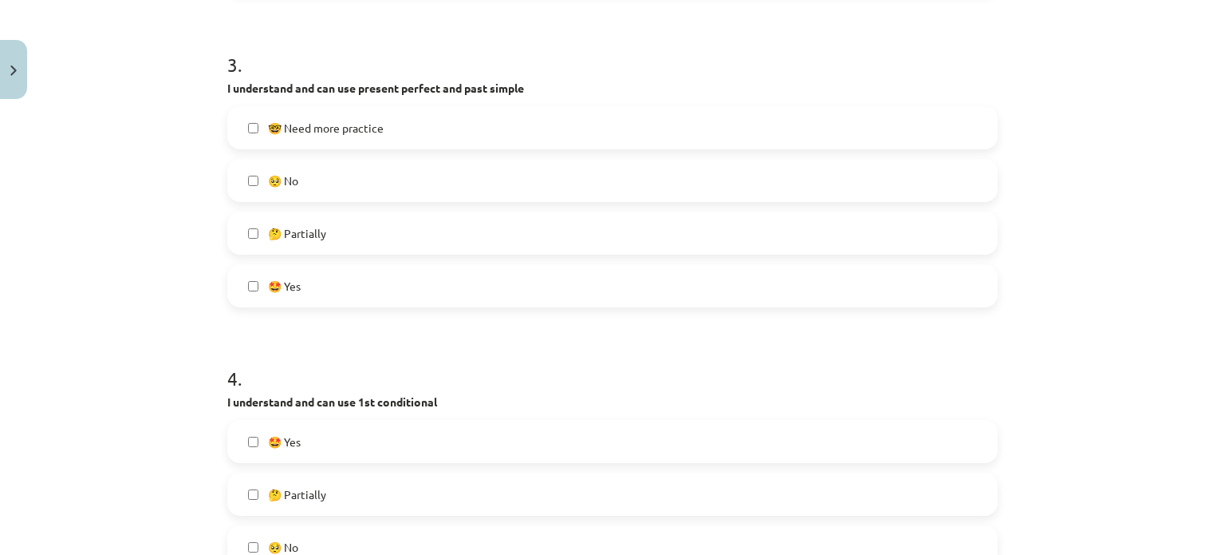
click at [293, 225] on span "🤔 Partially" at bounding box center [297, 233] width 58 height 17
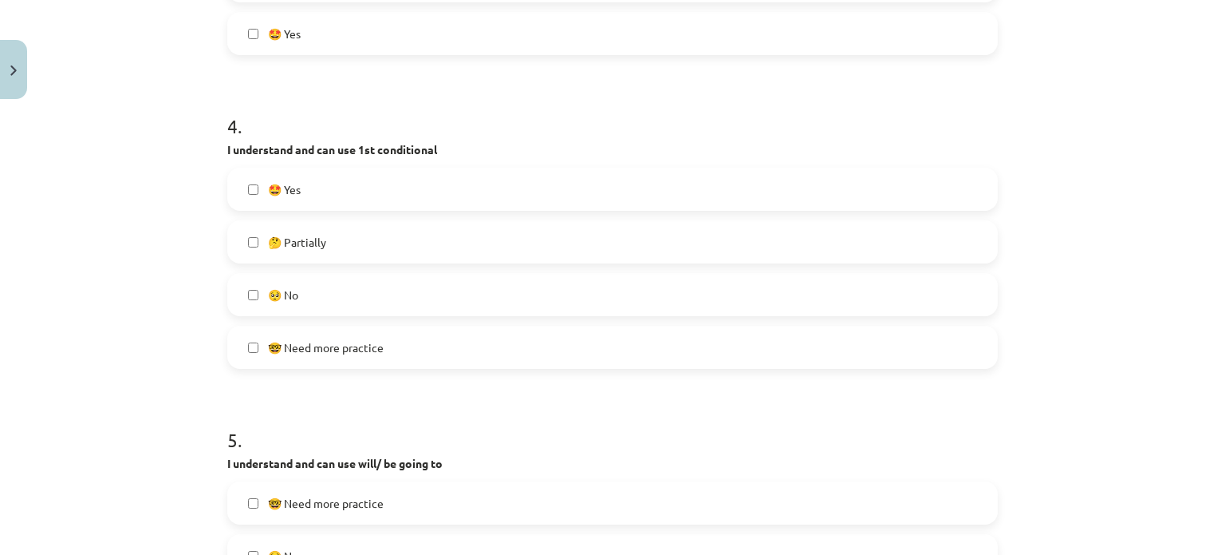
scroll to position [1168, 0]
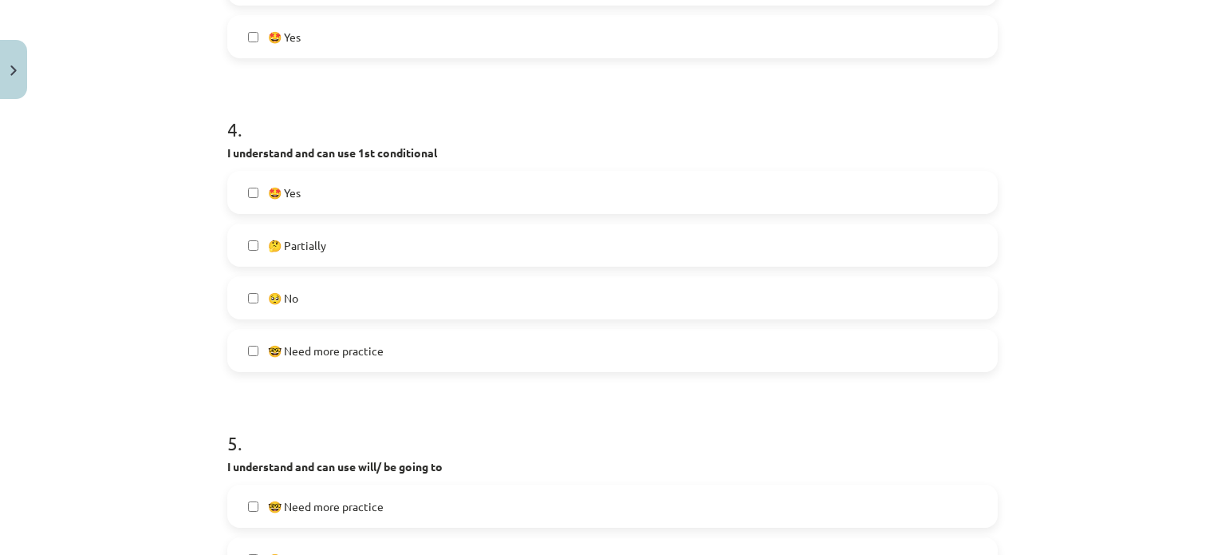
click at [784, 290] on label "🥺 No" at bounding box center [613, 298] width 768 height 40
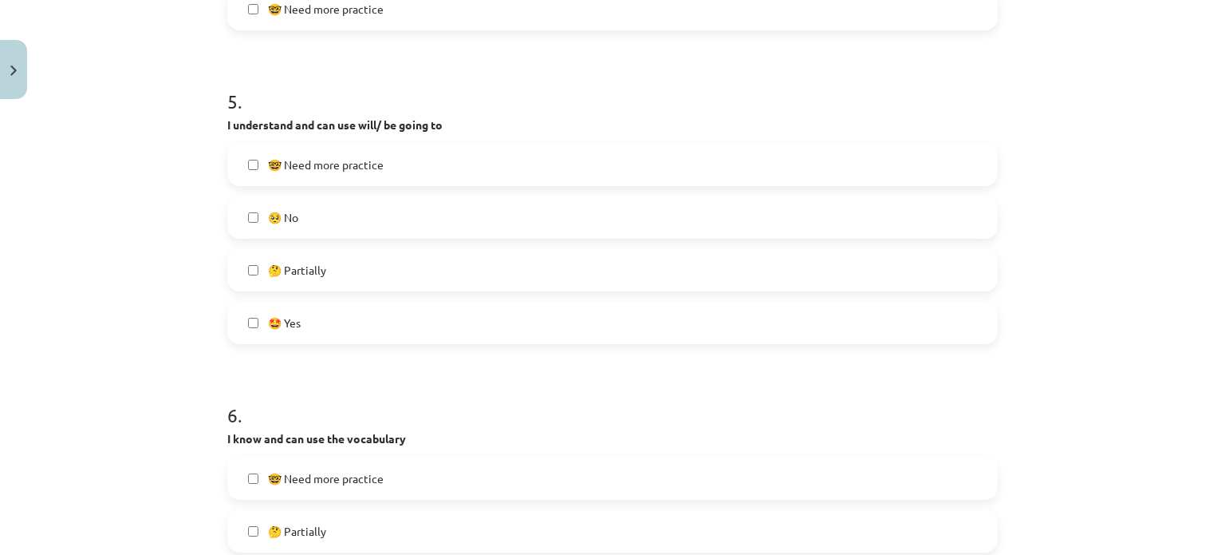
scroll to position [1524, 0]
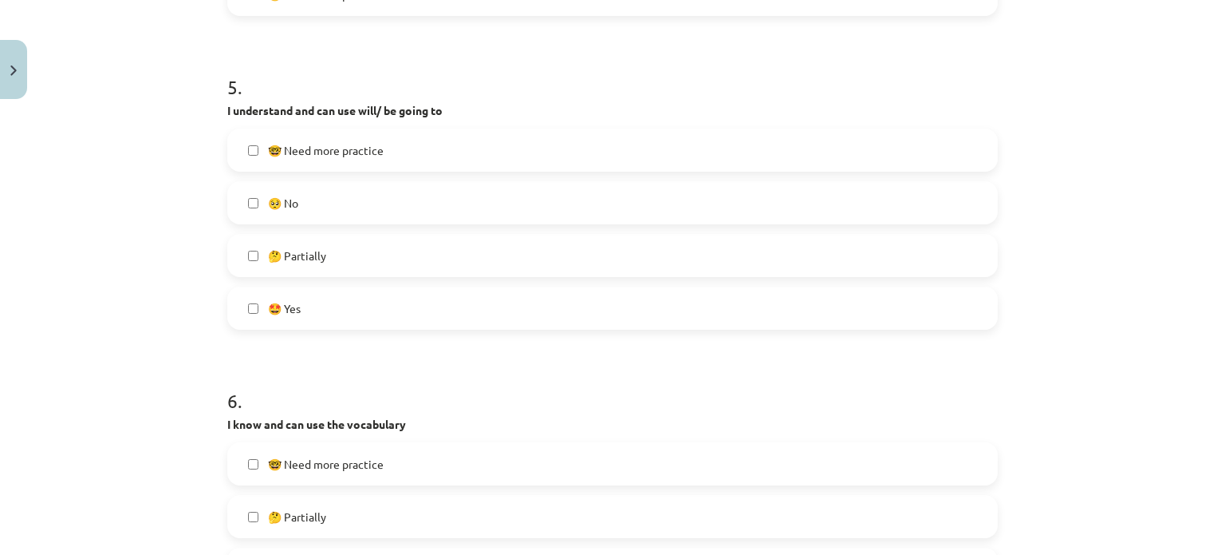
click at [524, 248] on label "🤔 Partially" at bounding box center [613, 255] width 768 height 40
click at [851, 149] on label "🤓 Need more practice" at bounding box center [613, 150] width 768 height 40
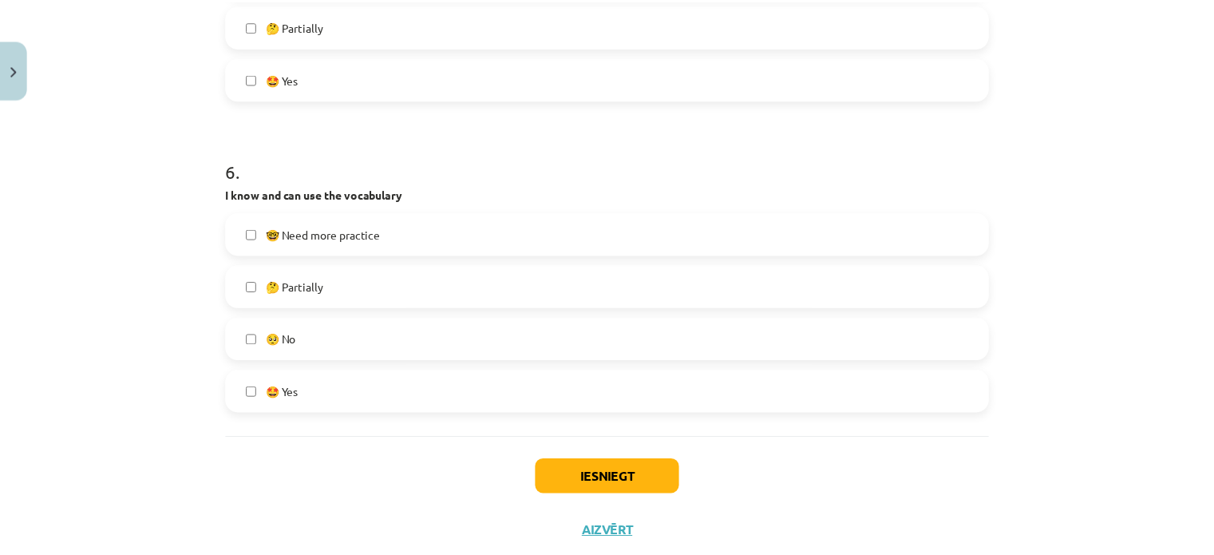
scroll to position [1750, 0]
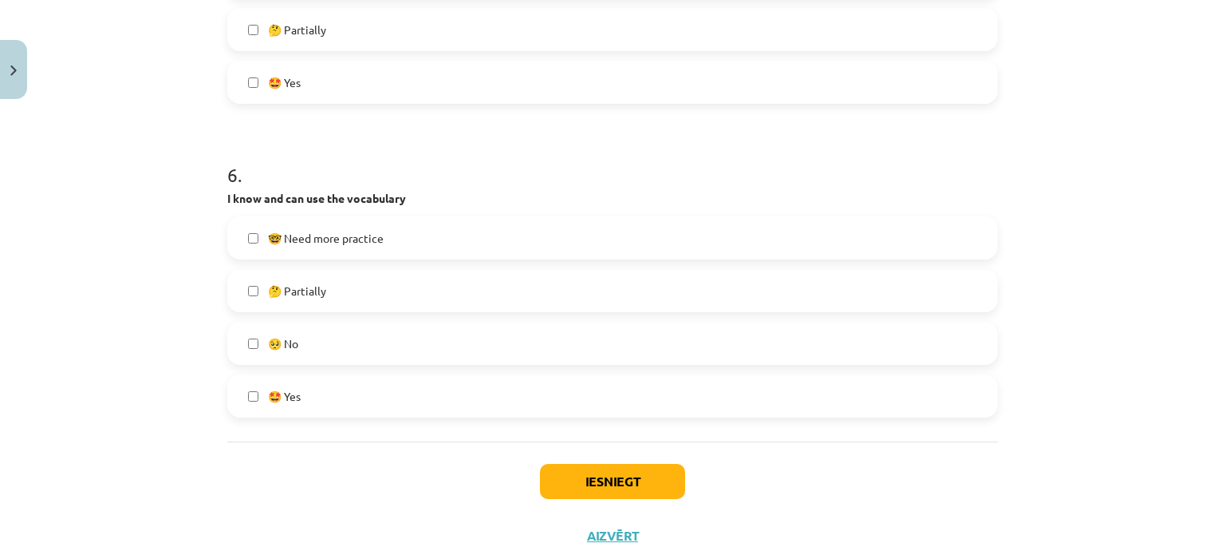
click at [680, 286] on label "🤔 Partially" at bounding box center [613, 290] width 768 height 40
click at [626, 483] on button "Iesniegt" at bounding box center [612, 481] width 145 height 35
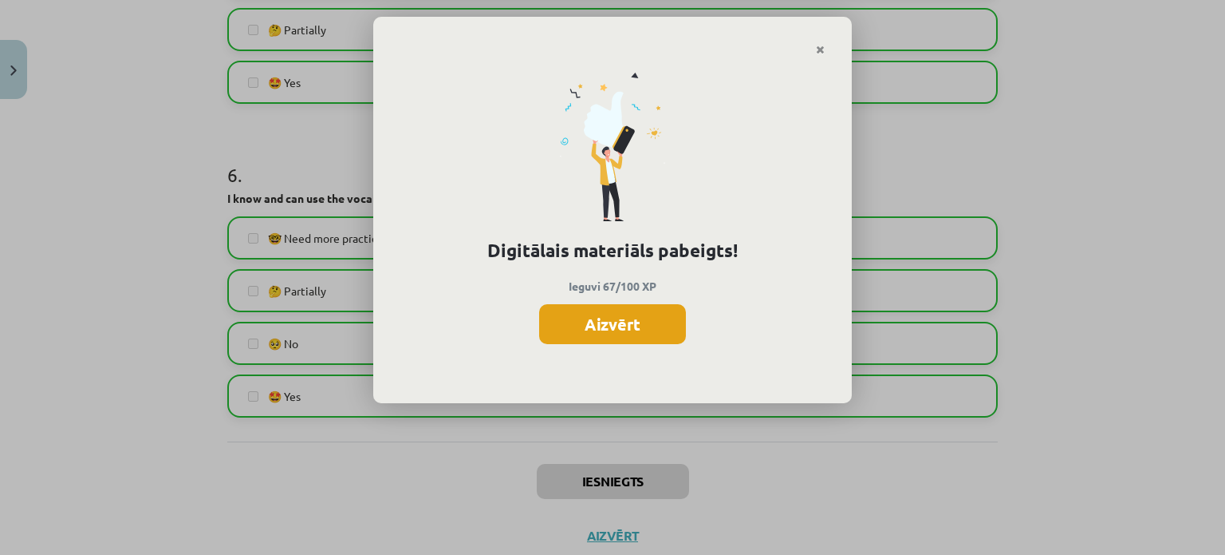
click at [598, 314] on button "Aizvērt" at bounding box center [612, 324] width 147 height 40
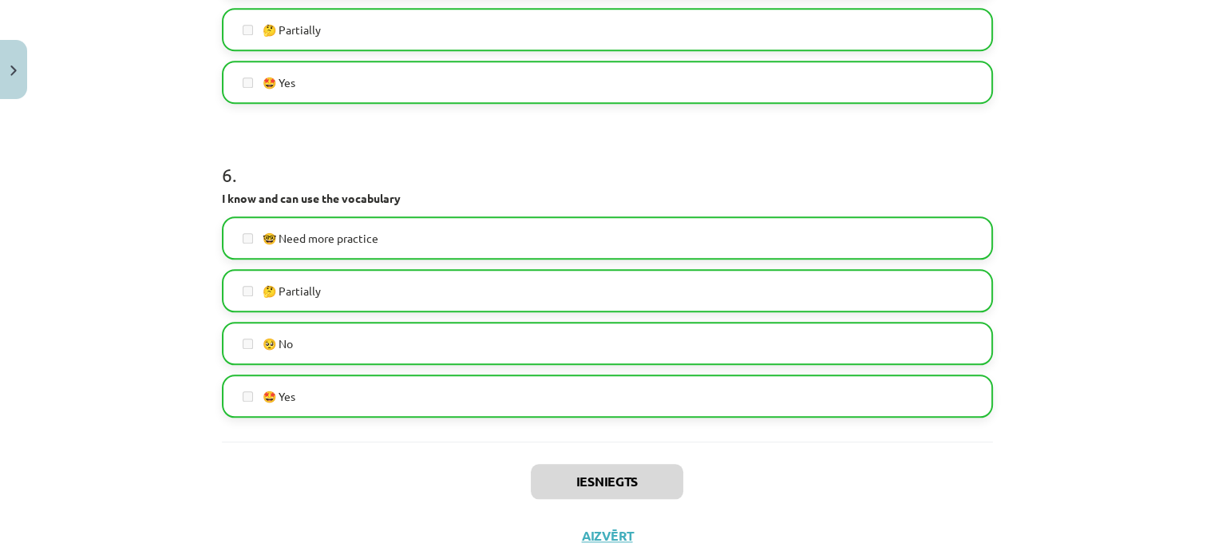
scroll to position [403, 0]
click at [597, 532] on button "Aizvērt" at bounding box center [607, 535] width 61 height 16
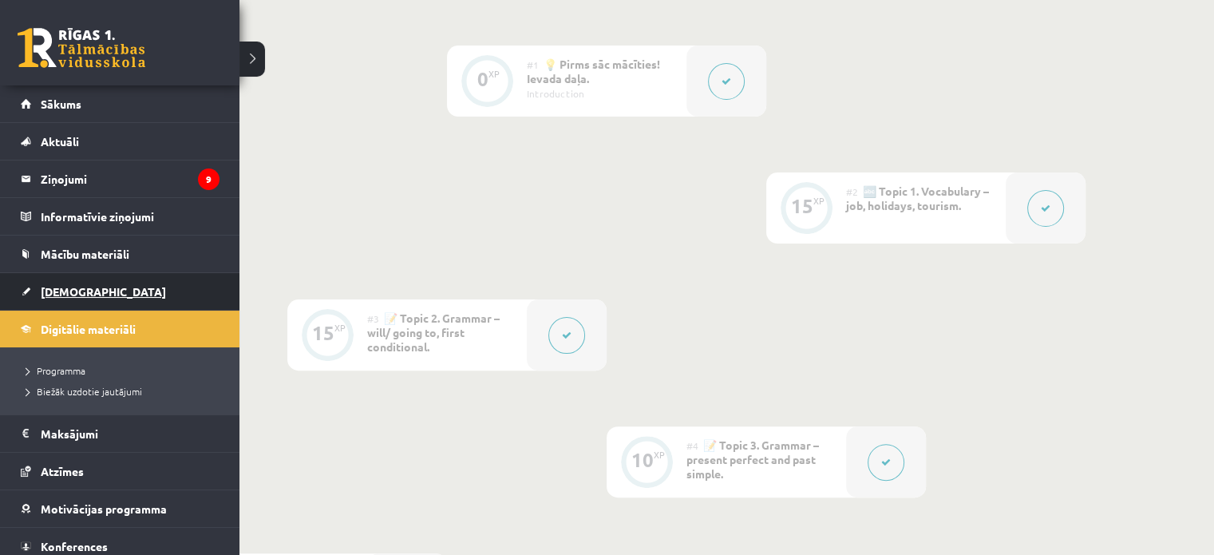
click at [49, 291] on span "[DEMOGRAPHIC_DATA]" at bounding box center [103, 291] width 125 height 14
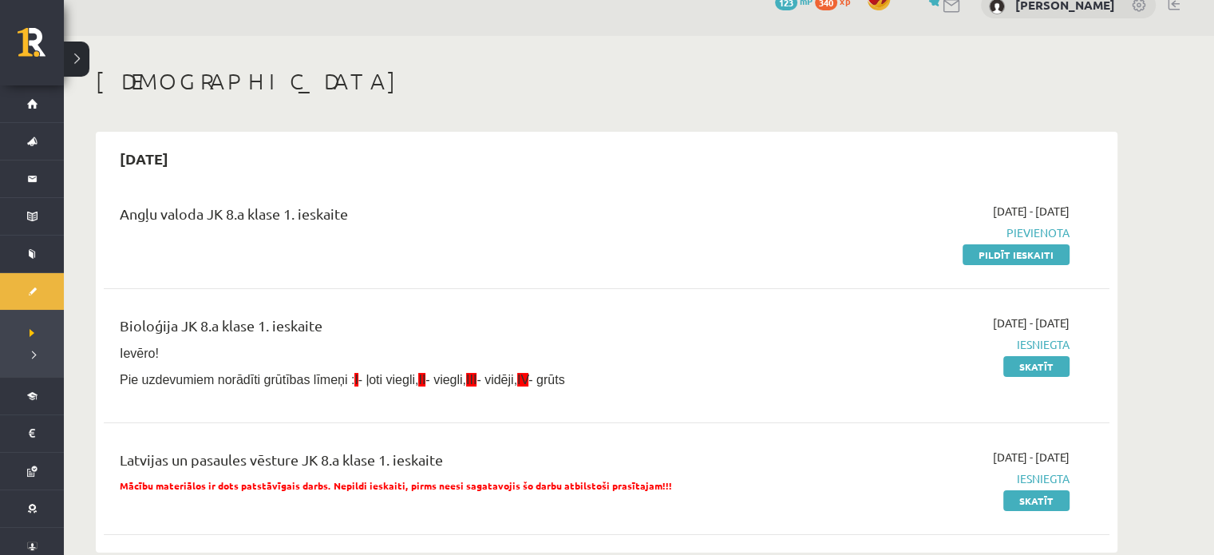
scroll to position [105, 0]
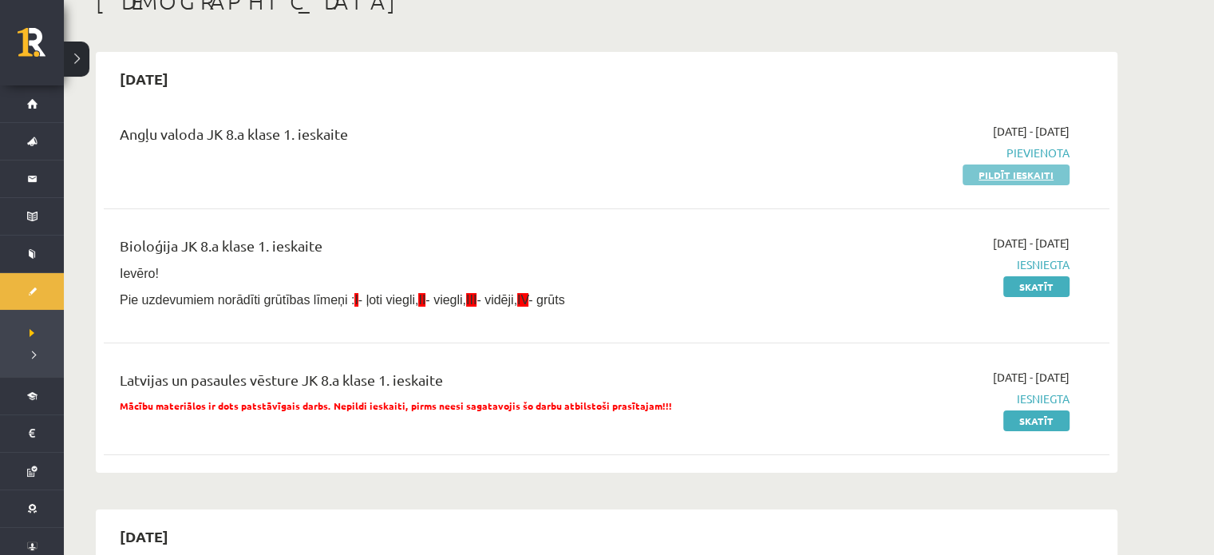
click at [1013, 179] on link "Pildīt ieskaiti" at bounding box center [1015, 174] width 107 height 21
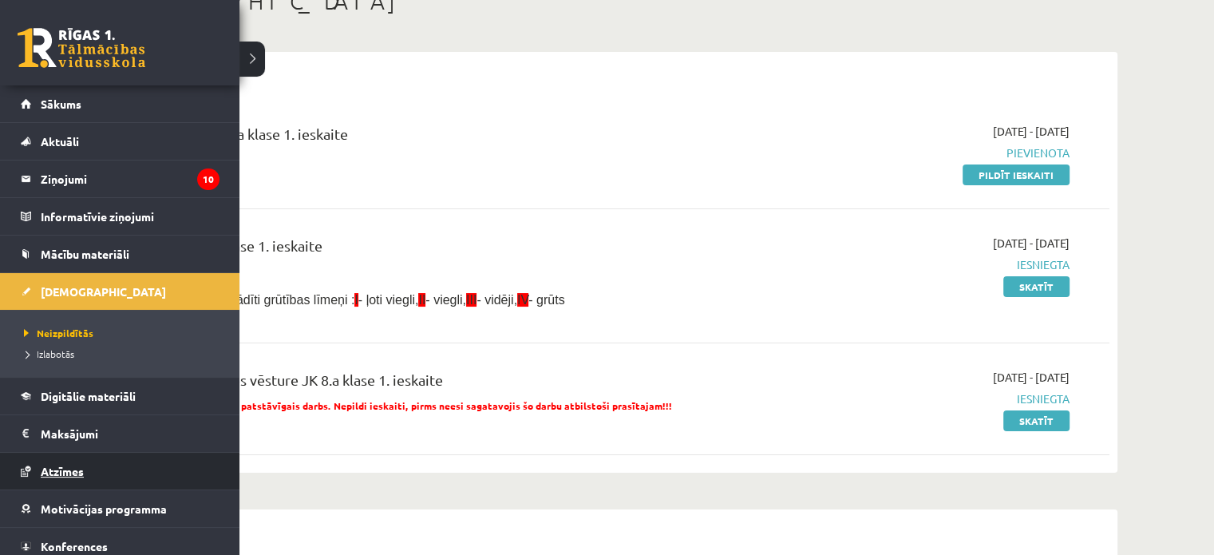
click at [105, 466] on link "Atzīmes" at bounding box center [120, 470] width 199 height 37
